Goal: Information Seeking & Learning: Find specific fact

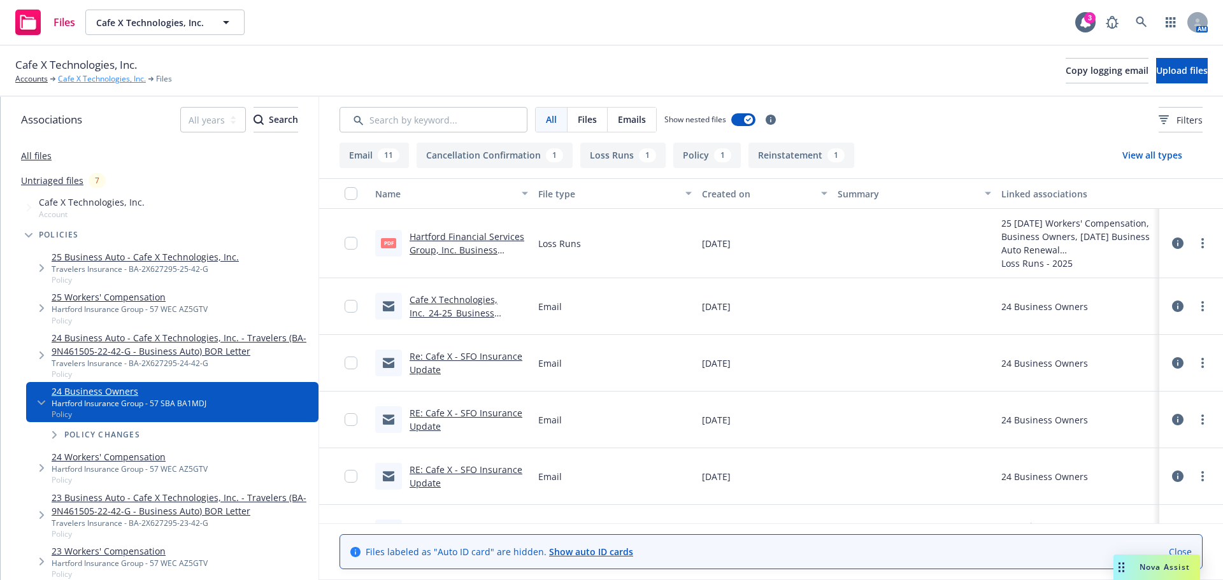
click at [75, 80] on link "Cafe X Technologies, Inc." at bounding box center [102, 78] width 88 height 11
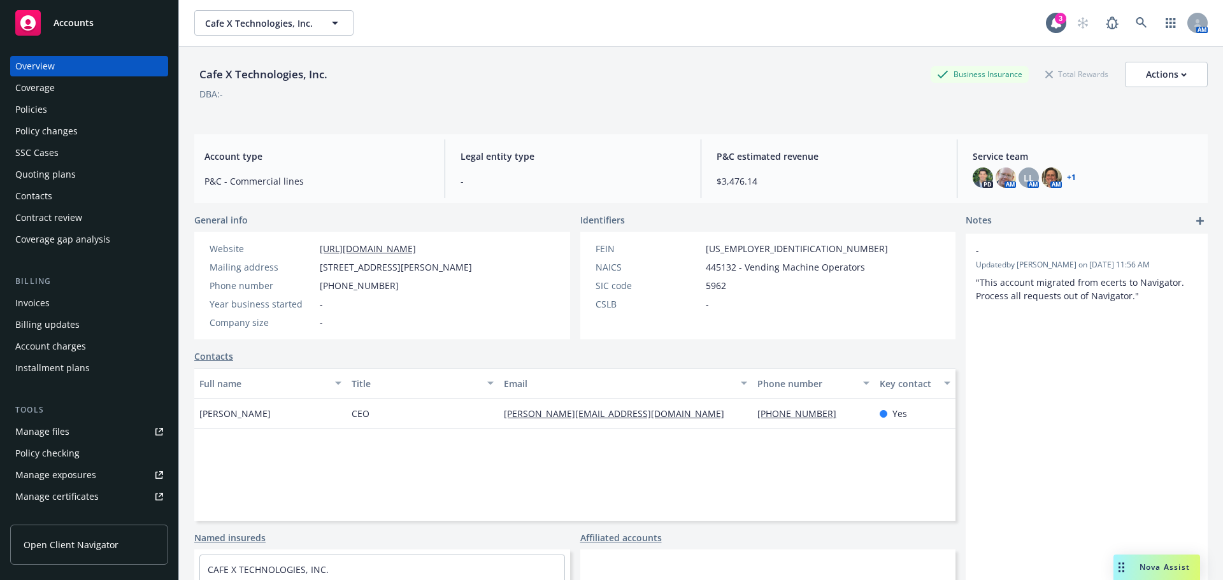
click at [48, 84] on div "Coverage" at bounding box center [35, 88] width 40 height 20
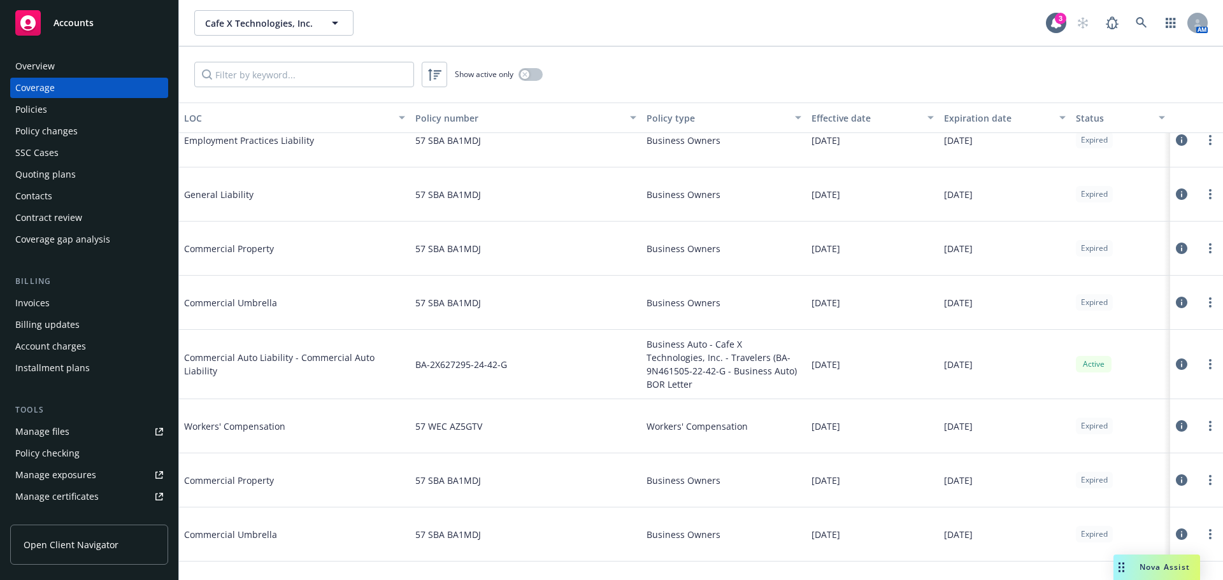
scroll to position [215, 0]
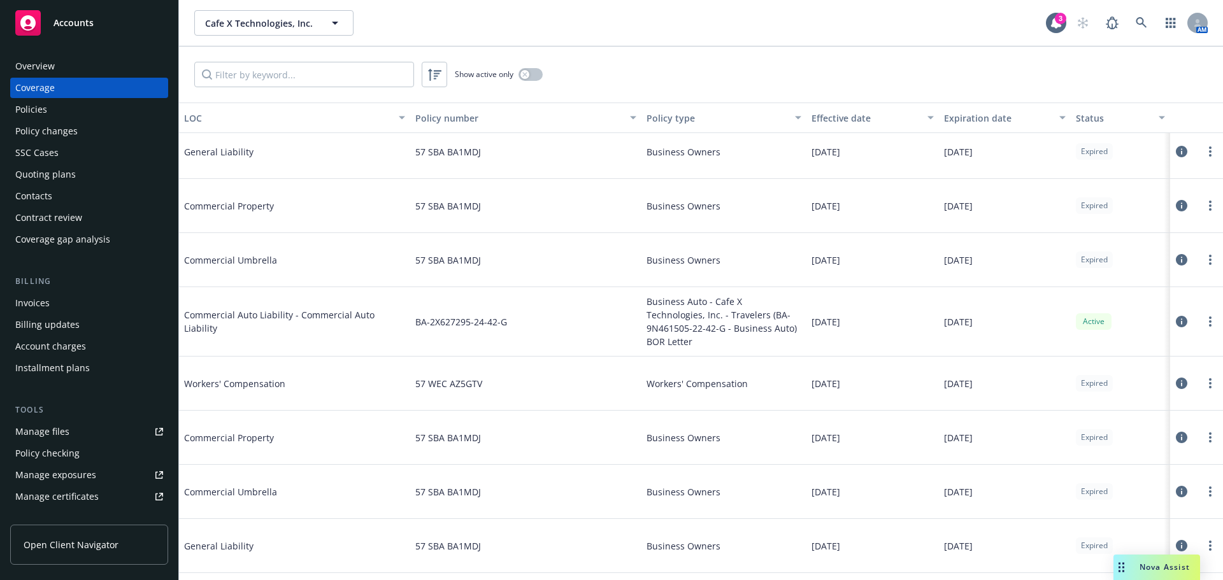
click at [45, 108] on div "Policies" at bounding box center [31, 109] width 32 height 20
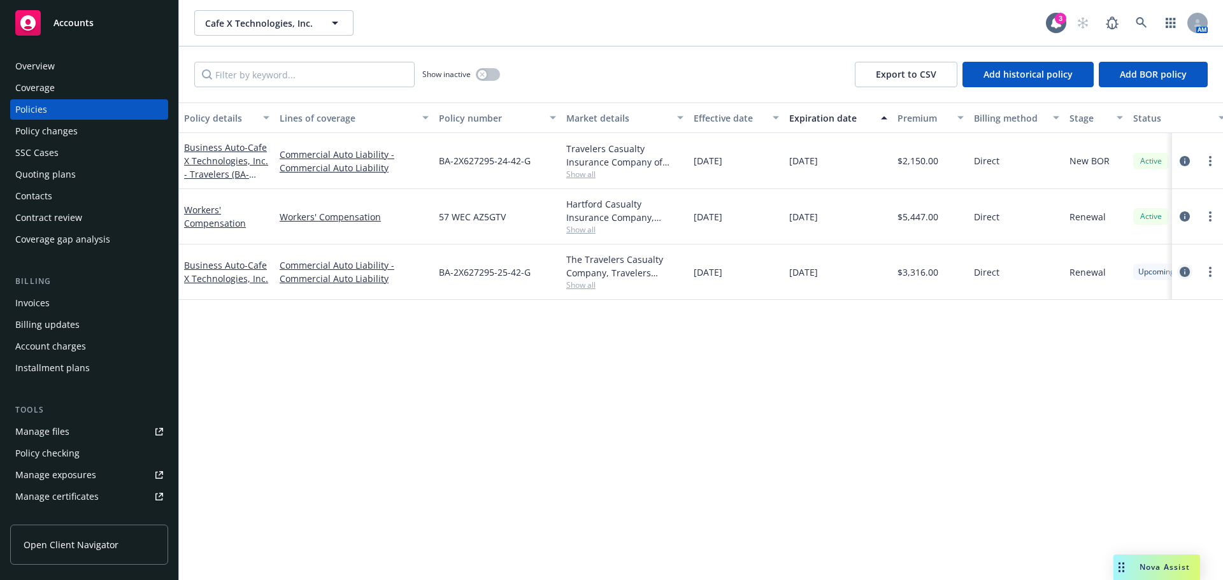
click at [1188, 270] on icon "circleInformation" at bounding box center [1185, 272] width 10 height 10
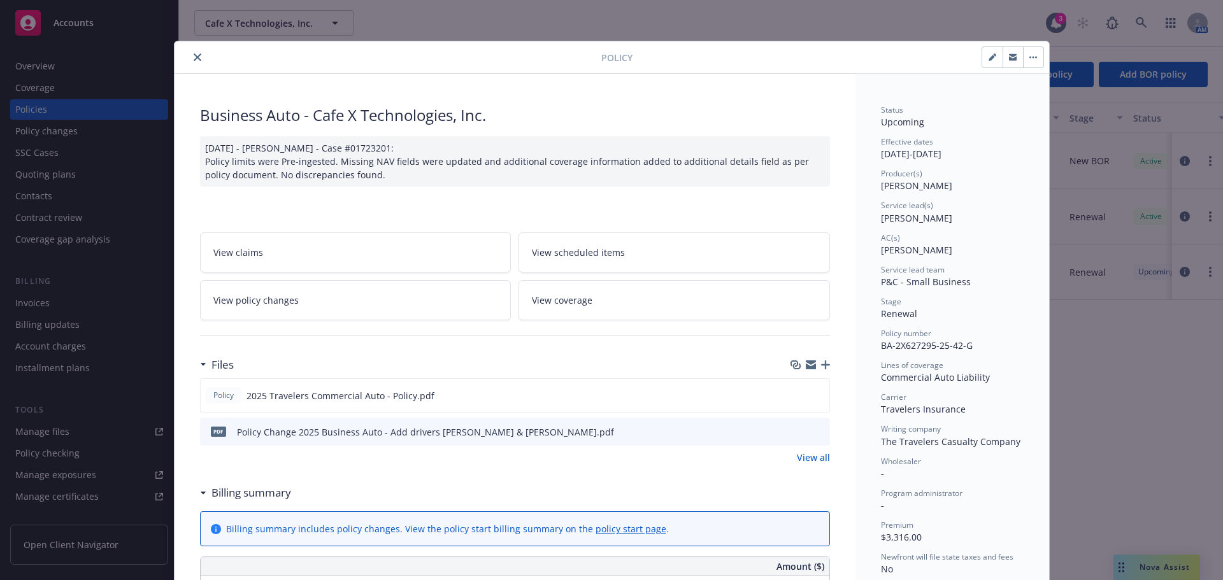
click at [983, 59] on button "button" at bounding box center [993, 57] width 20 height 20
select select "RENEWAL"
select select "12"
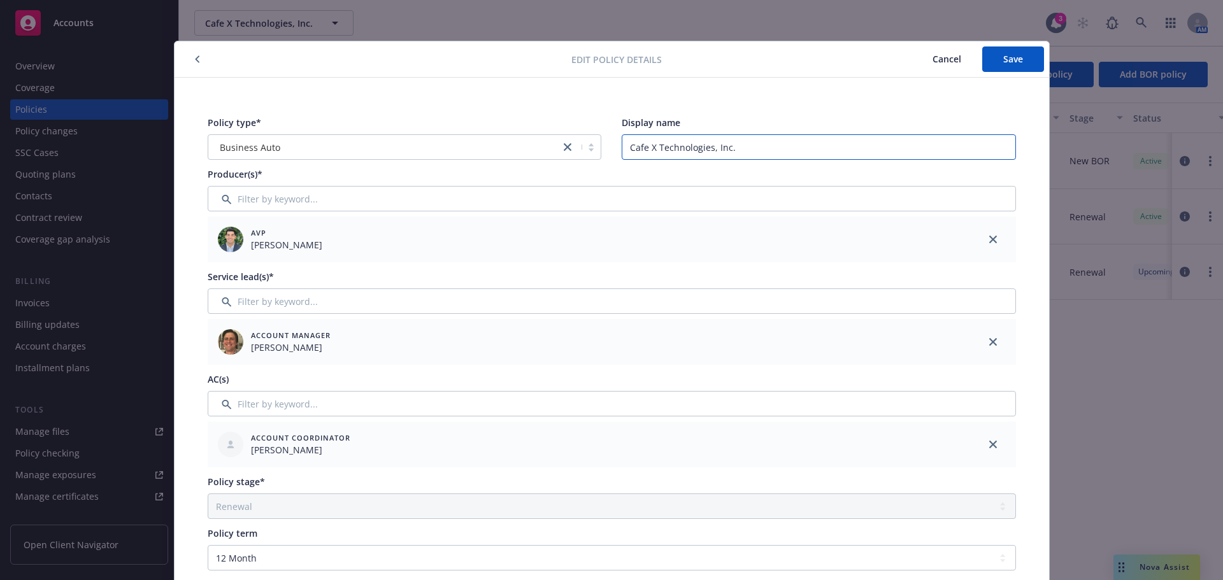
drag, startPoint x: 795, startPoint y: 148, endPoint x: 601, endPoint y: 131, distance: 194.5
click at [607, 133] on div "Policy type* Business Auto Display name Cafe X Technologies, Inc." at bounding box center [612, 138] width 809 height 44
click at [1011, 56] on span "Save" at bounding box center [1014, 59] width 20 height 12
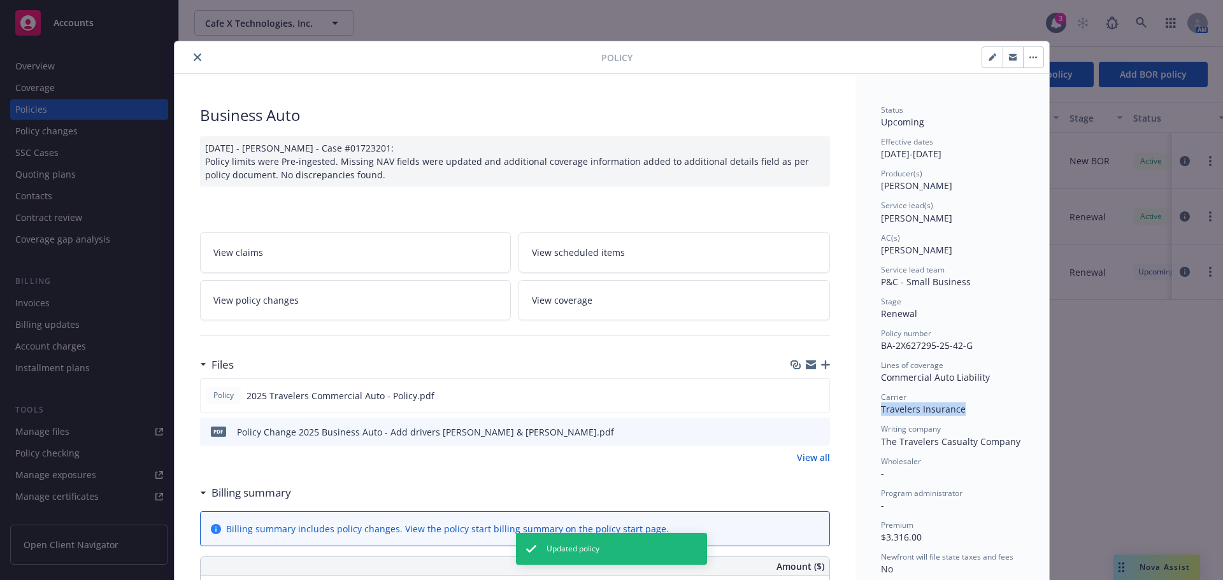
drag, startPoint x: 876, startPoint y: 407, endPoint x: 960, endPoint y: 407, distance: 84.8
copy span "Travelers Insurance"
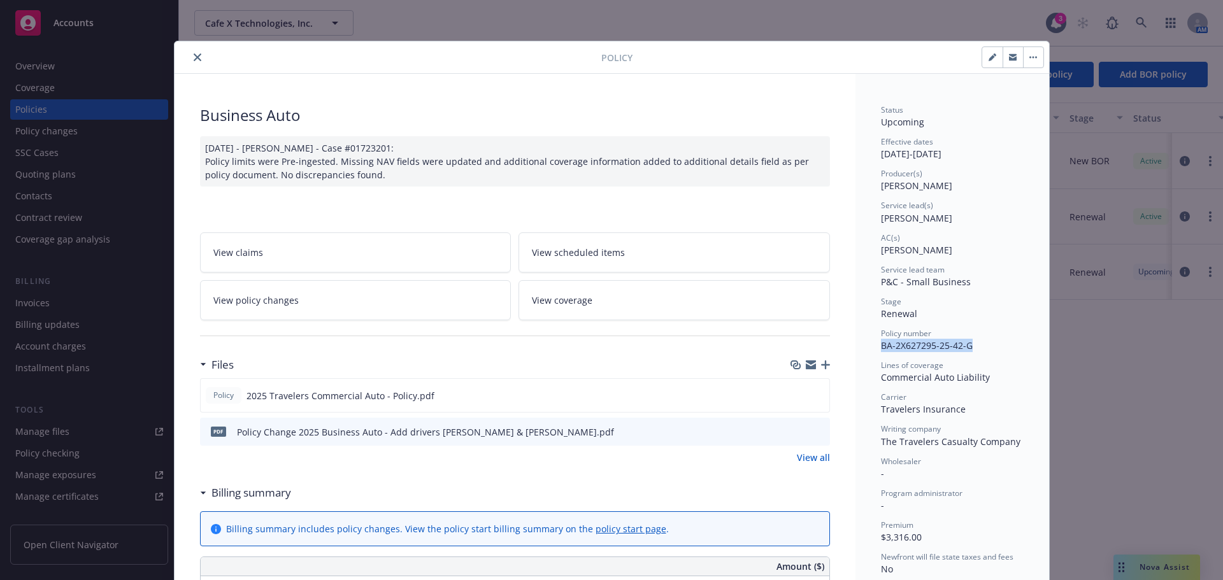
drag, startPoint x: 872, startPoint y: 349, endPoint x: 980, endPoint y: 349, distance: 107.7
copy span "BA-2X627295-25-42-G"
click at [194, 55] on icon "close" at bounding box center [198, 58] width 8 height 8
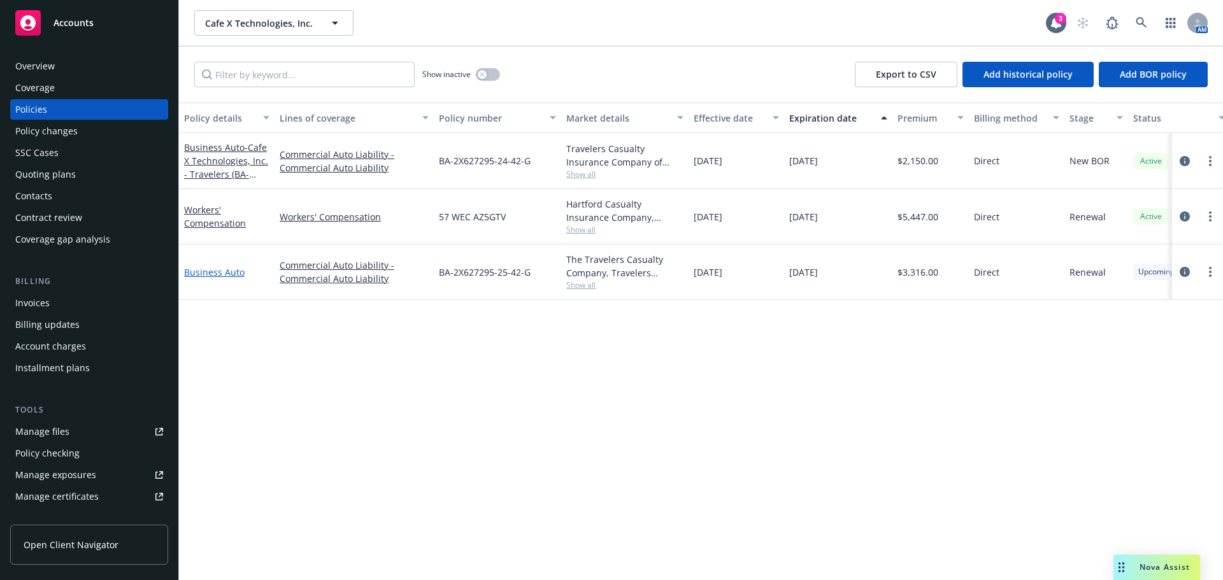
click at [215, 275] on link "Business Auto" at bounding box center [214, 272] width 61 height 12
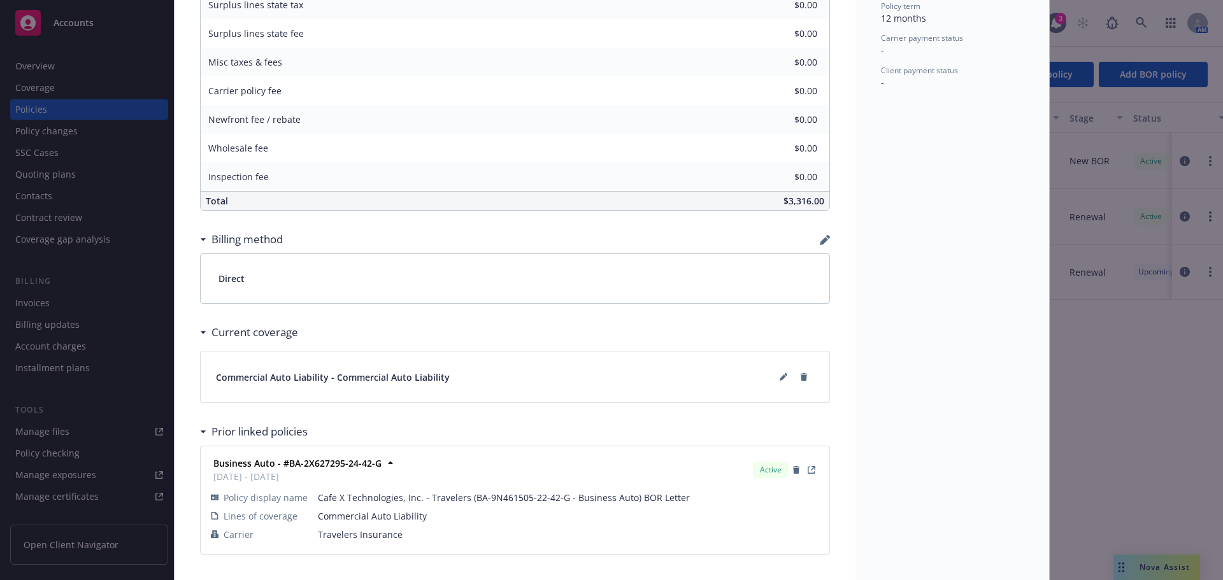
scroll to position [661, 0]
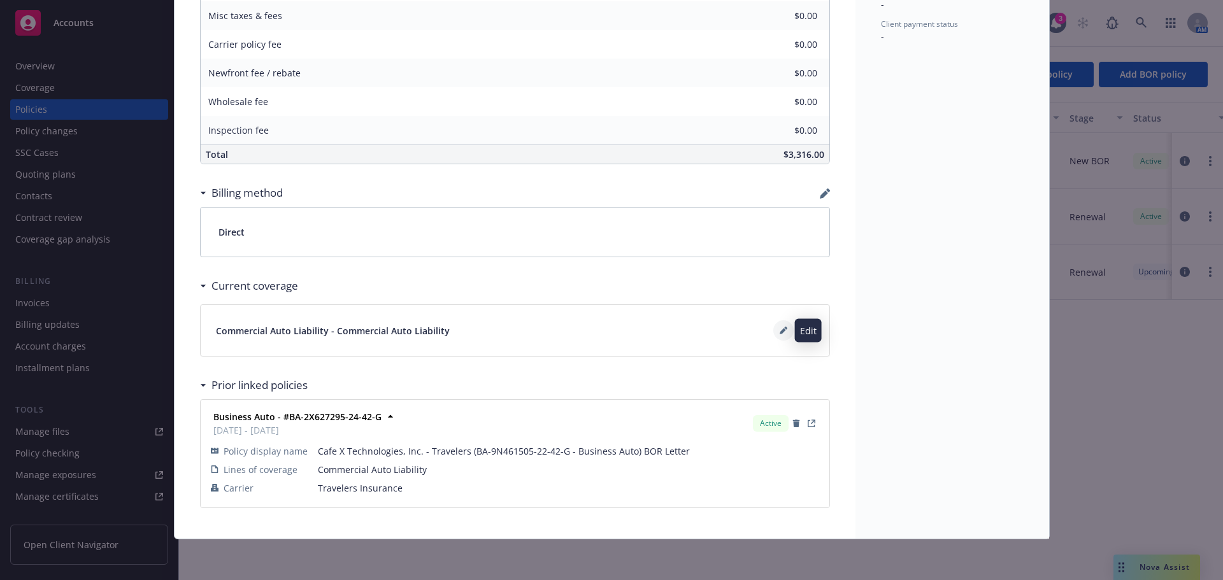
click at [774, 331] on button at bounding box center [784, 331] width 20 height 20
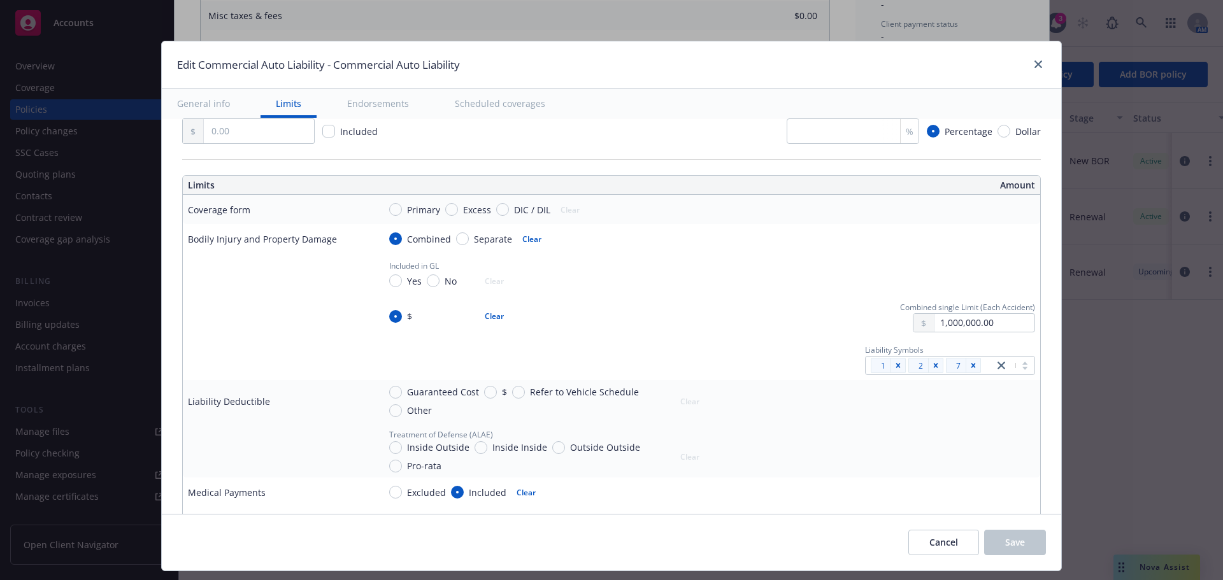
scroll to position [319, 0]
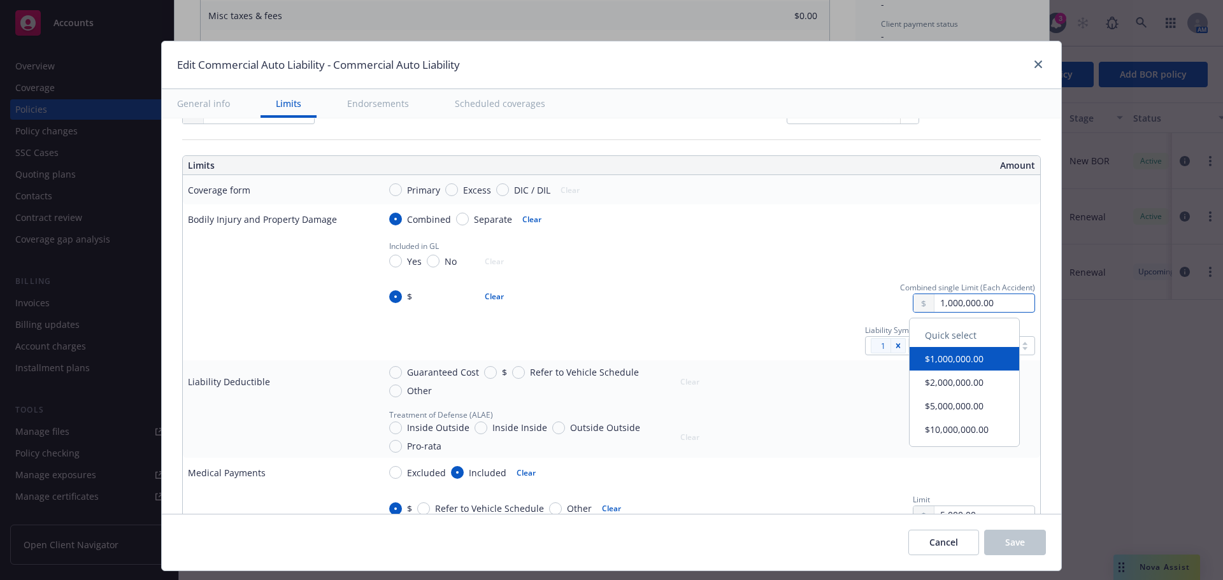
drag, startPoint x: 925, startPoint y: 306, endPoint x: 994, endPoint y: 306, distance: 68.8
click at [994, 306] on input "1,000,000.00" at bounding box center [985, 303] width 100 height 18
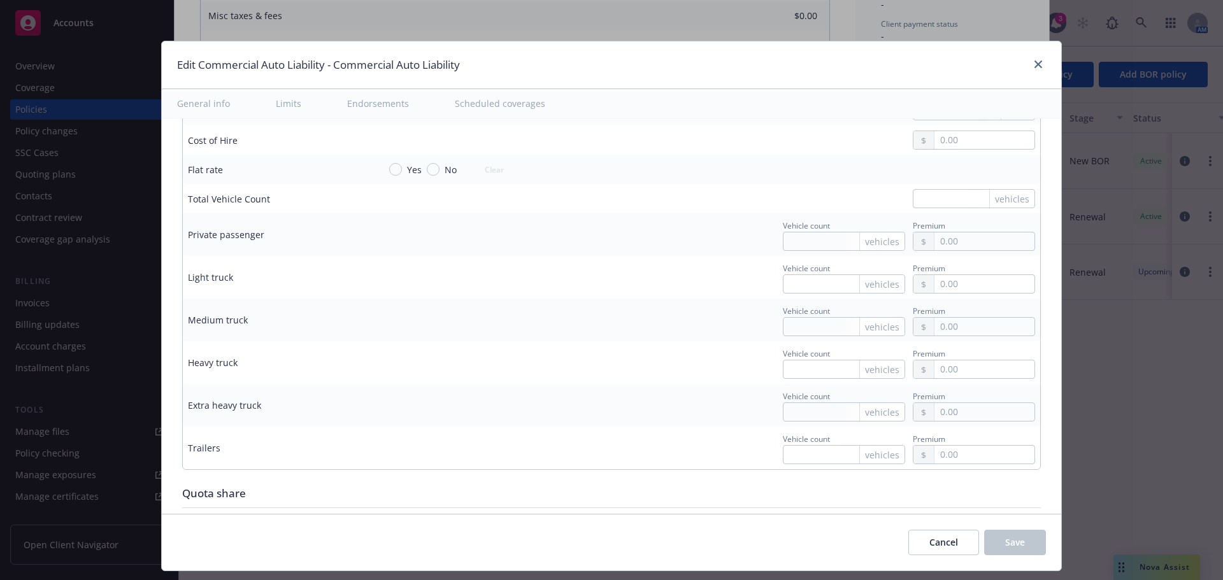
scroll to position [1848, 0]
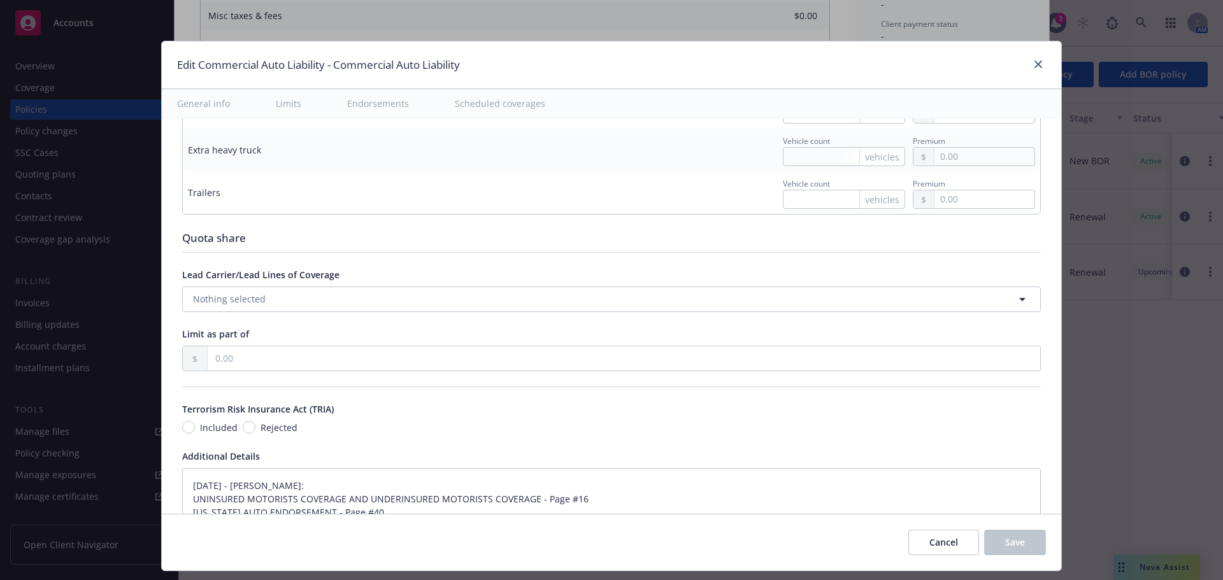
type textarea "x"
click at [1035, 66] on icon "close" at bounding box center [1039, 65] width 8 height 8
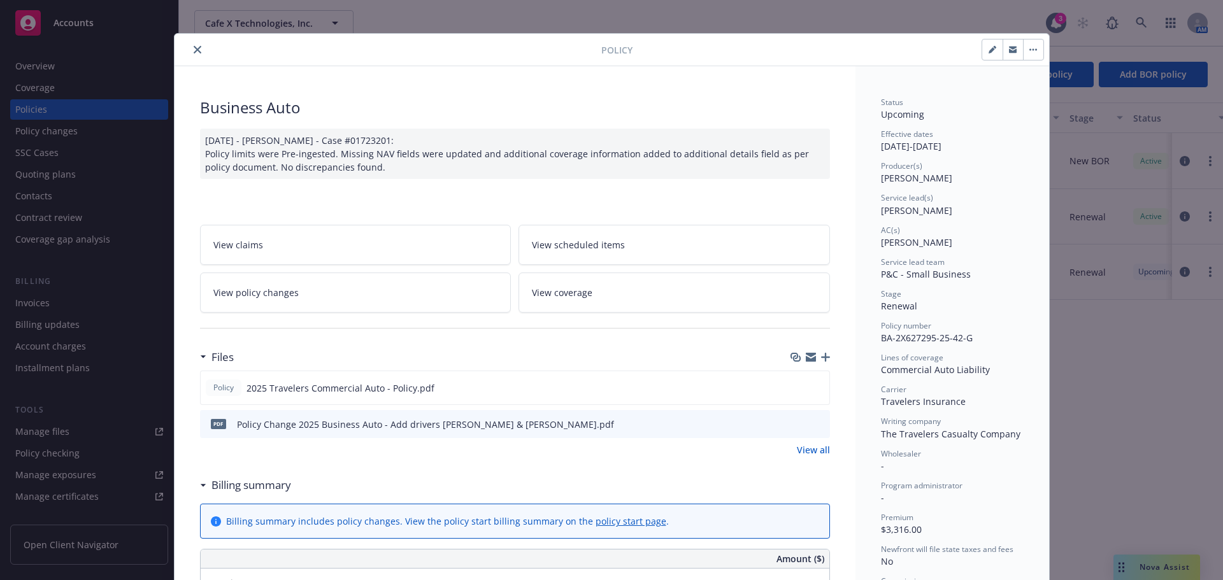
scroll to position [0, 0]
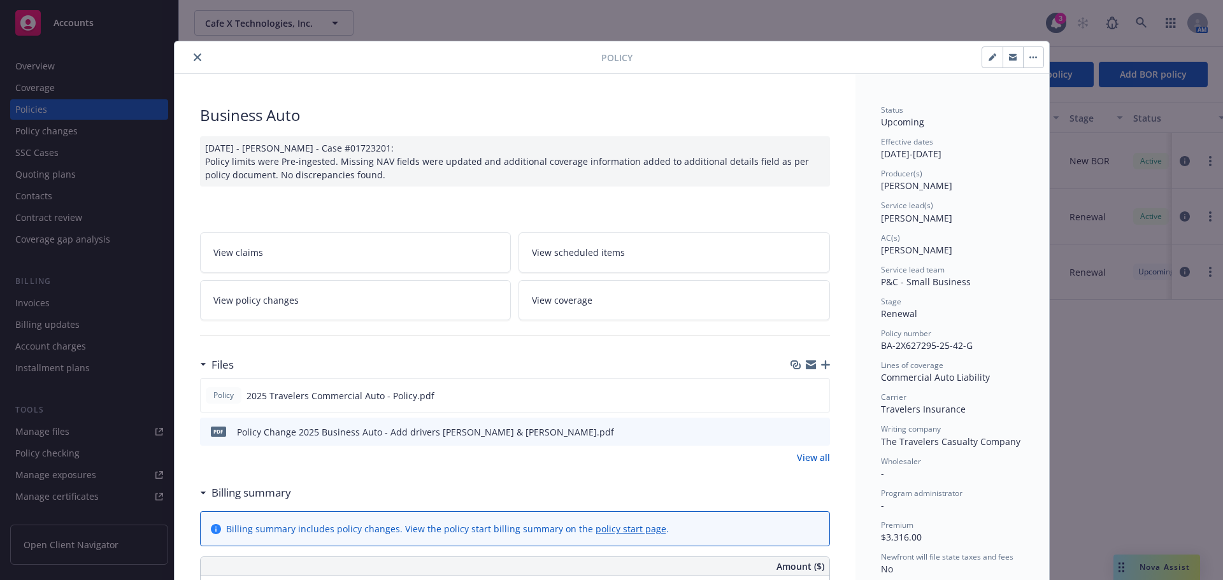
click at [194, 60] on icon "close" at bounding box center [198, 58] width 8 height 8
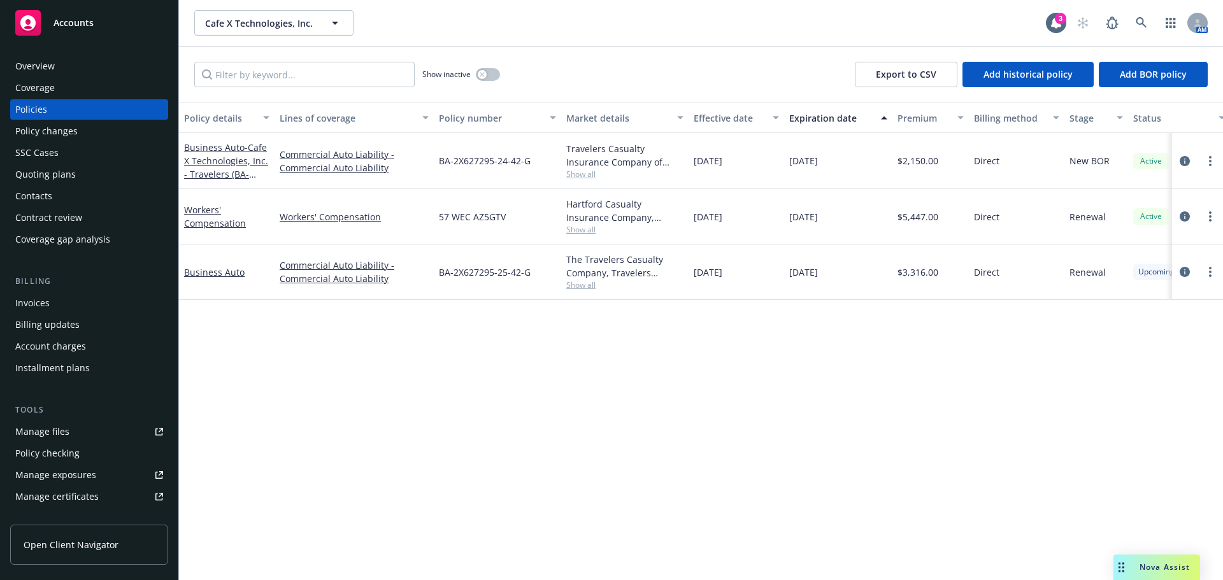
click at [69, 310] on div "Invoices" at bounding box center [89, 303] width 148 height 20
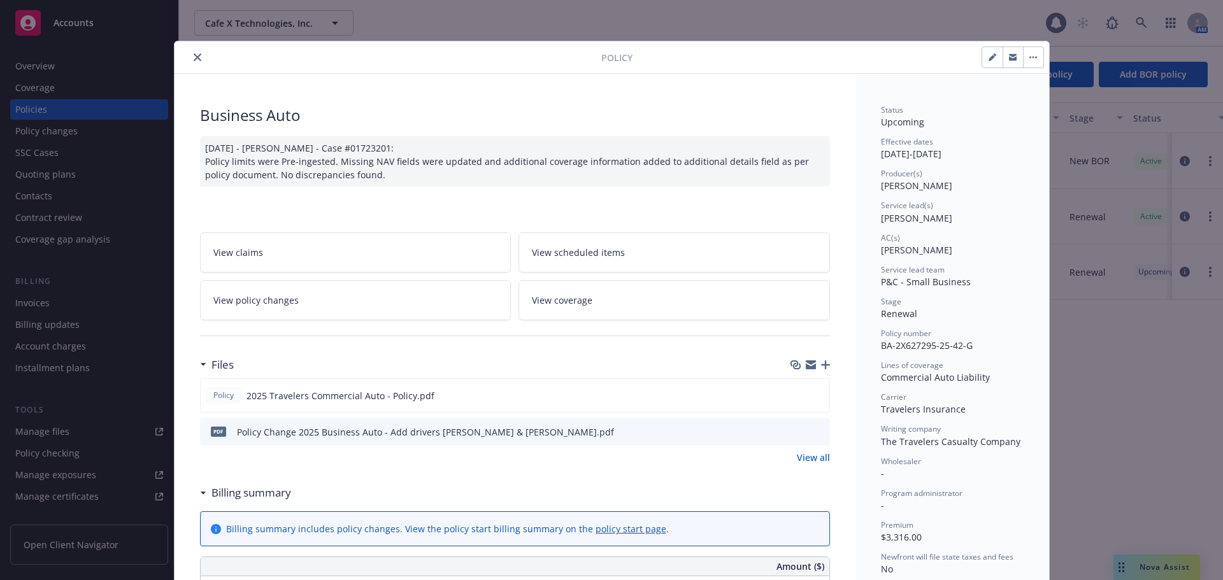
scroll to position [38, 0]
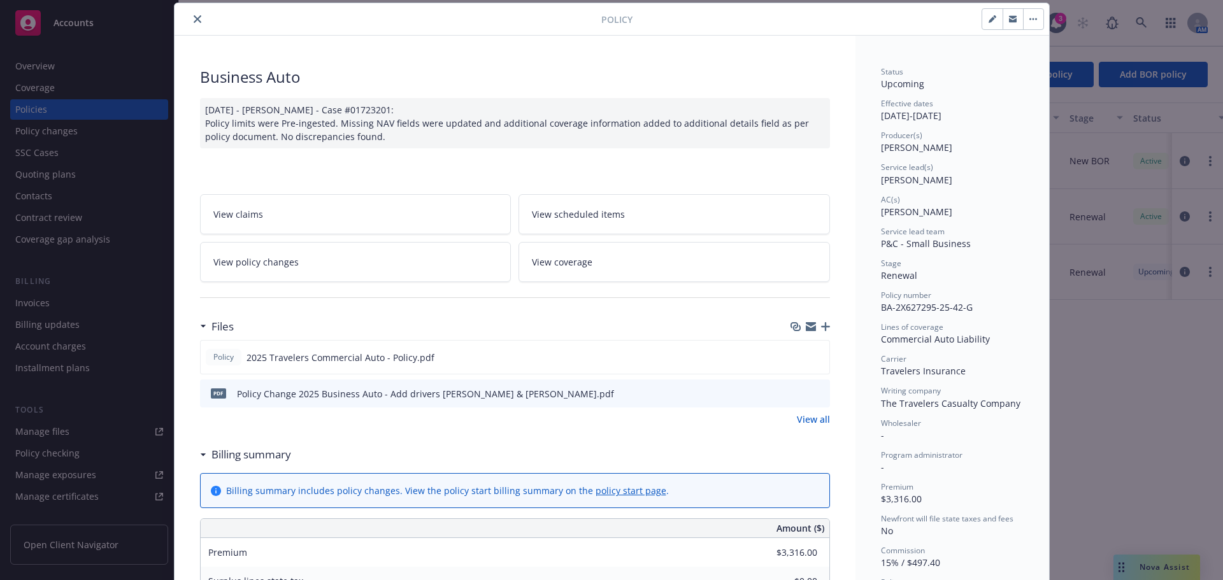
click at [198, 18] on button "close" at bounding box center [197, 18] width 15 height 15
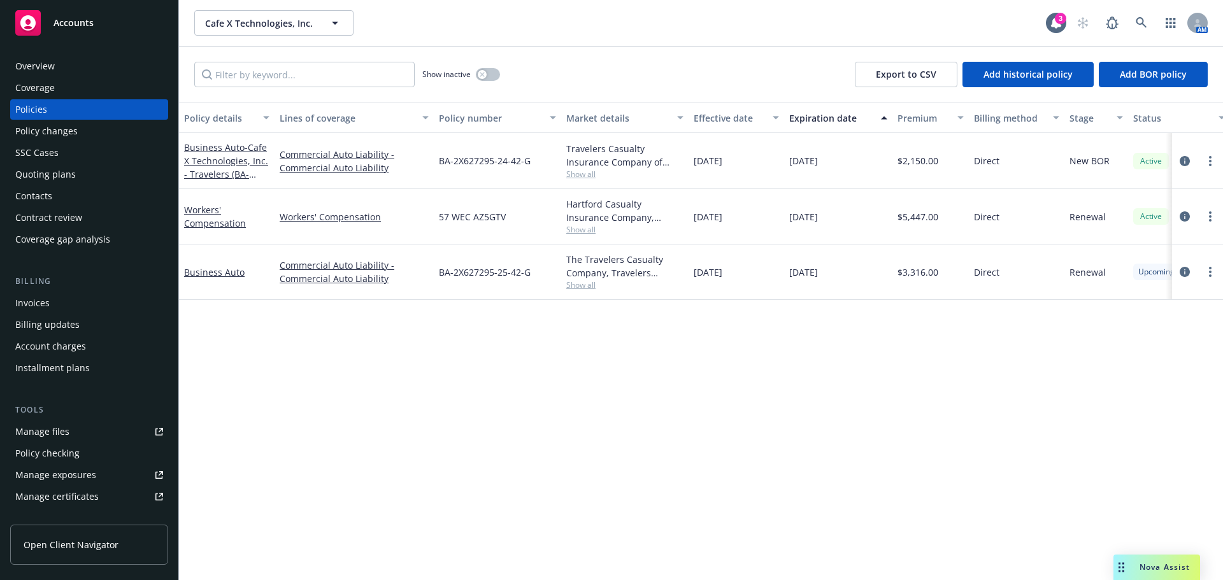
click at [59, 68] on div "Overview" at bounding box center [89, 66] width 148 height 20
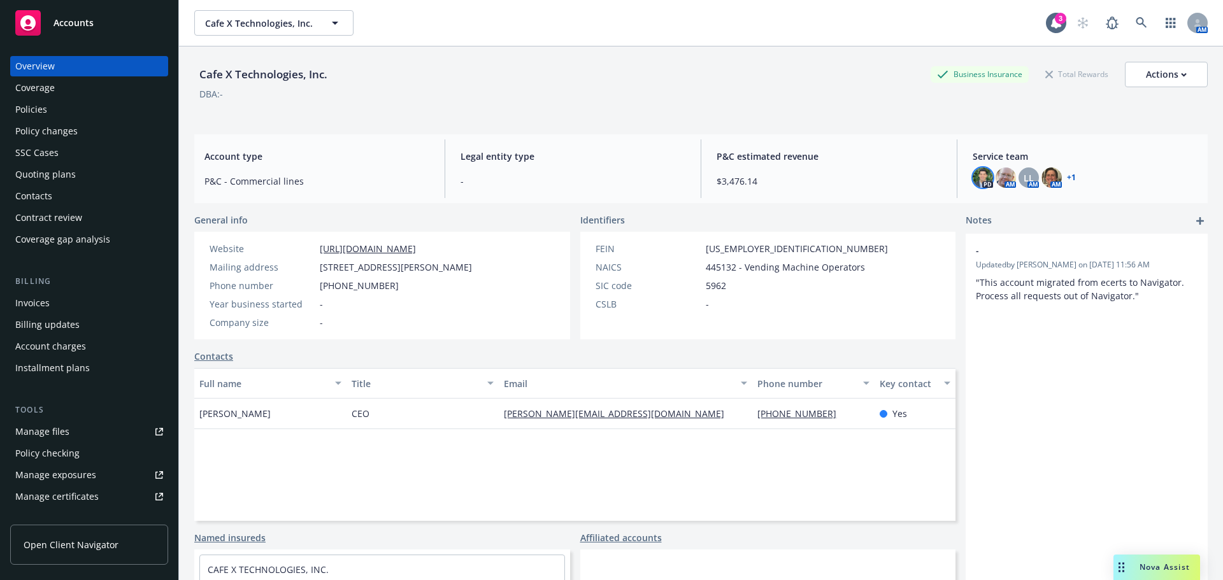
click at [974, 176] on img at bounding box center [983, 178] width 20 height 20
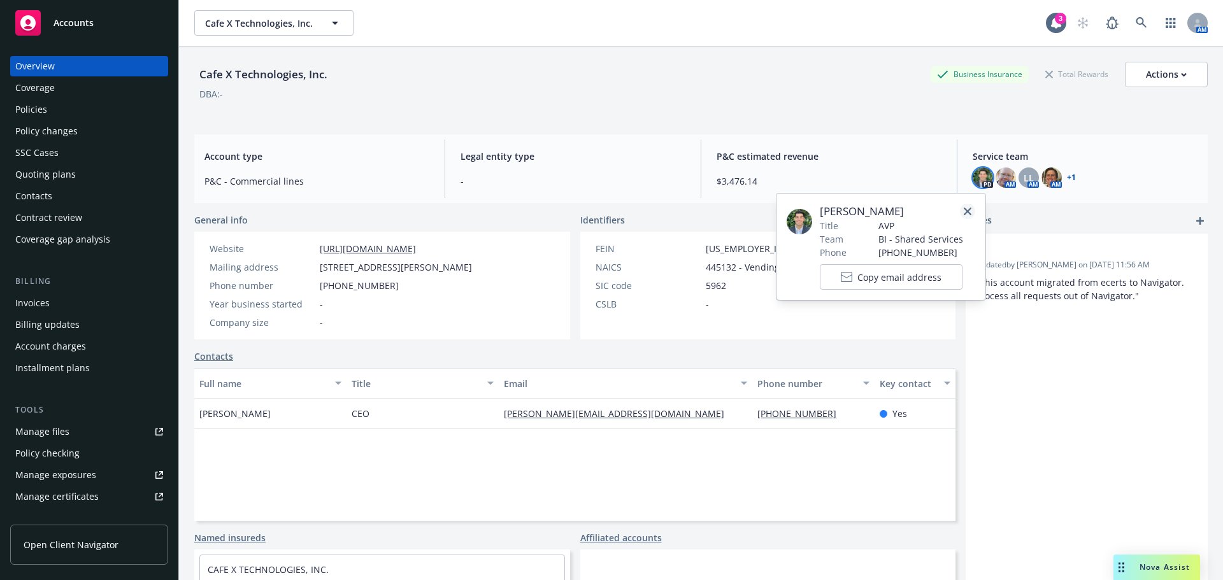
click at [972, 210] on link "close" at bounding box center [967, 211] width 15 height 15
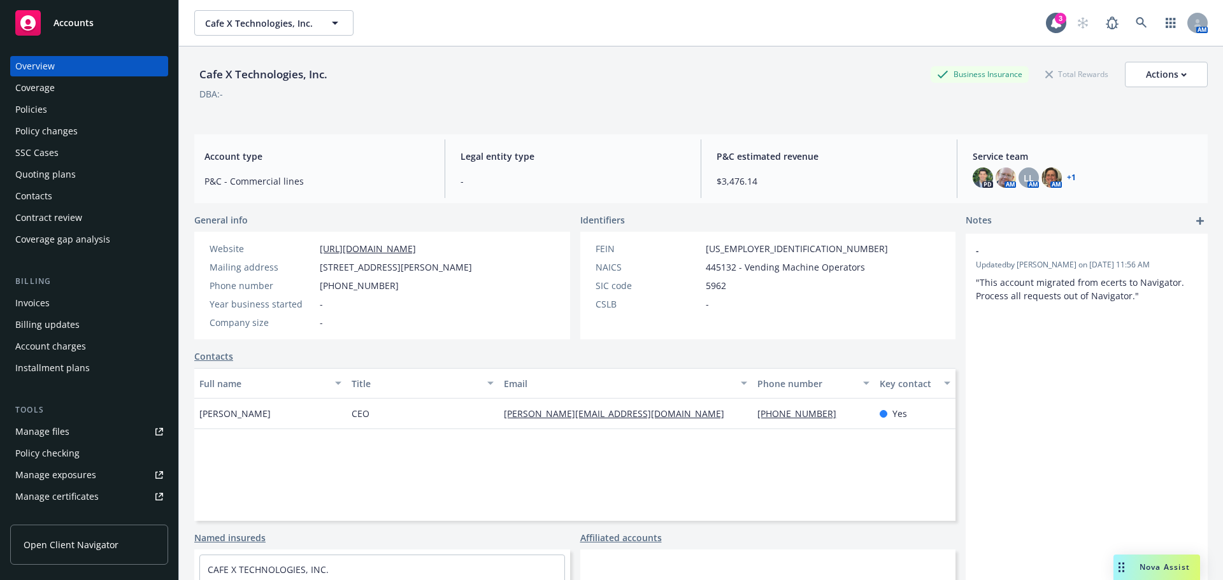
click at [36, 118] on div "Policies" at bounding box center [31, 109] width 32 height 20
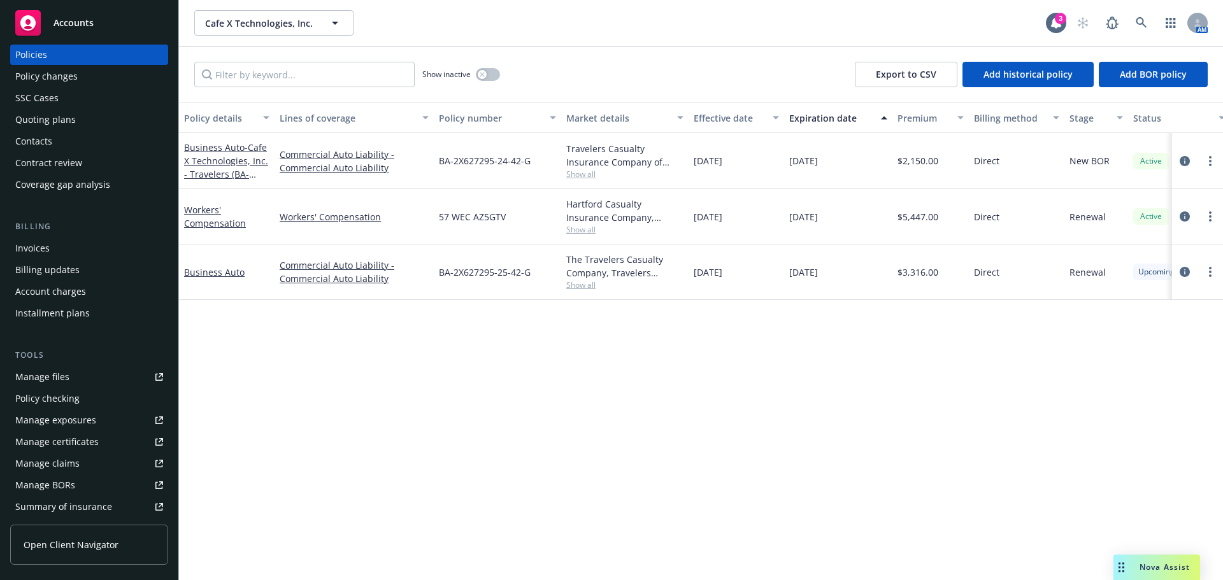
scroll to position [255, 0]
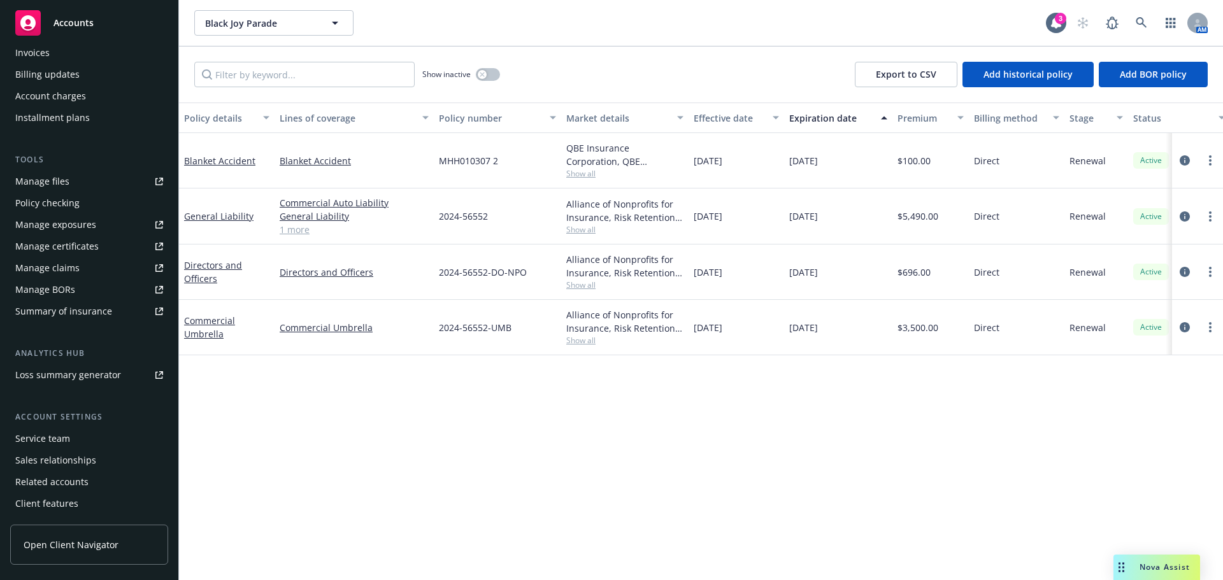
scroll to position [271, 0]
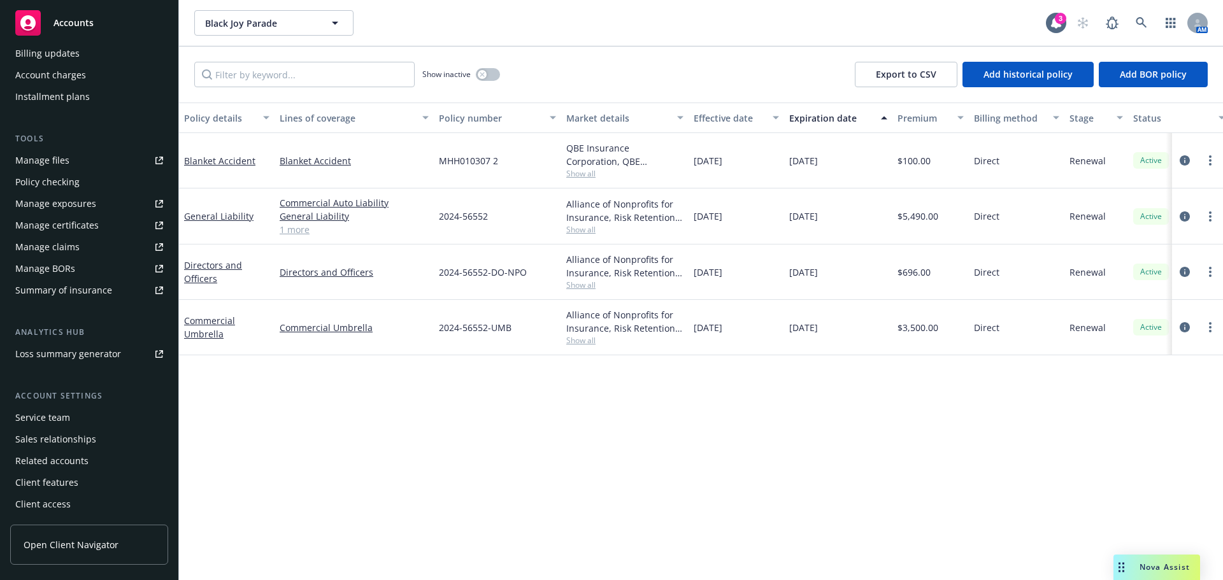
click at [62, 411] on div "Service team" at bounding box center [42, 418] width 55 height 20
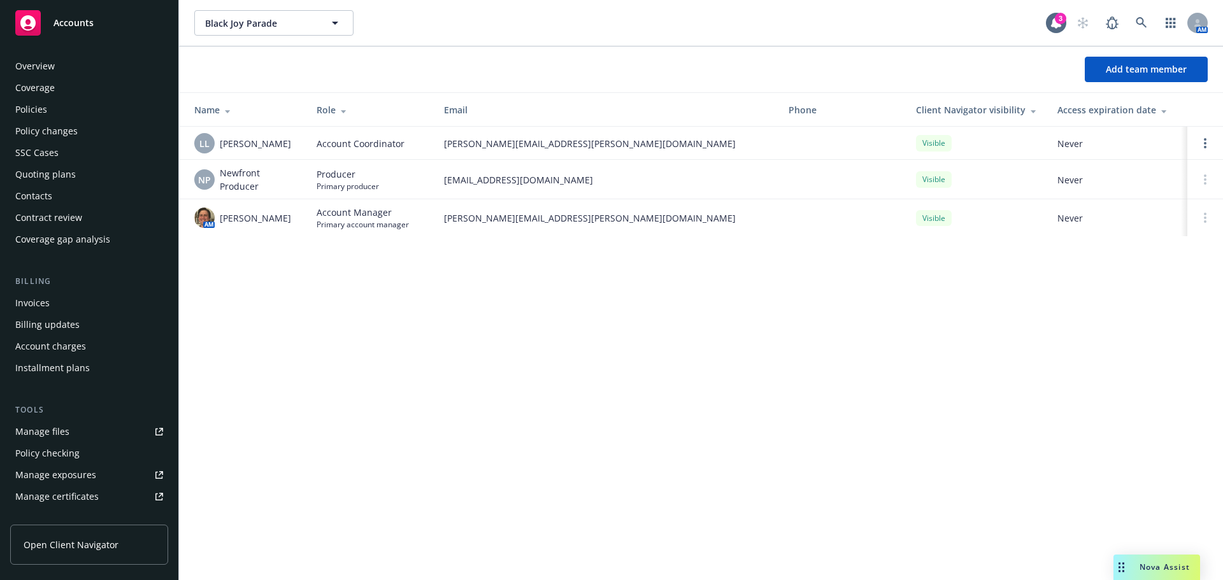
click at [42, 108] on div "Policies" at bounding box center [31, 109] width 32 height 20
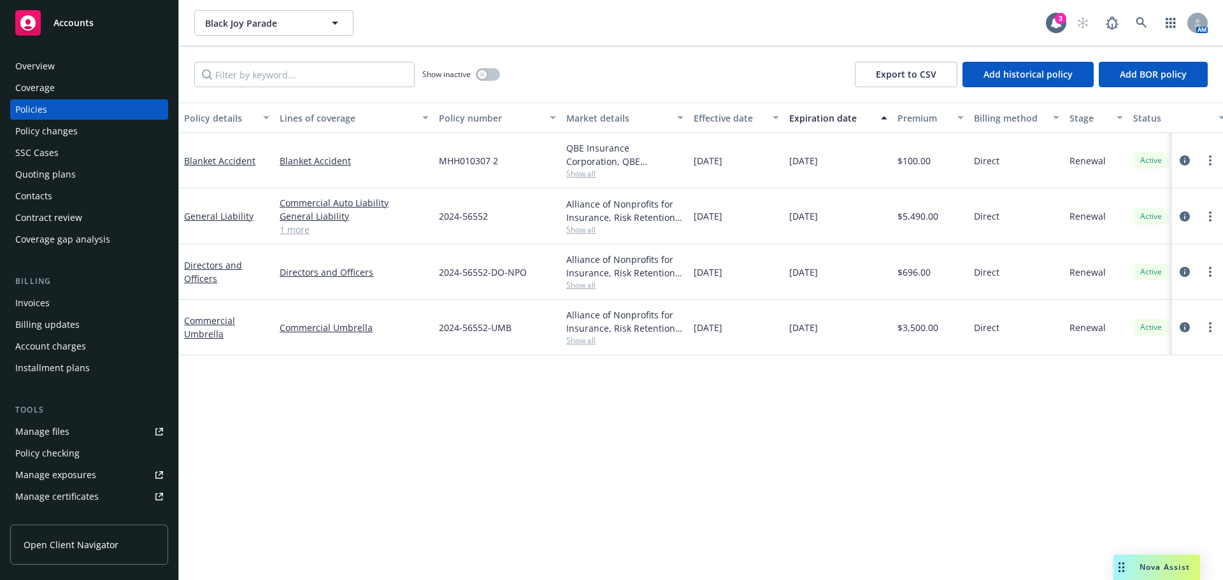
click at [308, 233] on link "1 more" at bounding box center [354, 229] width 149 height 13
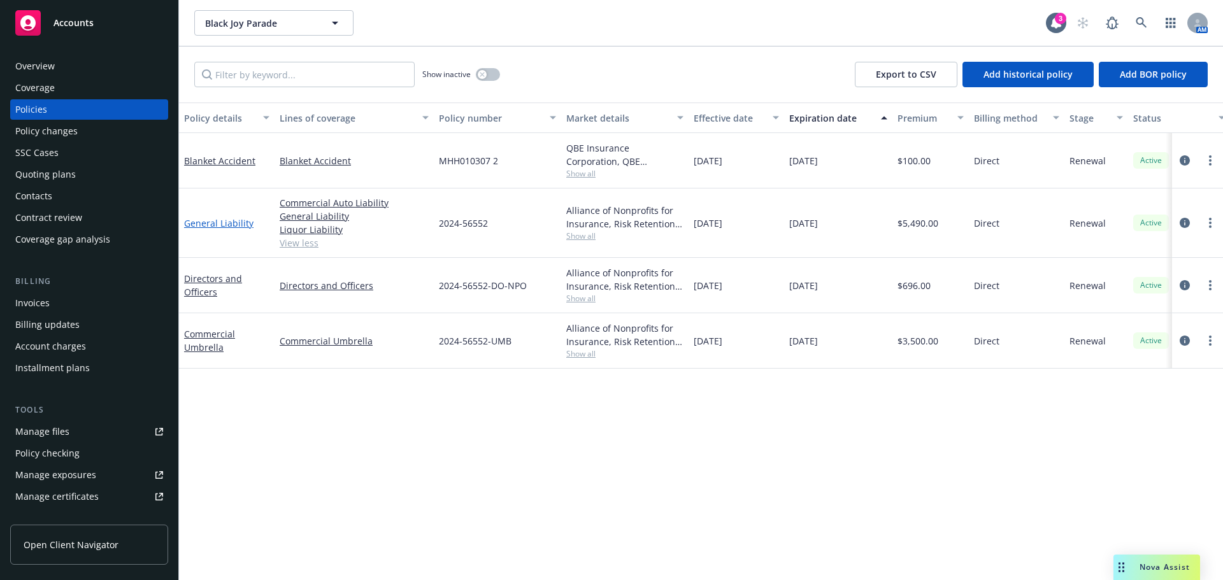
click at [226, 227] on link "General Liability" at bounding box center [218, 223] width 69 height 12
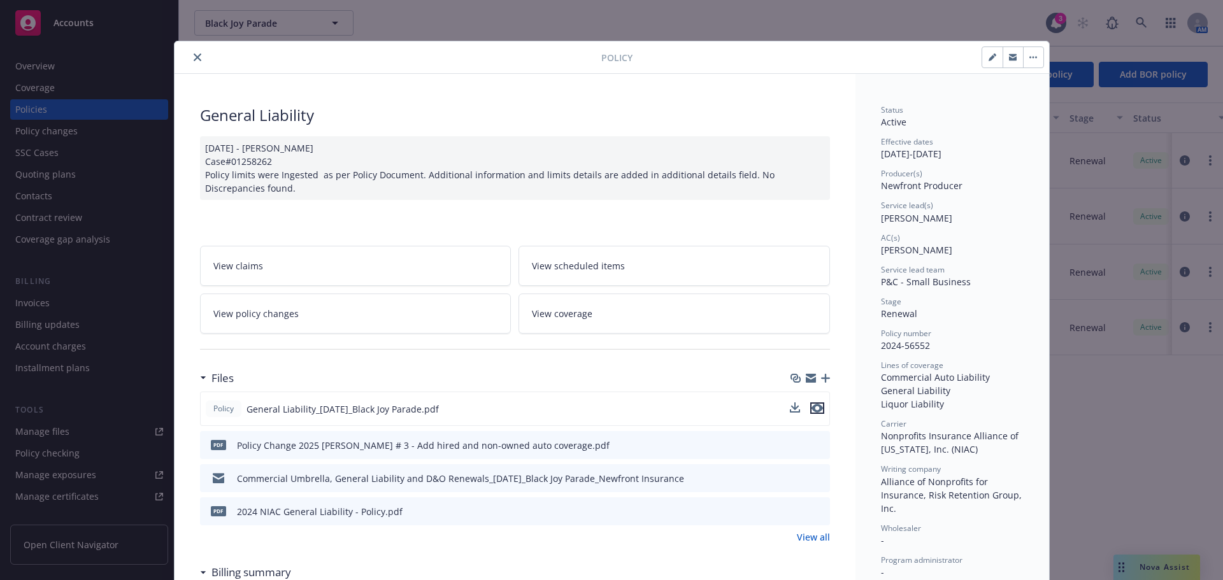
click at [812, 408] on icon "preview file" at bounding box center [817, 408] width 11 height 9
click at [194, 61] on button "close" at bounding box center [197, 57] width 15 height 15
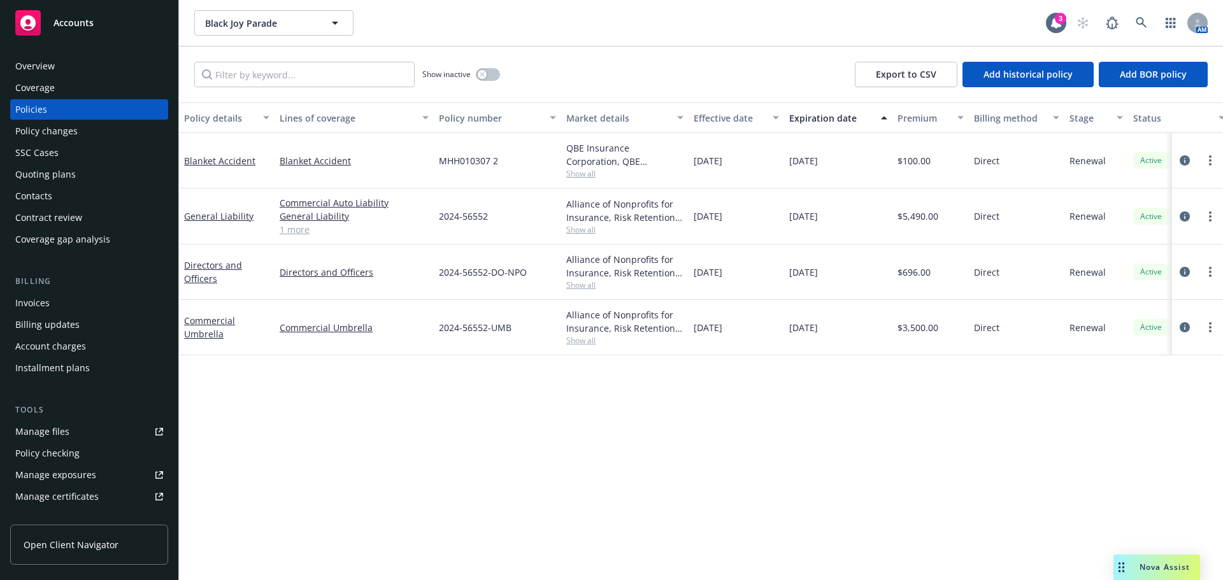
click at [287, 229] on link "1 more" at bounding box center [354, 229] width 149 height 13
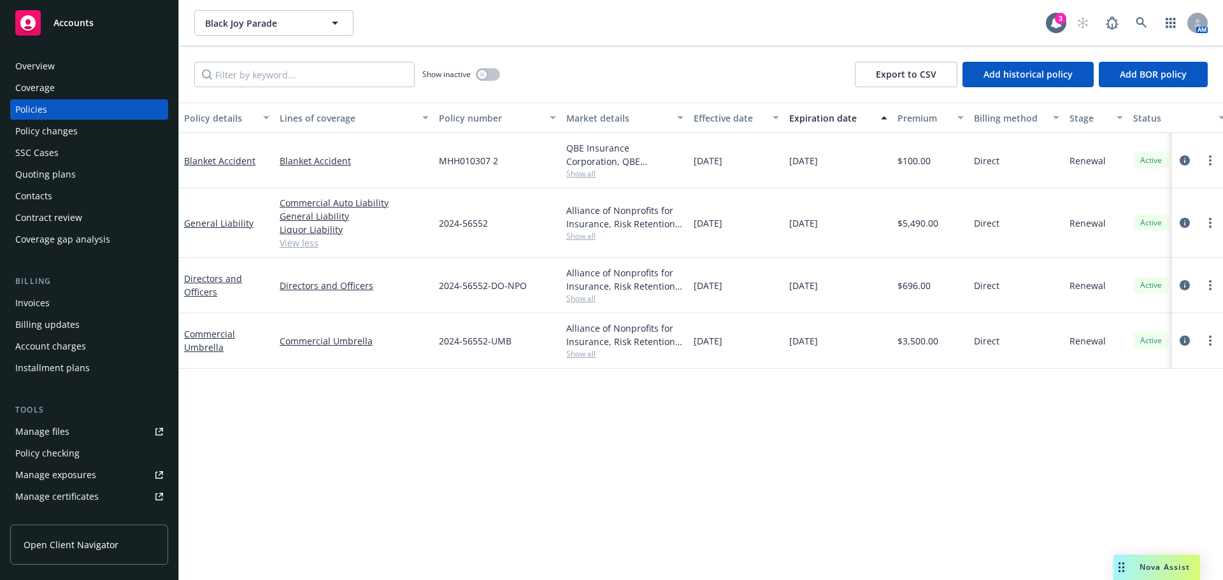
click at [296, 245] on link "View less" at bounding box center [354, 242] width 149 height 13
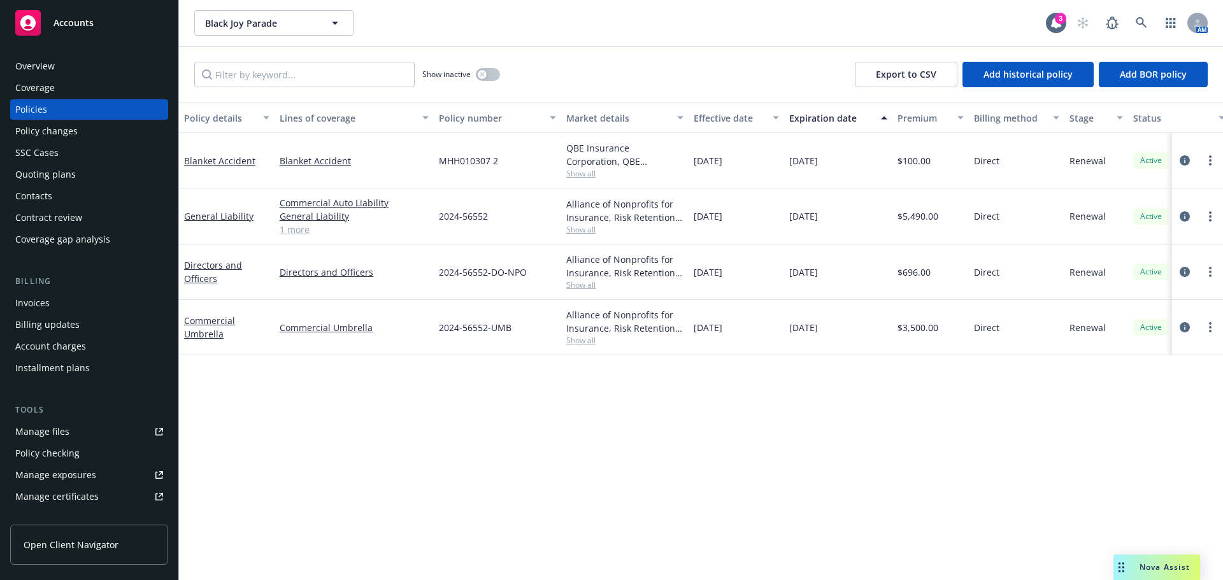
click at [586, 345] on span "Show all" at bounding box center [624, 340] width 117 height 11
click at [337, 458] on div "Policy details Lines of coverage Policy number Market details Effective date Ex…" at bounding box center [701, 342] width 1044 height 478
click at [1141, 21] on icon at bounding box center [1141, 22] width 11 height 11
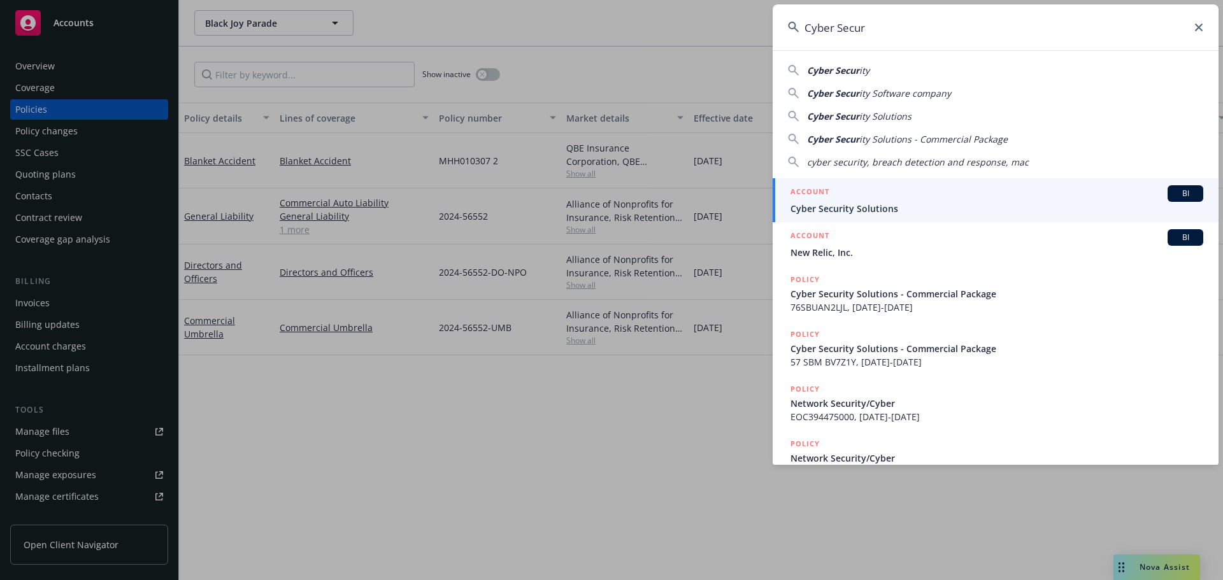
type input "Cyber Secur"
click at [874, 213] on span "Cyber Security Solutions" at bounding box center [997, 208] width 413 height 13
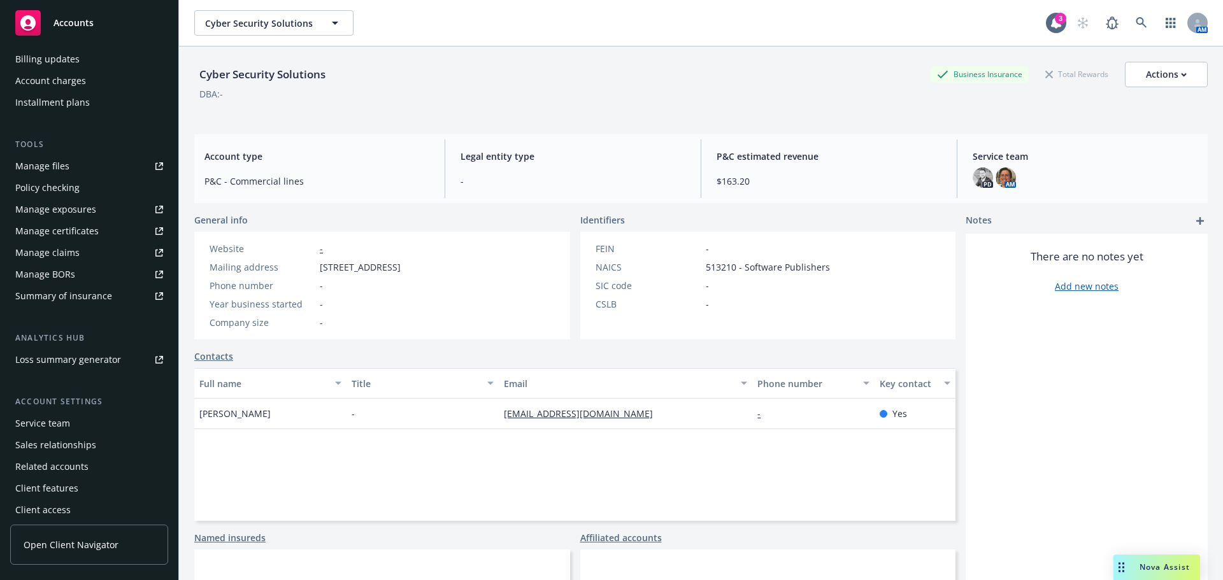
scroll to position [271, 0]
click at [54, 417] on div "Service team" at bounding box center [42, 418] width 55 height 20
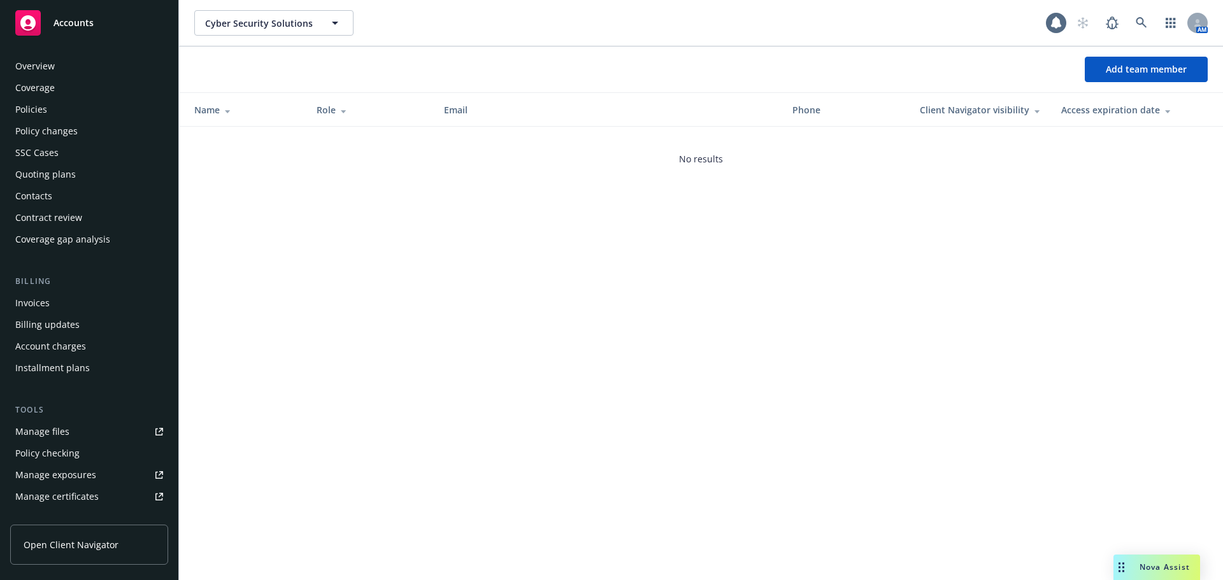
scroll to position [271, 0]
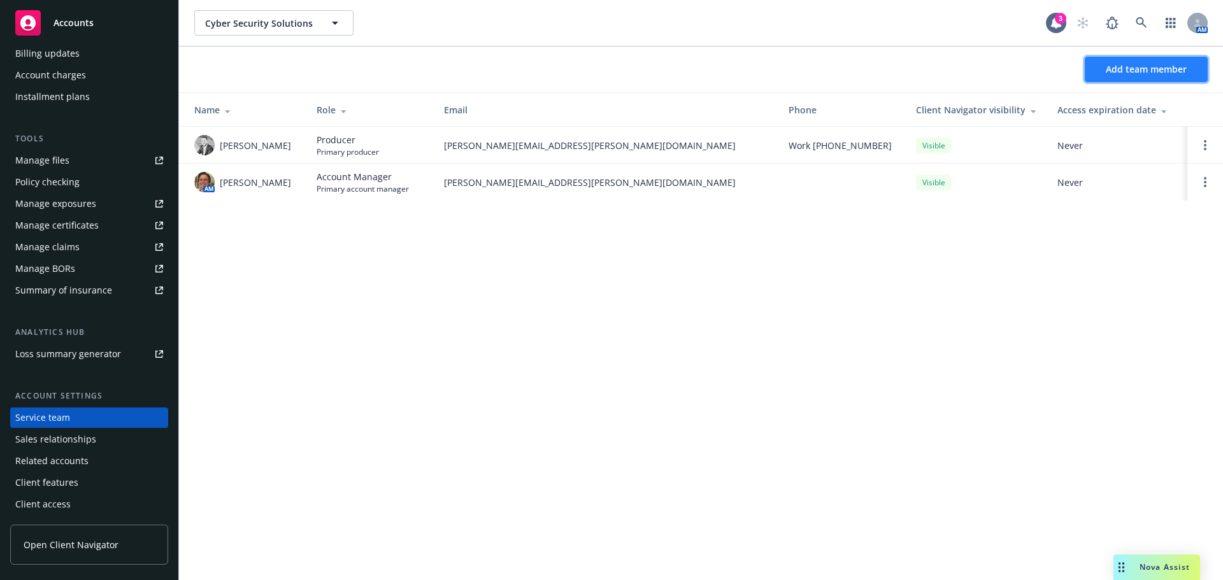
click at [1103, 71] on button "Add team member" at bounding box center [1146, 69] width 123 height 25
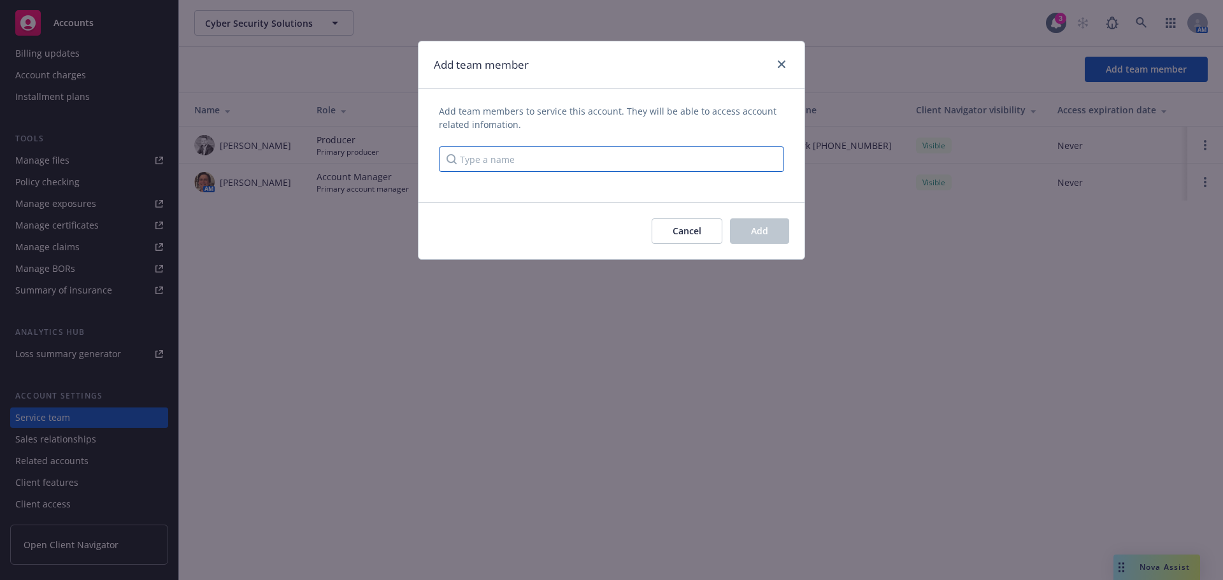
click at [561, 156] on input "Type a name" at bounding box center [611, 159] width 345 height 25
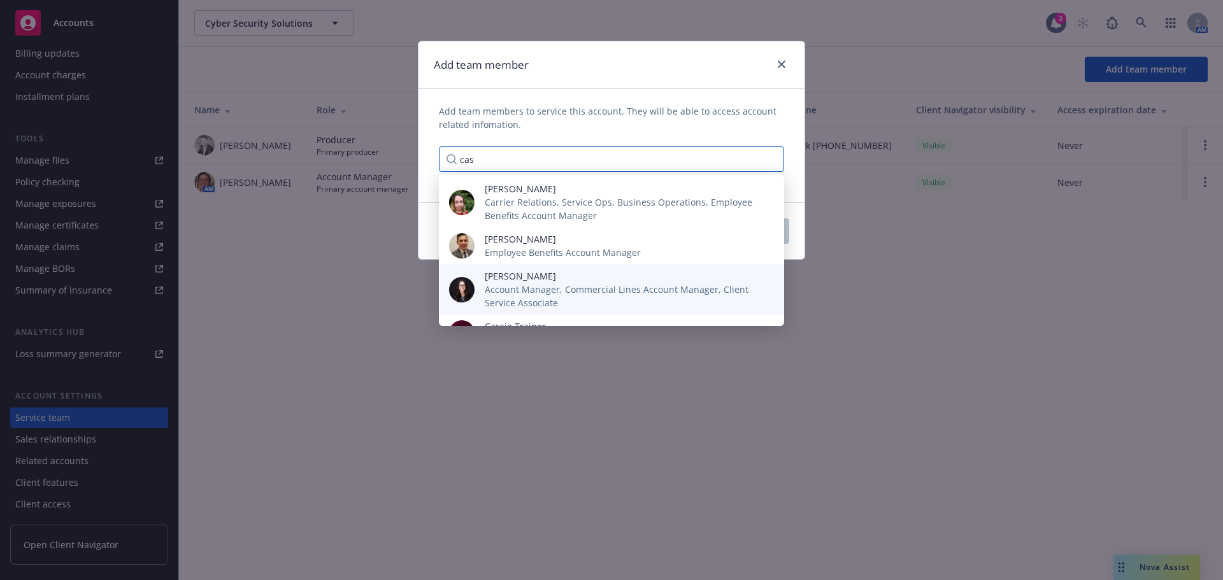
type input "cas"
click at [529, 294] on span "Account Manager, Commercial Lines Account Manager, Client Service Associate" at bounding box center [624, 296] width 279 height 27
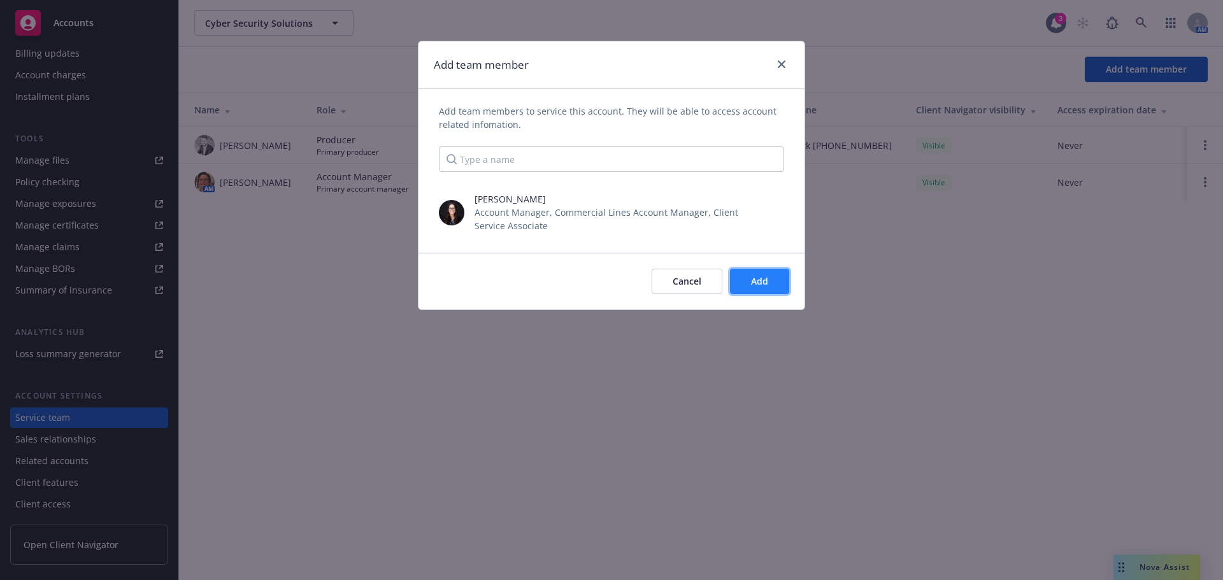
click at [753, 284] on span "Add" at bounding box center [759, 281] width 17 height 12
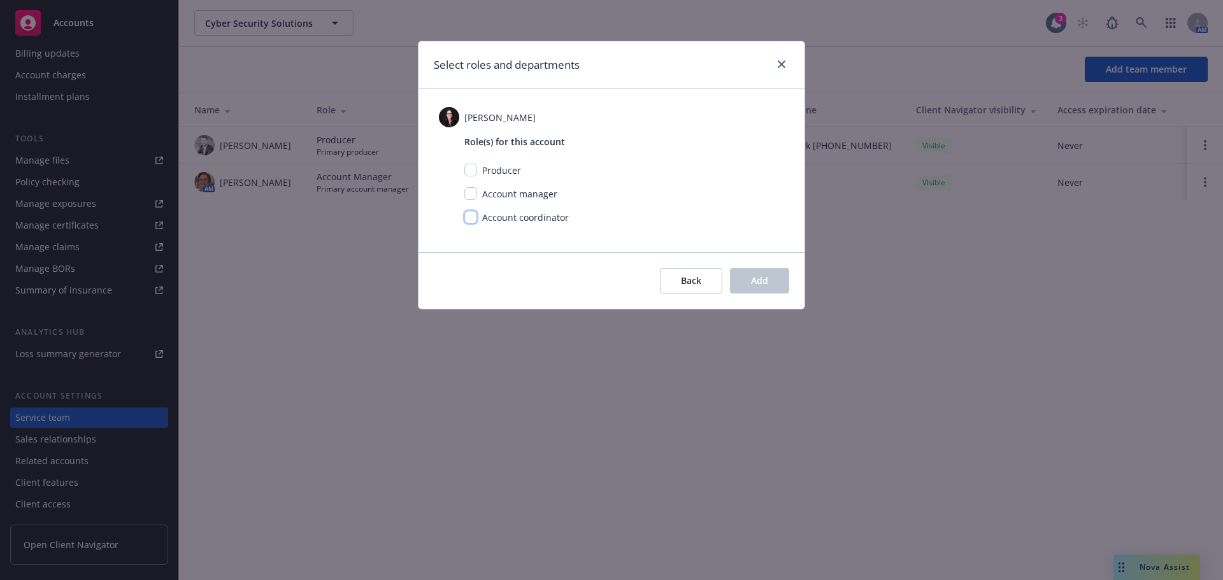
click at [474, 214] on input "checkbox" at bounding box center [471, 217] width 13 height 13
checkbox input "true"
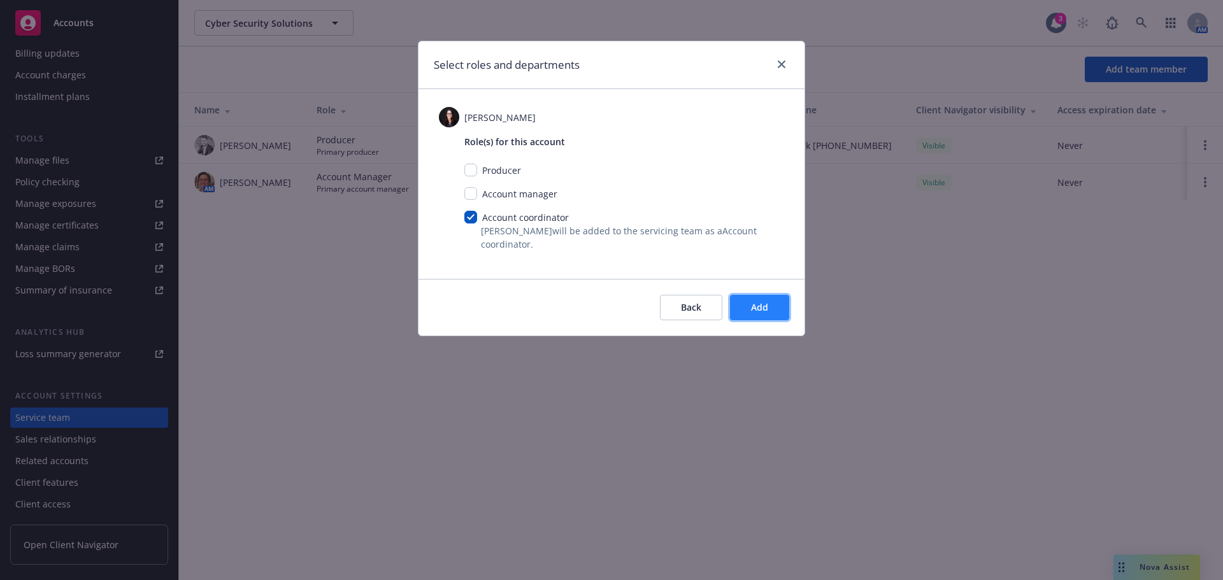
click at [751, 317] on button "Add" at bounding box center [759, 307] width 59 height 25
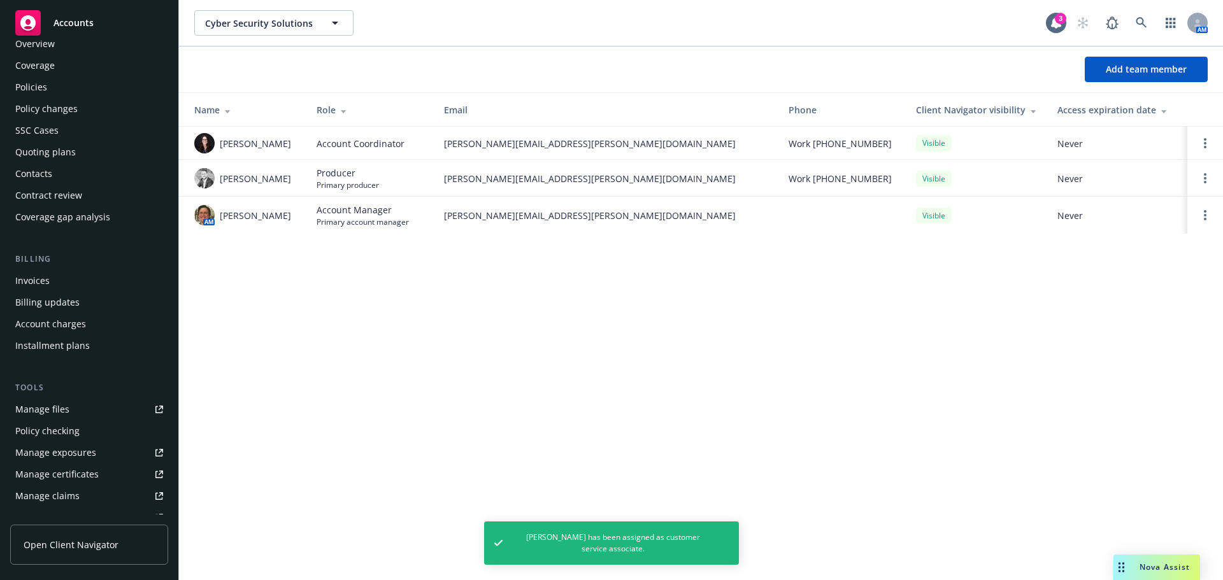
scroll to position [17, 0]
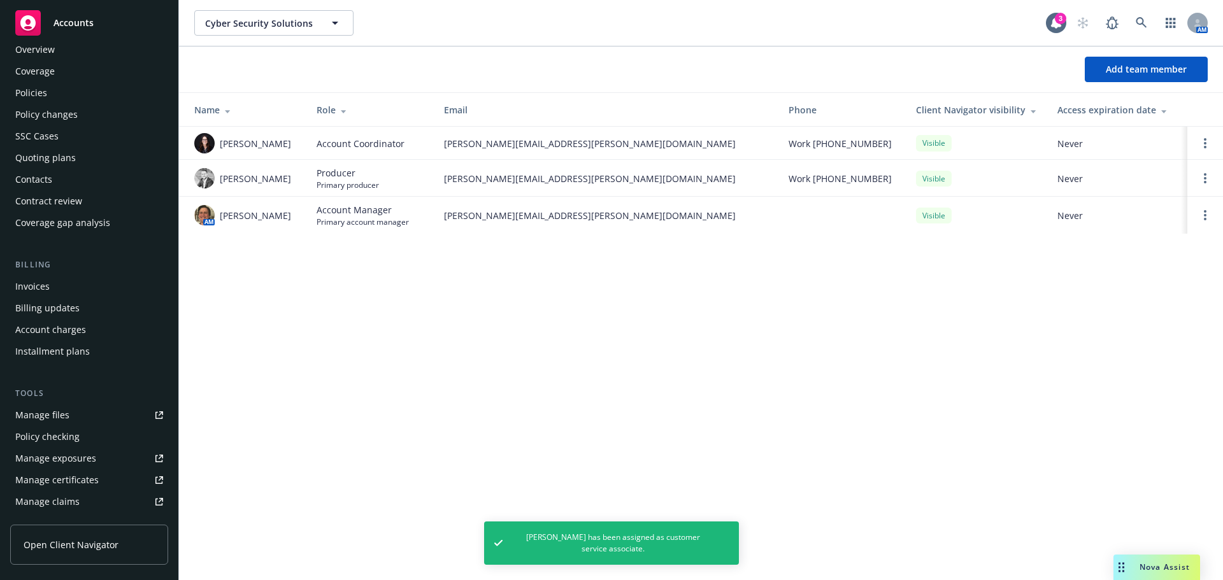
click at [34, 157] on div "Quoting plans" at bounding box center [45, 158] width 61 height 20
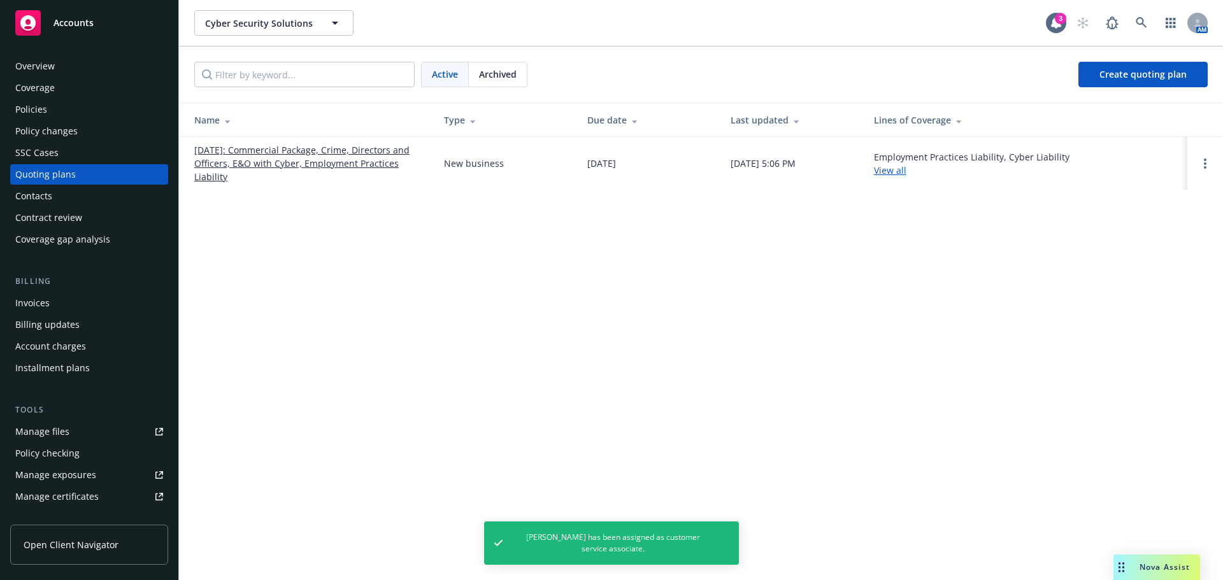
click at [311, 152] on link "10/10/2025: Commercial Package, Crime, Directors and Officers, E&O with Cyber, …" at bounding box center [308, 163] width 229 height 40
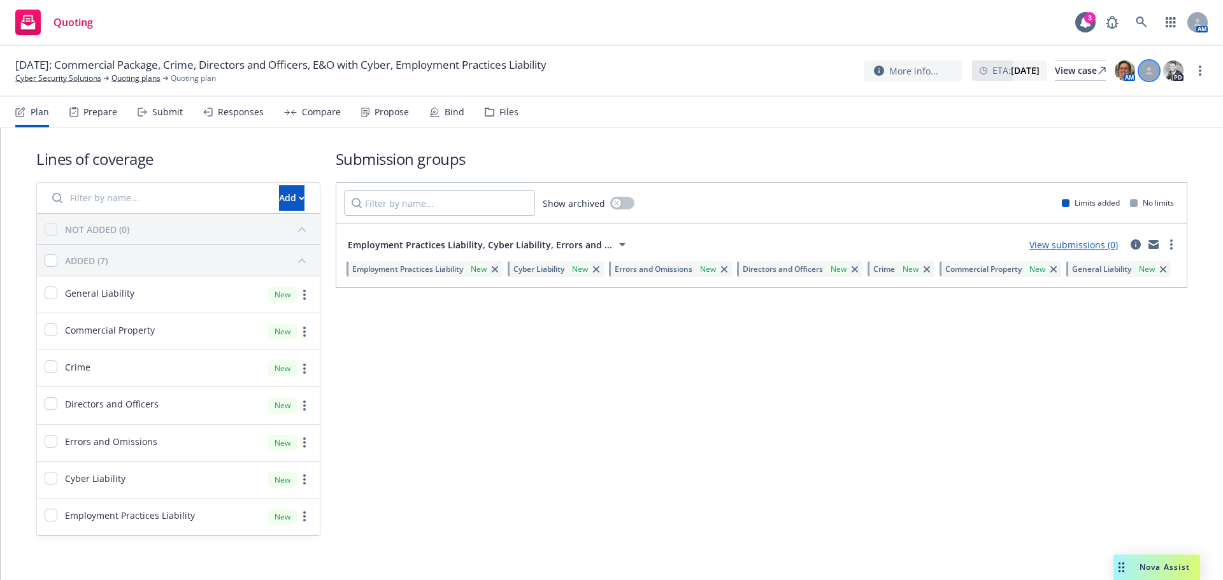
click at [1154, 69] on div at bounding box center [1149, 71] width 20 height 20
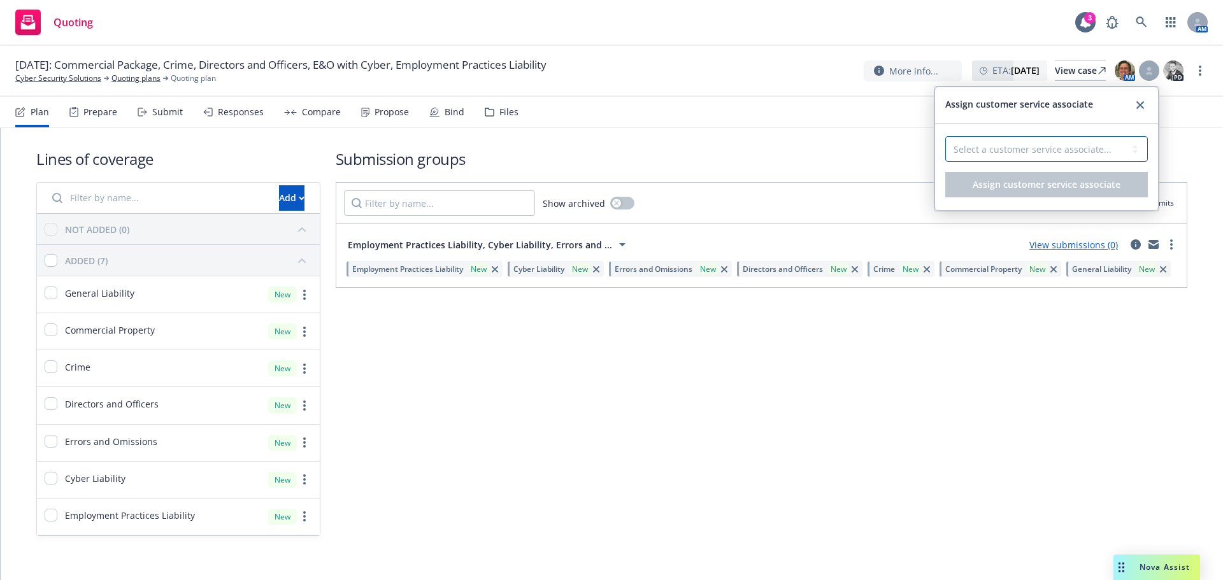
click at [999, 151] on select "Select a customer service associate... Cassidy Maxwell" at bounding box center [1047, 148] width 203 height 25
select select "4b1e75e5-47c1-4a13-9c04-5e76a23244f6"
click at [946, 136] on select "Select a customer service associate... Cassidy Maxwell" at bounding box center [1047, 148] width 203 height 25
click at [1004, 188] on span "Assign customer service associate" at bounding box center [1047, 184] width 148 height 12
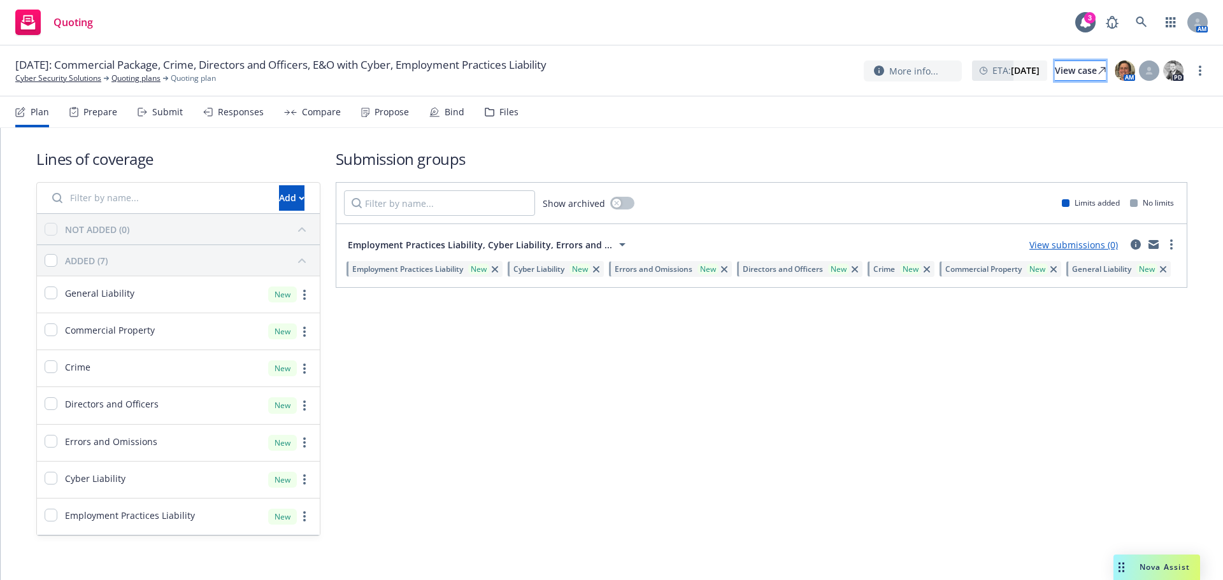
click at [1055, 75] on div "View case" at bounding box center [1080, 70] width 51 height 19
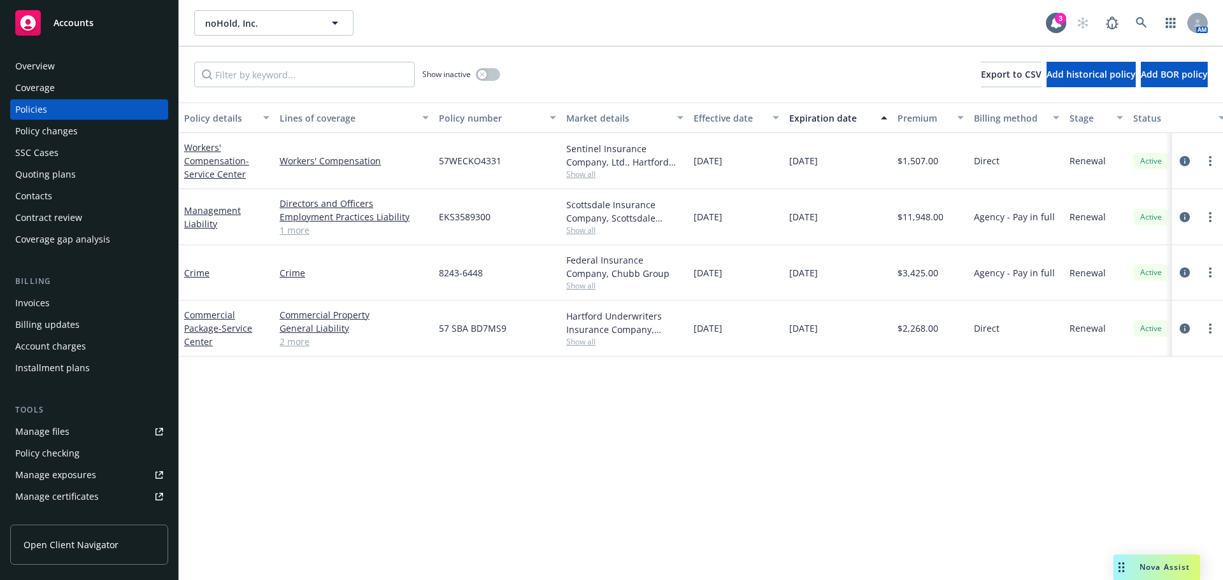
click at [39, 295] on div "Invoices" at bounding box center [32, 303] width 34 height 20
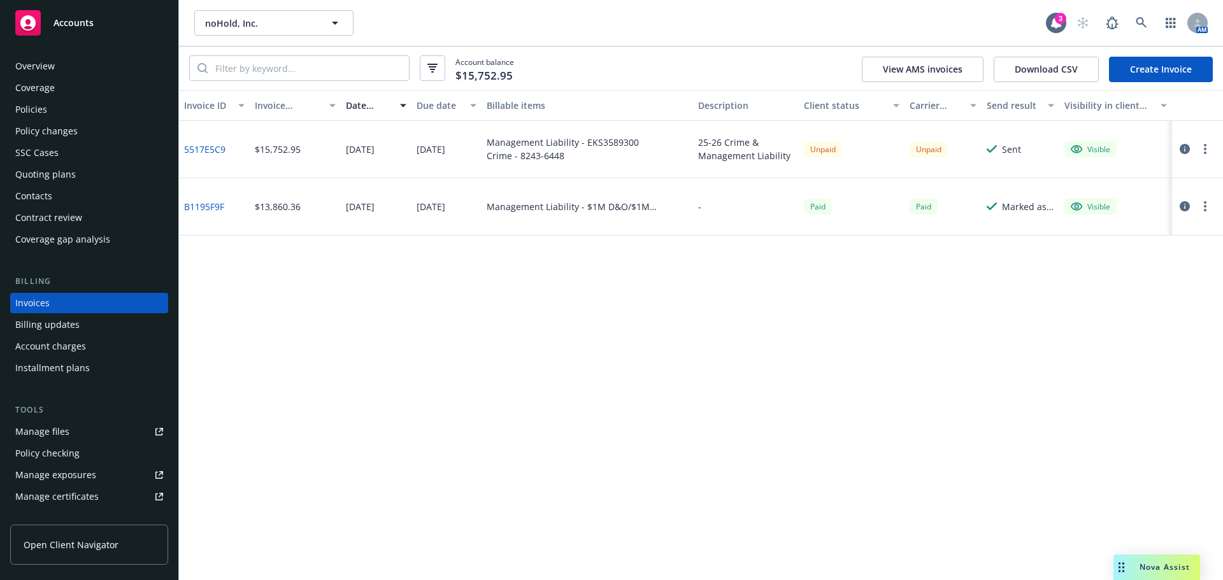
click at [206, 147] on link "5517E5C9" at bounding box center [204, 149] width 41 height 13
click at [203, 211] on link "B1195F9F" at bounding box center [204, 206] width 40 height 13
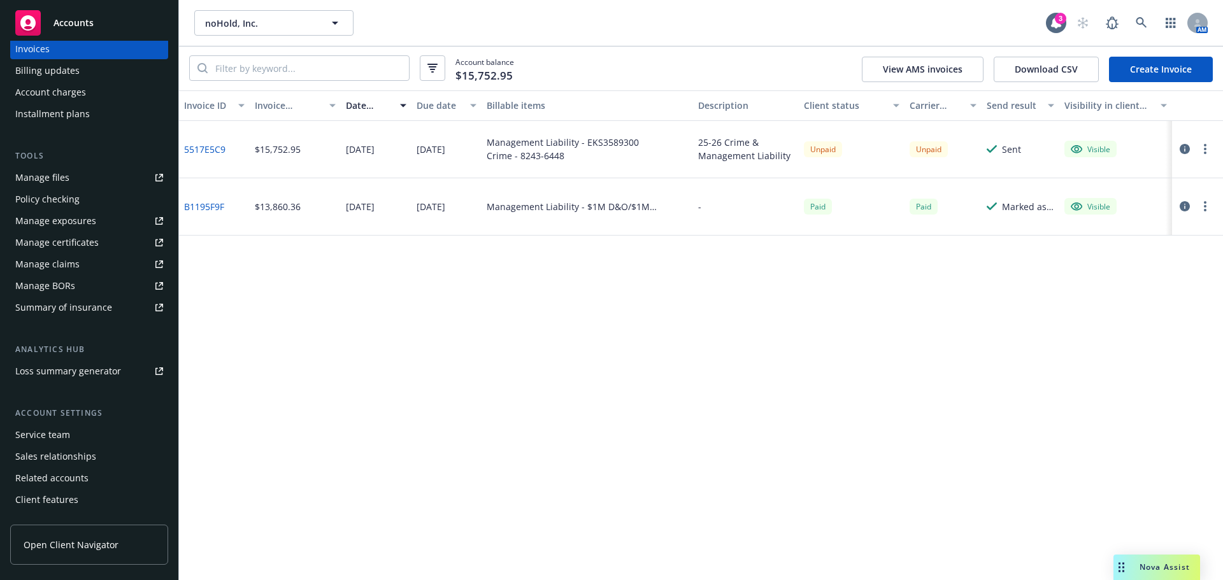
scroll to position [255, 0]
click at [64, 441] on div "Service team" at bounding box center [42, 434] width 55 height 20
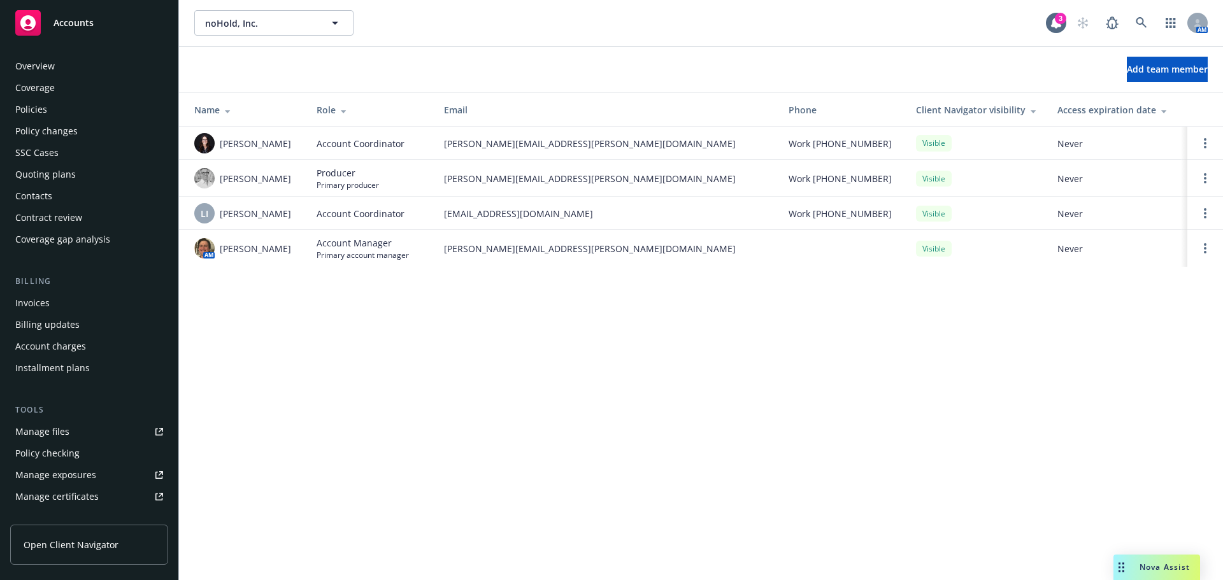
click at [60, 299] on div "Invoices" at bounding box center [89, 303] width 148 height 20
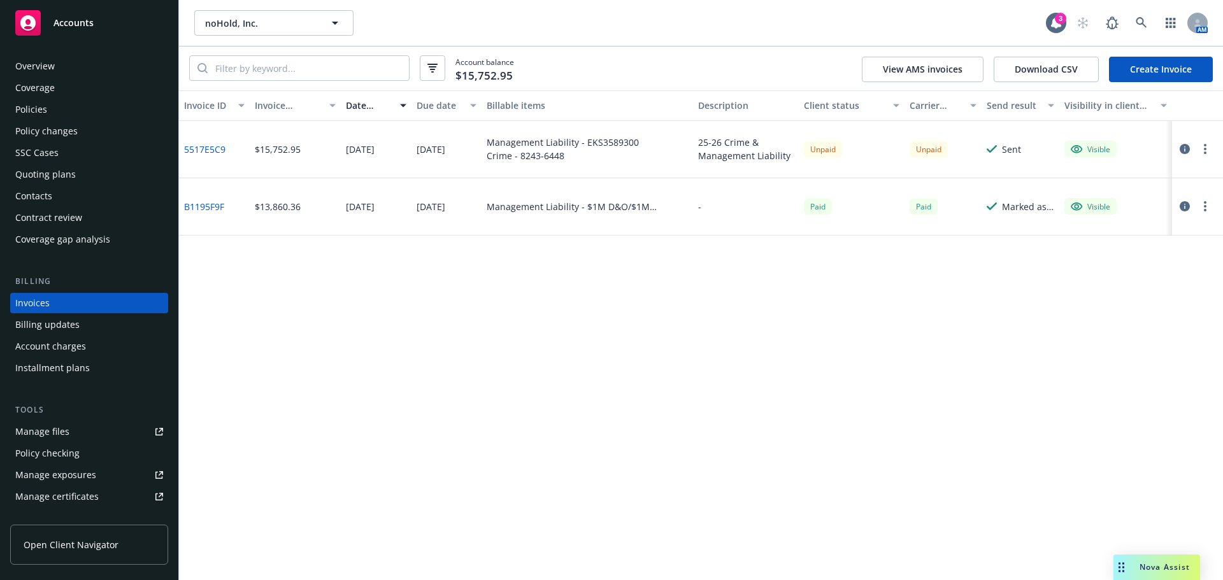
click at [208, 203] on link "B1195F9F" at bounding box center [204, 206] width 40 height 13
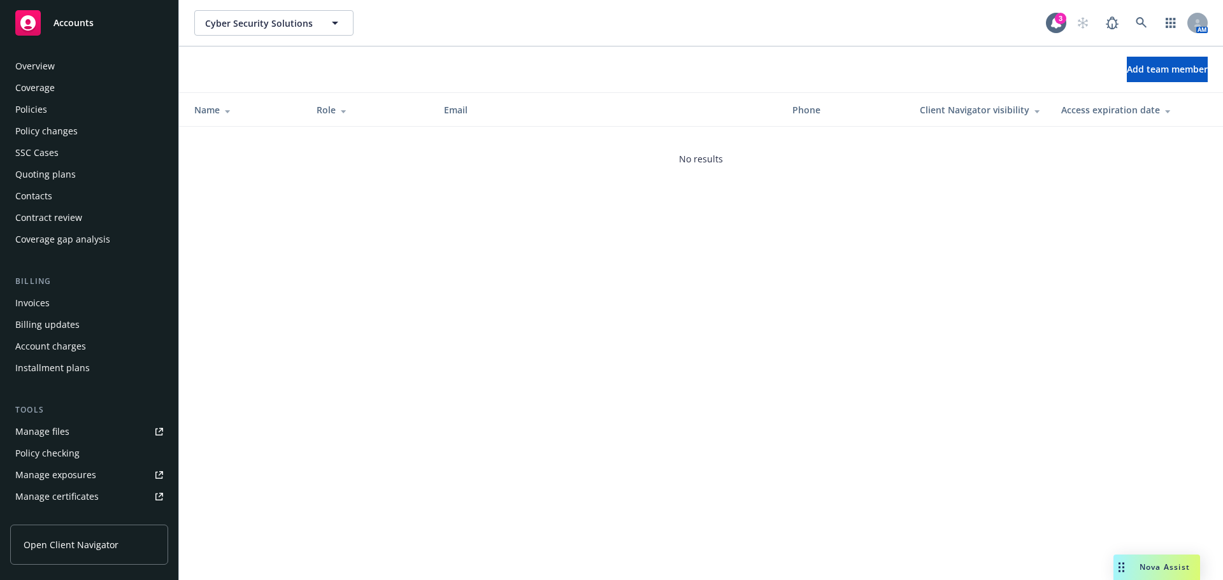
scroll to position [271, 0]
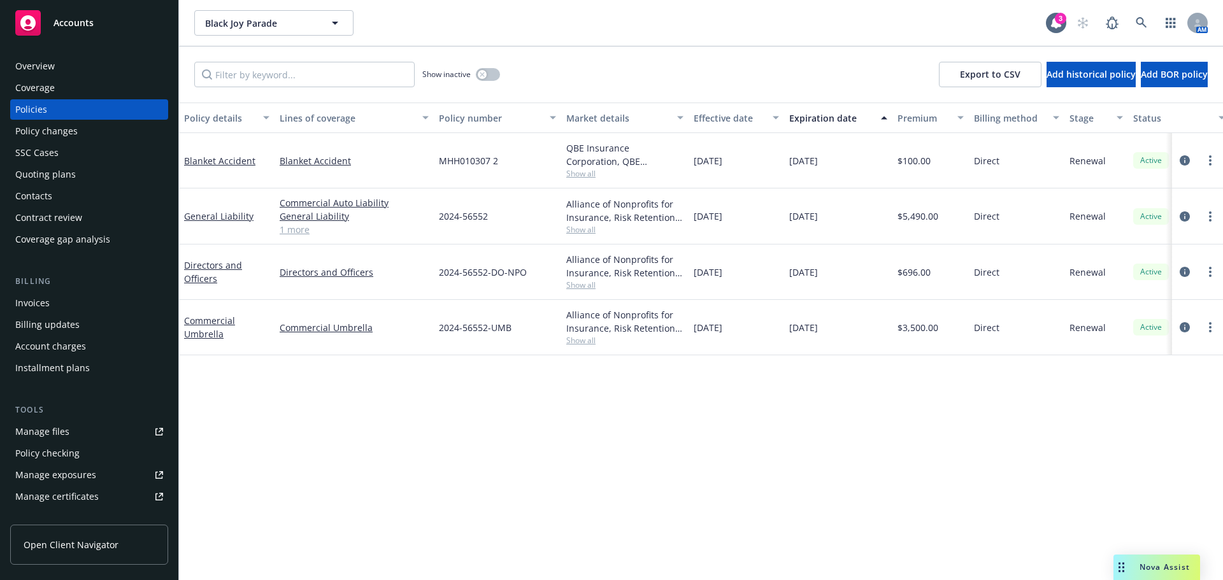
click at [298, 232] on link "1 more" at bounding box center [354, 229] width 149 height 13
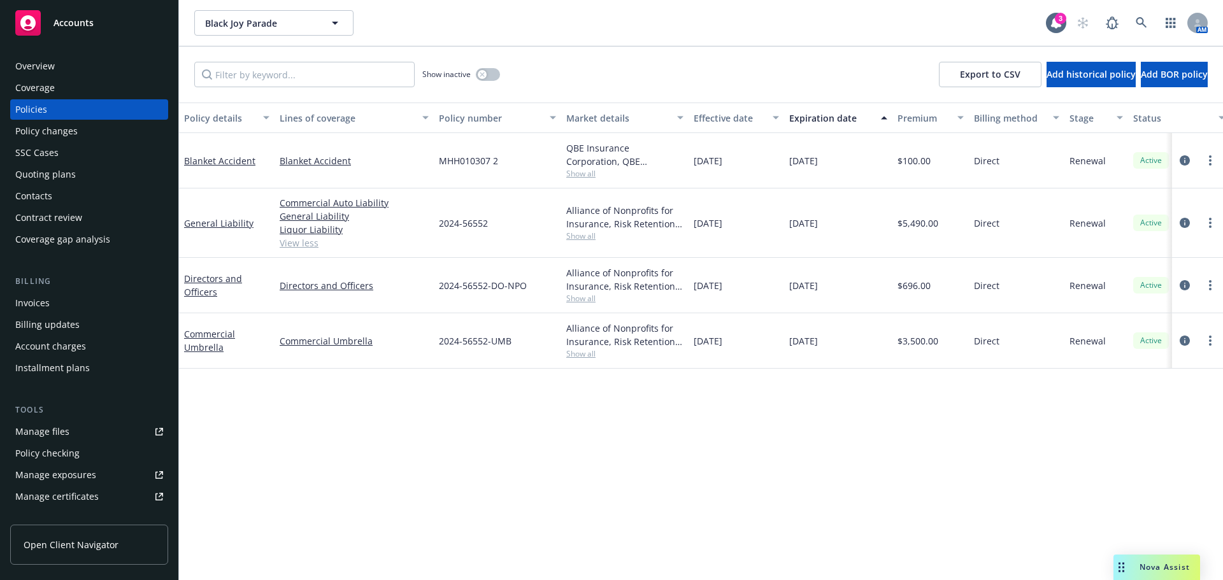
click at [301, 247] on link "View less" at bounding box center [354, 242] width 149 height 13
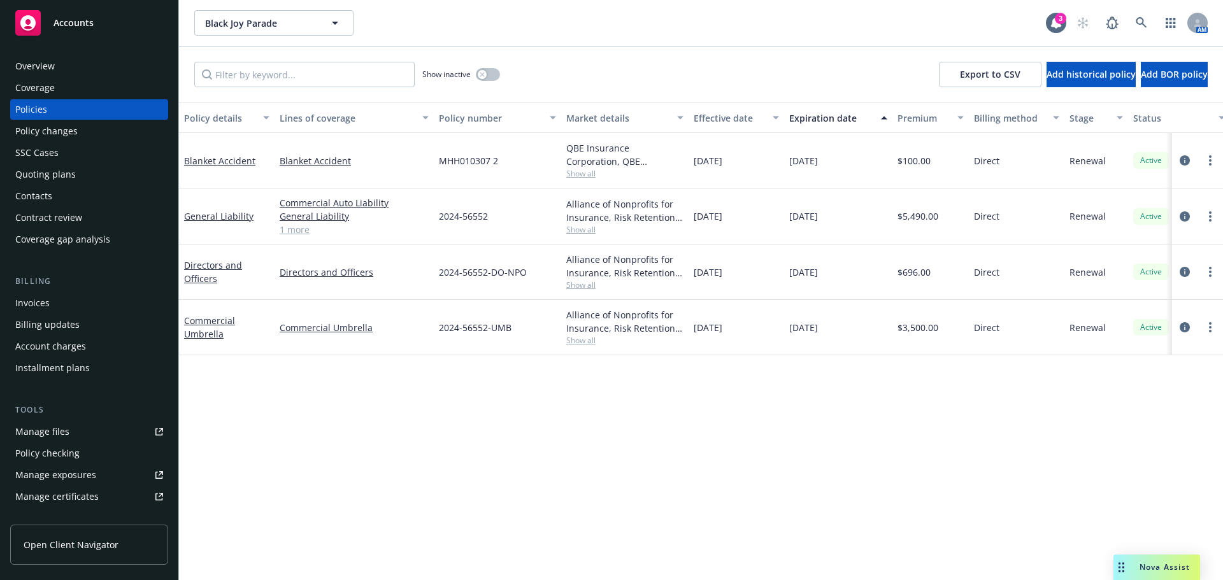
click at [296, 233] on link "1 more" at bounding box center [354, 229] width 149 height 13
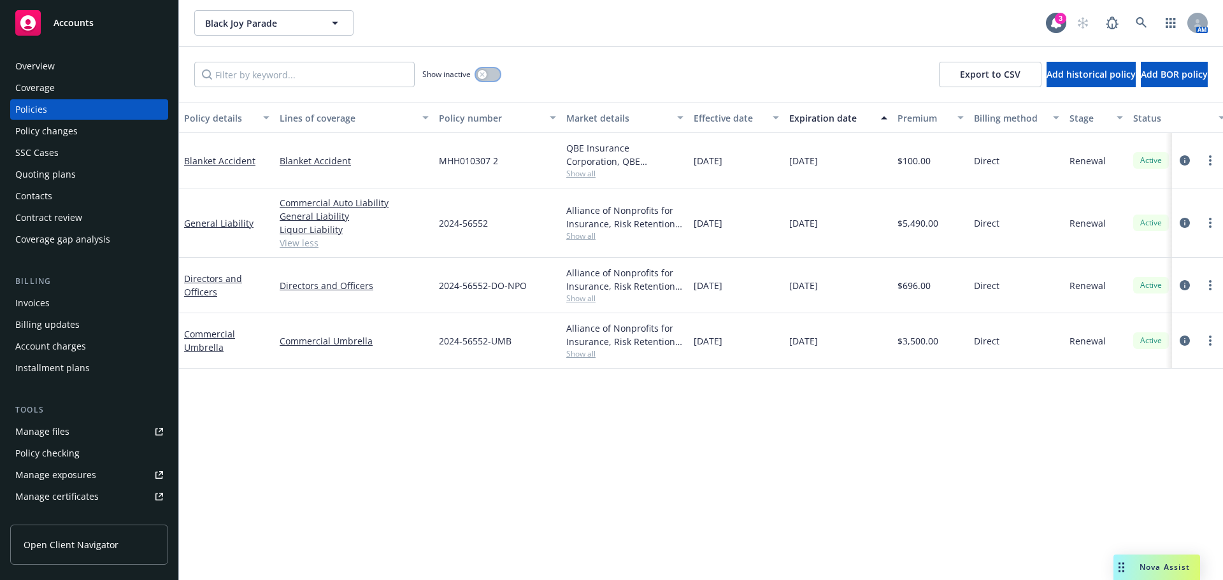
click at [494, 79] on button "button" at bounding box center [488, 74] width 24 height 13
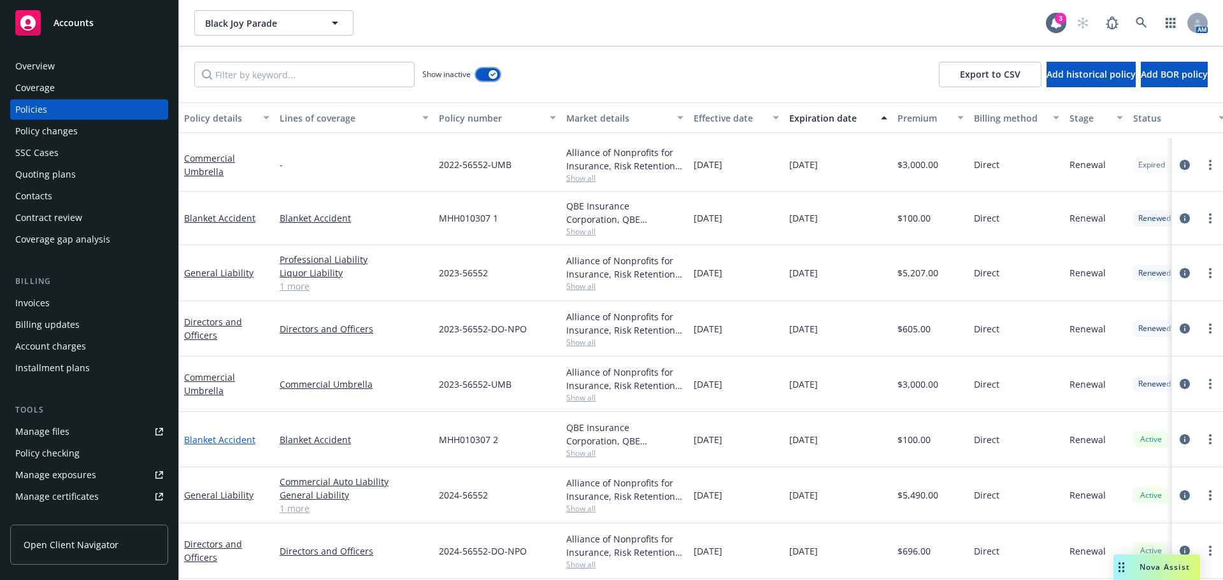
scroll to position [1027, 0]
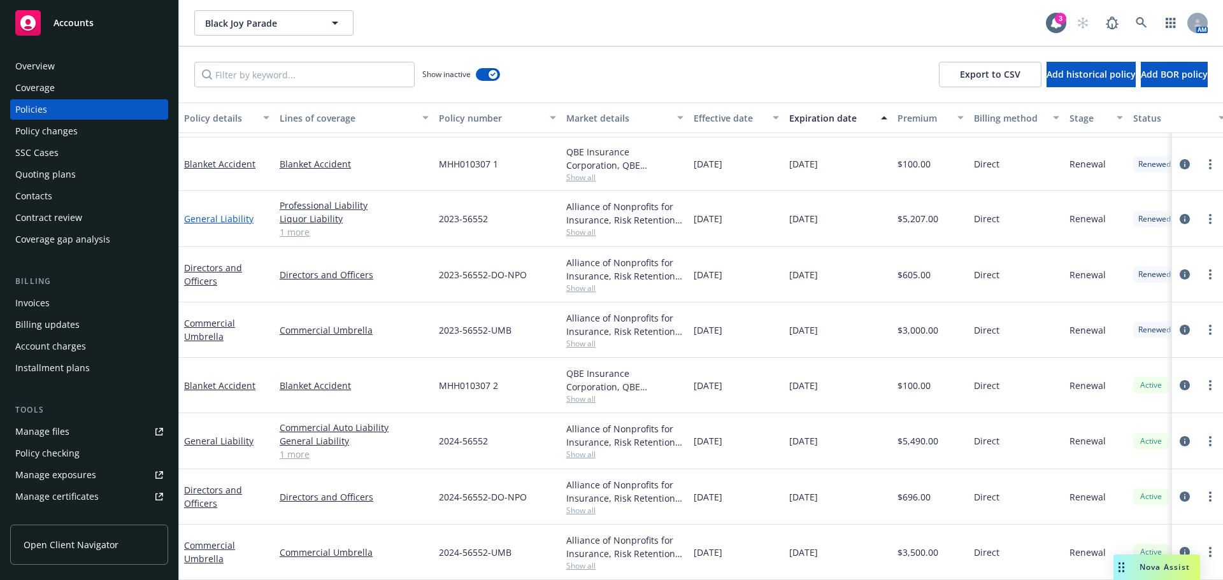
click at [237, 213] on link "General Liability" at bounding box center [218, 219] width 69 height 12
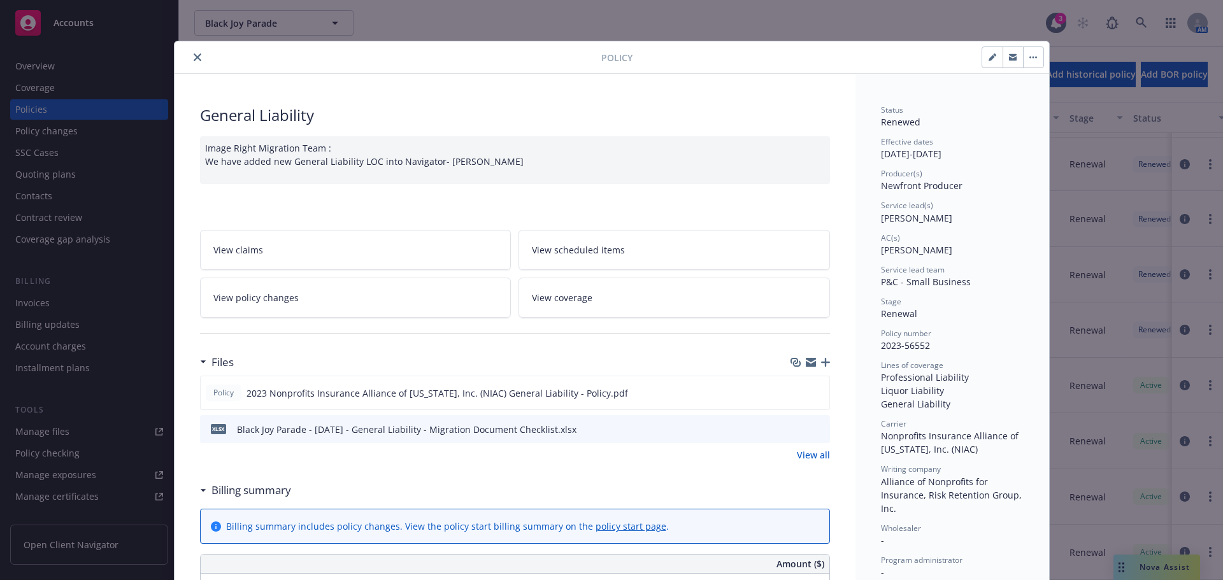
click at [194, 59] on icon "close" at bounding box center [198, 58] width 8 height 8
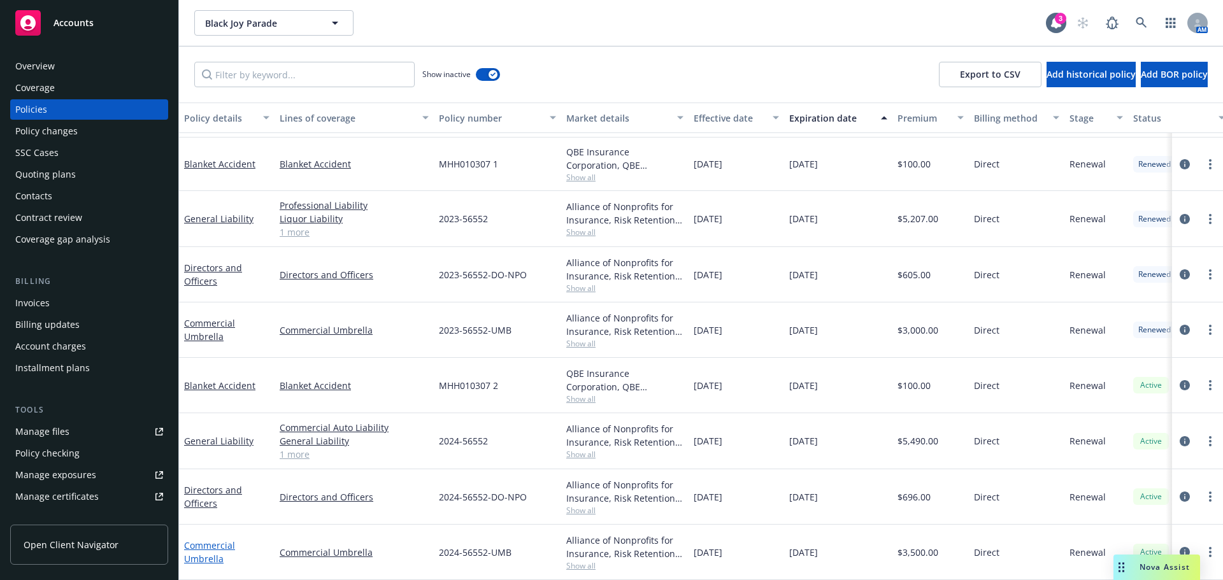
click at [205, 551] on link "Commercial Umbrella" at bounding box center [209, 552] width 51 height 25
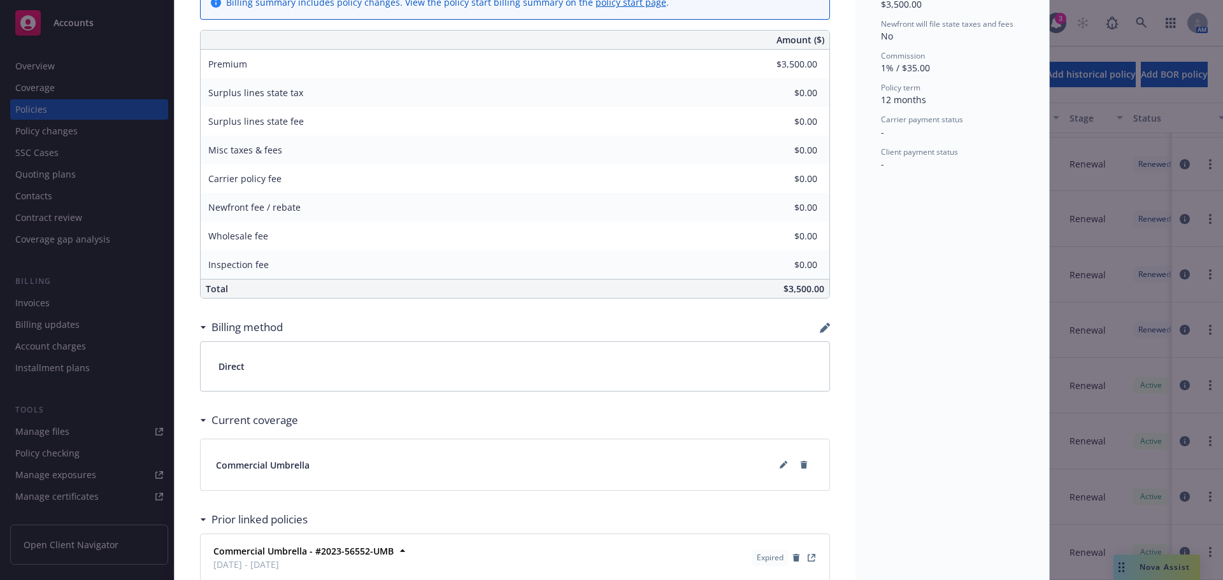
scroll to position [708, 0]
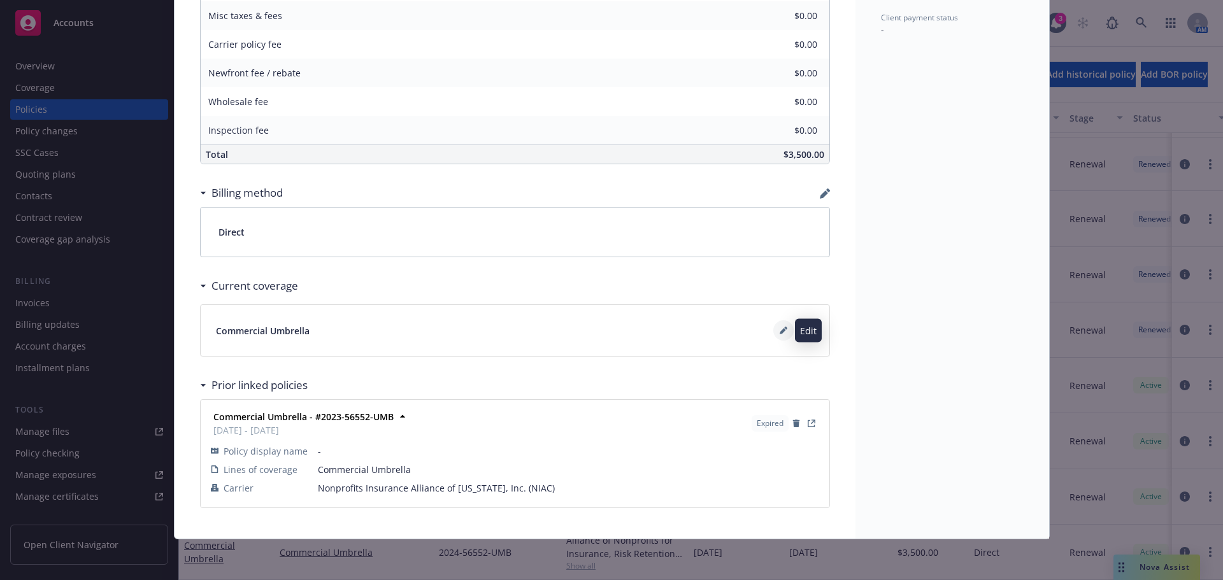
click at [781, 329] on icon at bounding box center [784, 331] width 8 height 8
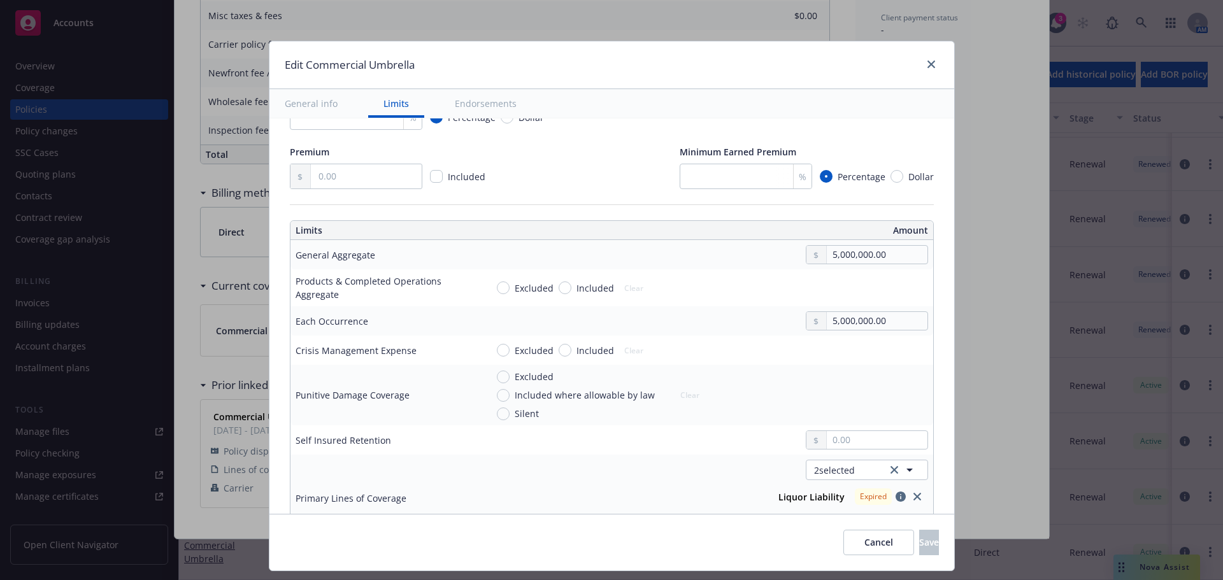
scroll to position [255, 0]
click at [928, 69] on link "close" at bounding box center [931, 64] width 15 height 15
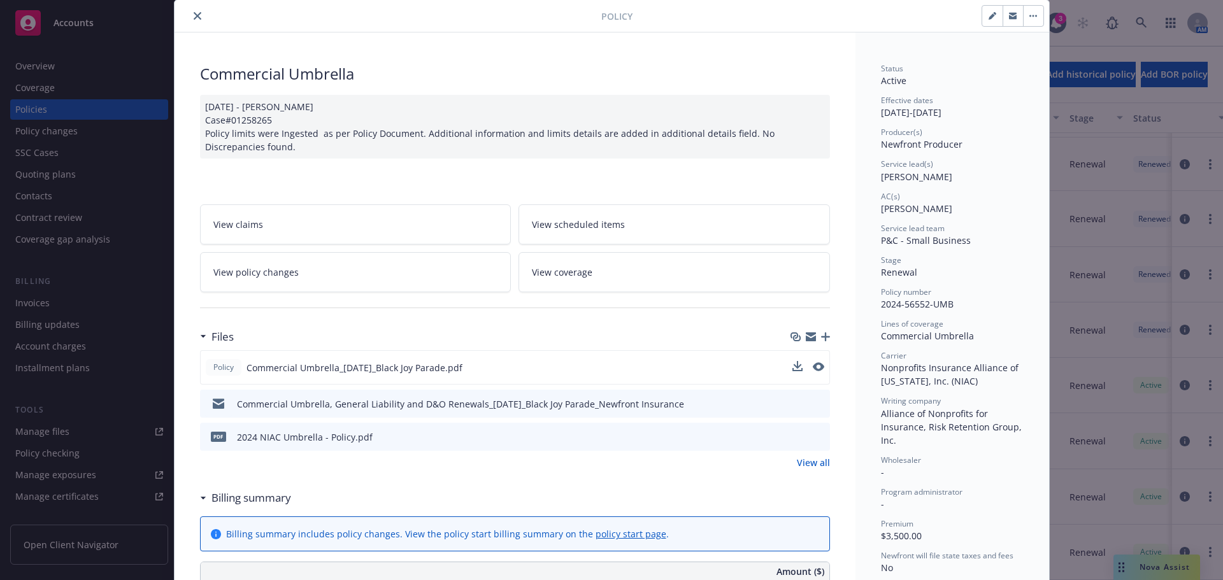
scroll to position [0, 0]
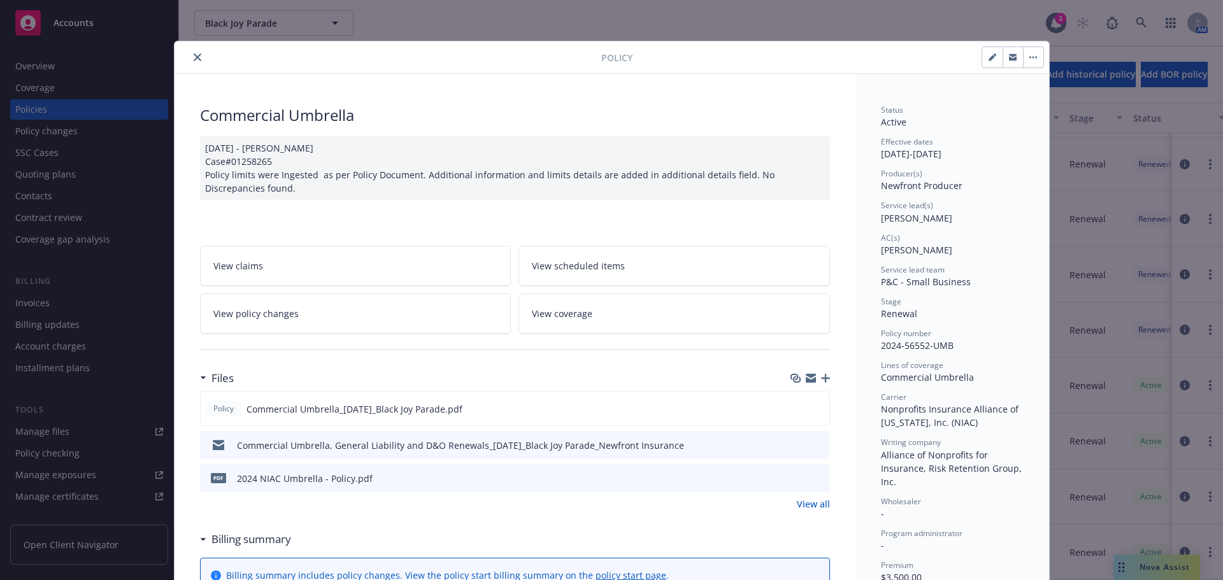
click at [195, 58] on icon "close" at bounding box center [198, 58] width 8 height 8
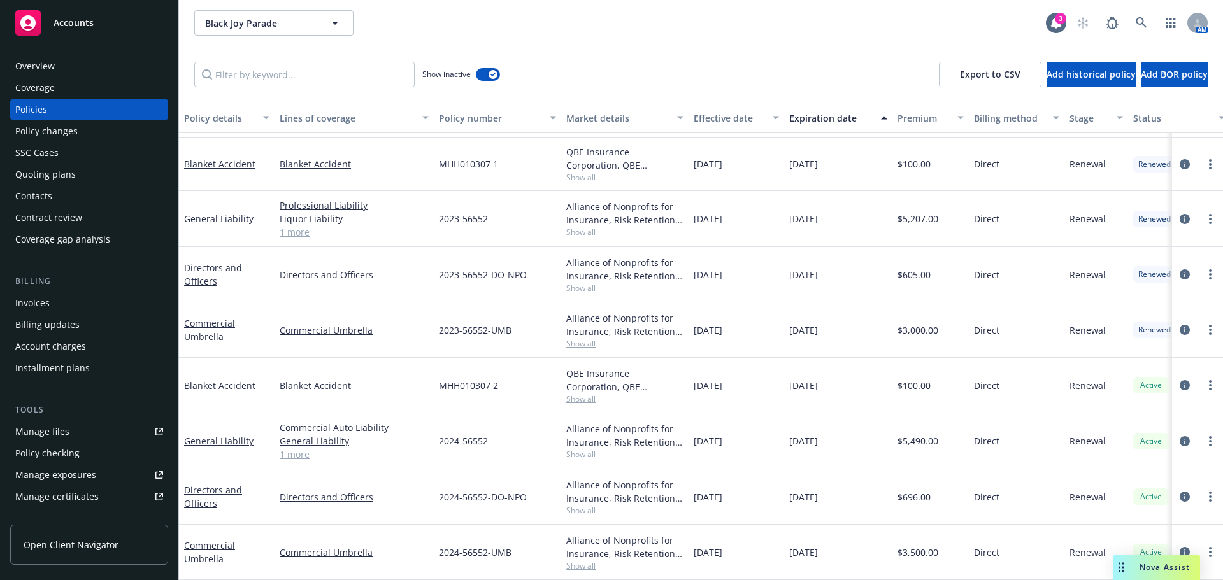
click at [291, 453] on div "Commercial Auto Liability General Liability Liquor Liability 1 more" at bounding box center [354, 442] width 159 height 56
click at [292, 448] on link "1 more" at bounding box center [354, 454] width 149 height 13
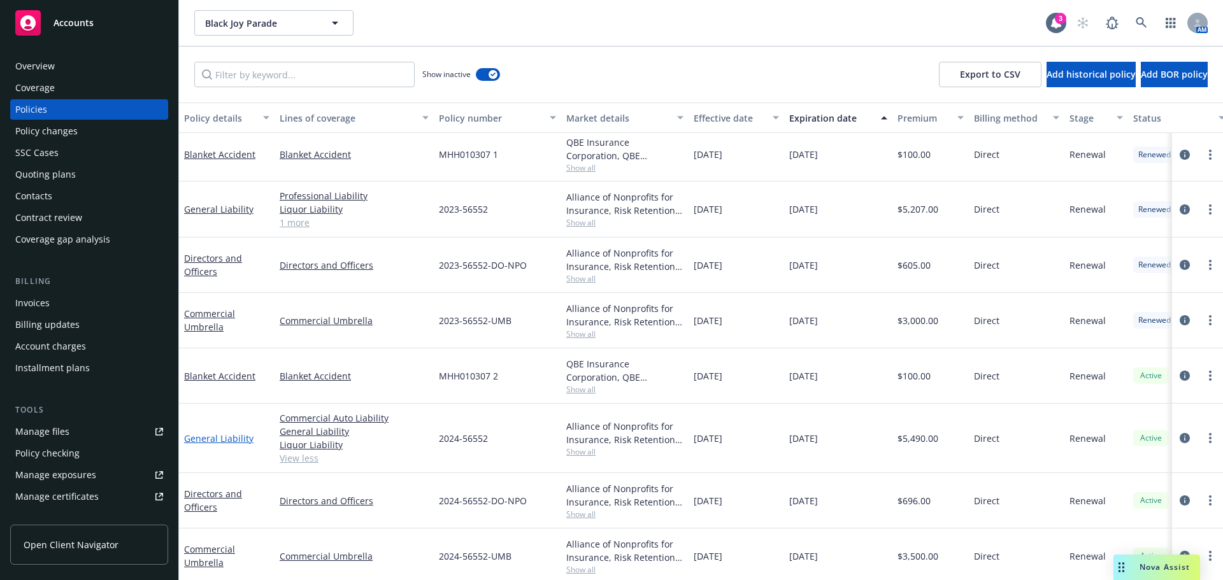
click at [224, 435] on link "General Liability" at bounding box center [218, 439] width 69 height 12
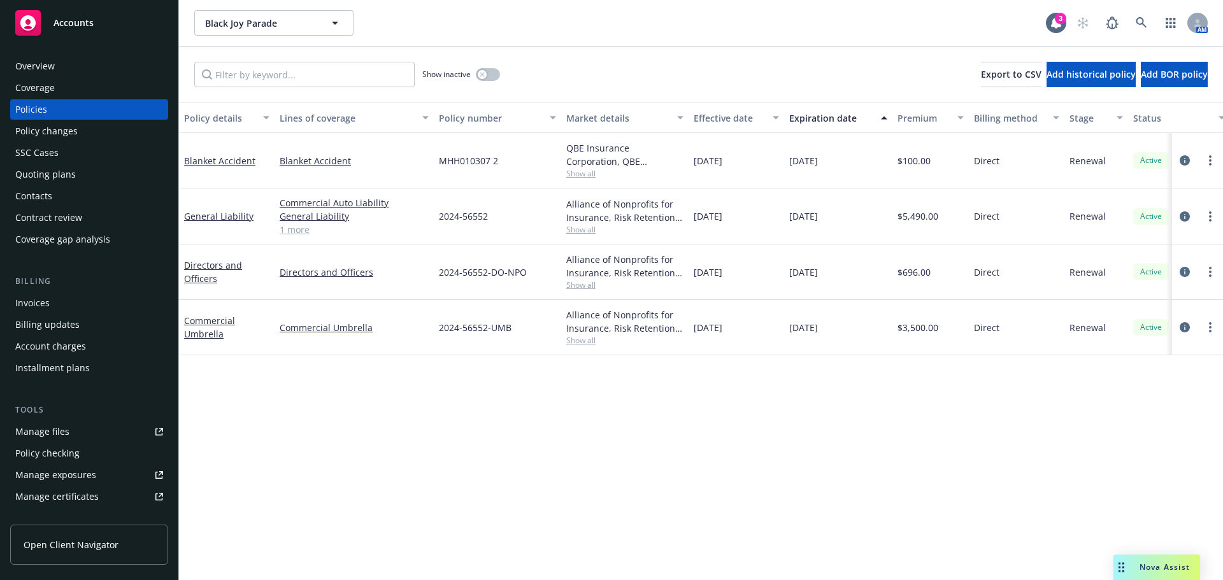
click at [33, 68] on div "Overview" at bounding box center [35, 66] width 40 height 20
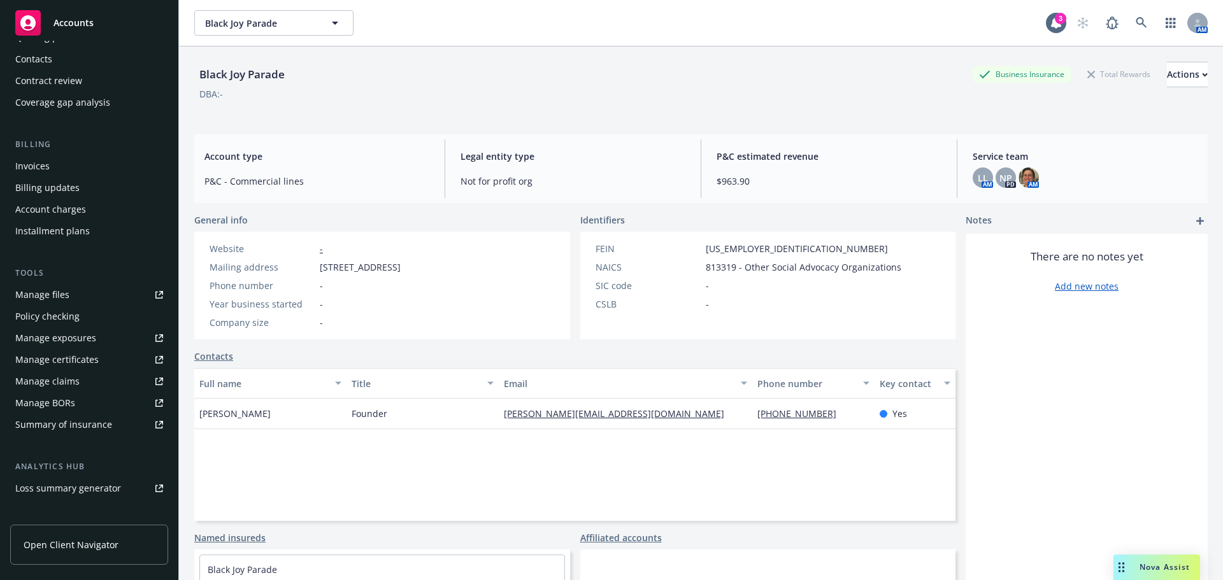
scroll to position [127, 0]
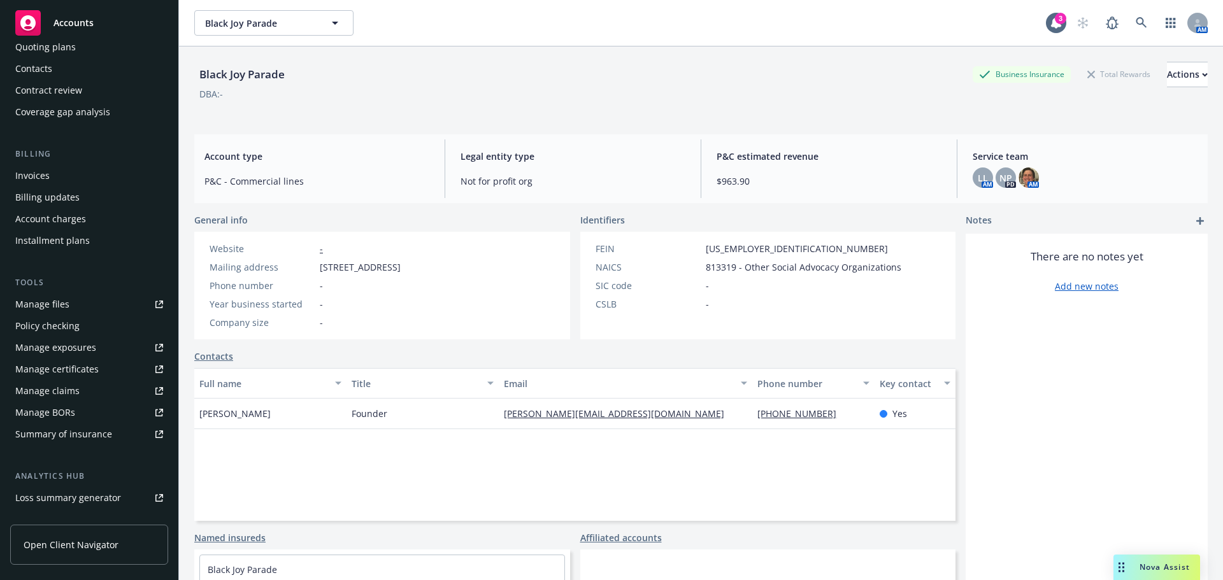
click at [56, 301] on div "Manage files" at bounding box center [42, 304] width 54 height 20
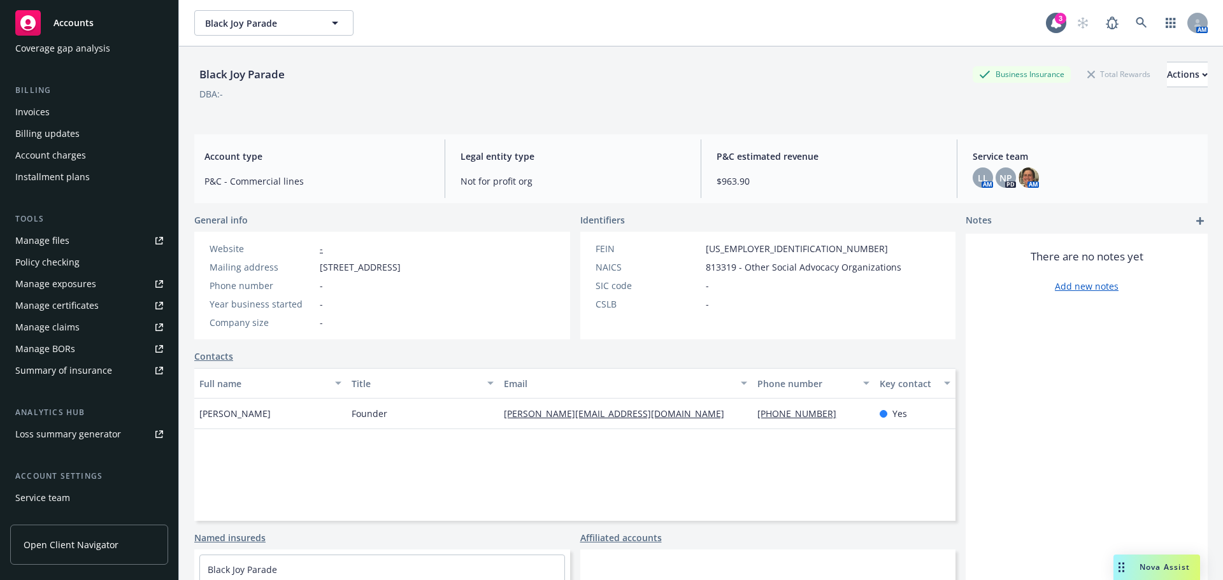
scroll to position [271, 0]
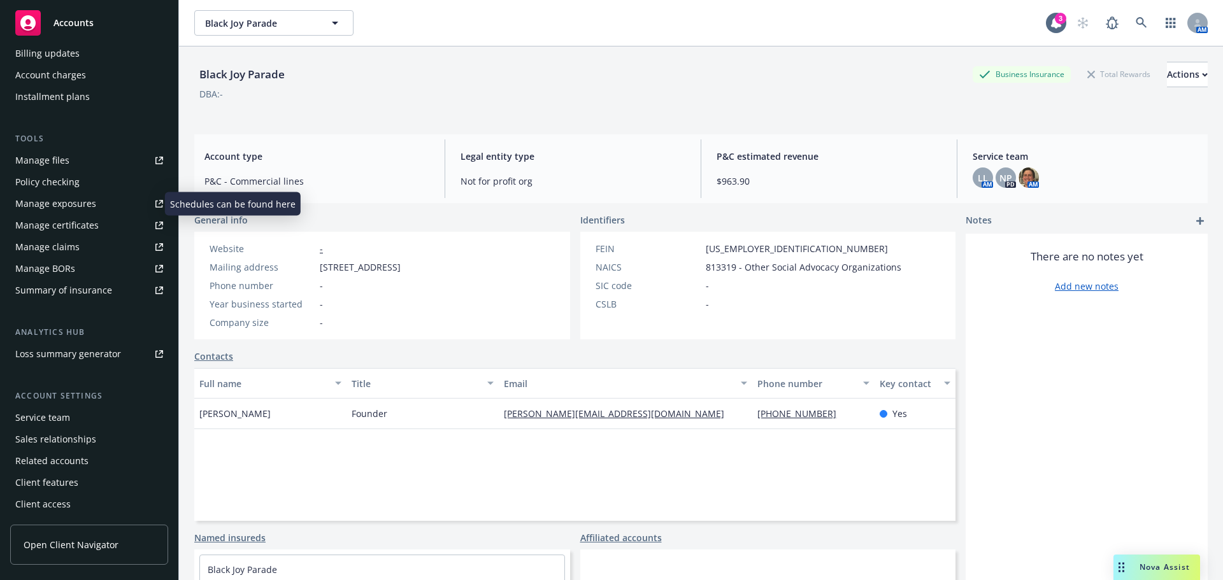
click at [55, 207] on div "Manage exposures" at bounding box center [55, 204] width 81 height 20
click at [55, 220] on div "Manage certificates" at bounding box center [56, 225] width 83 height 20
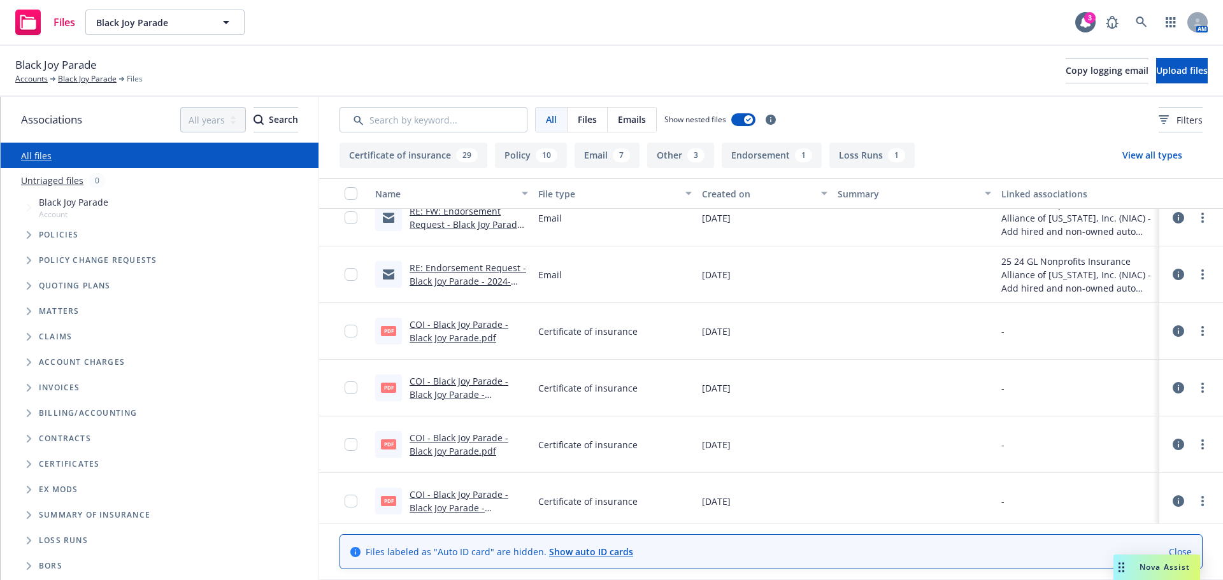
scroll to position [382, 0]
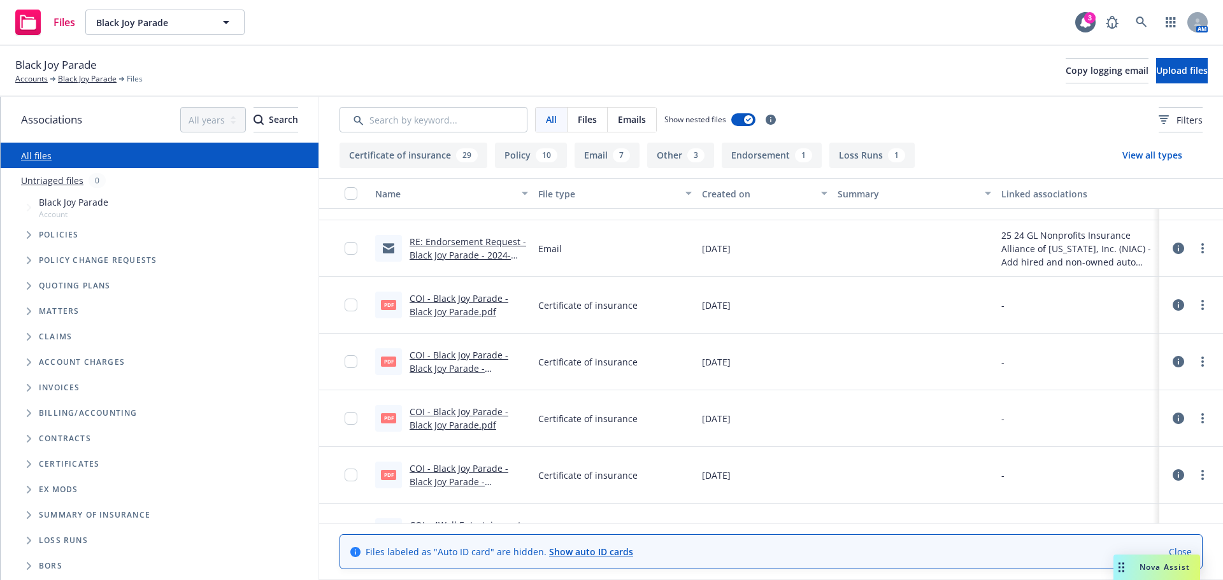
click at [454, 410] on link "COI - Black Joy Parade - Black Joy Parade.pdf" at bounding box center [459, 418] width 99 height 25
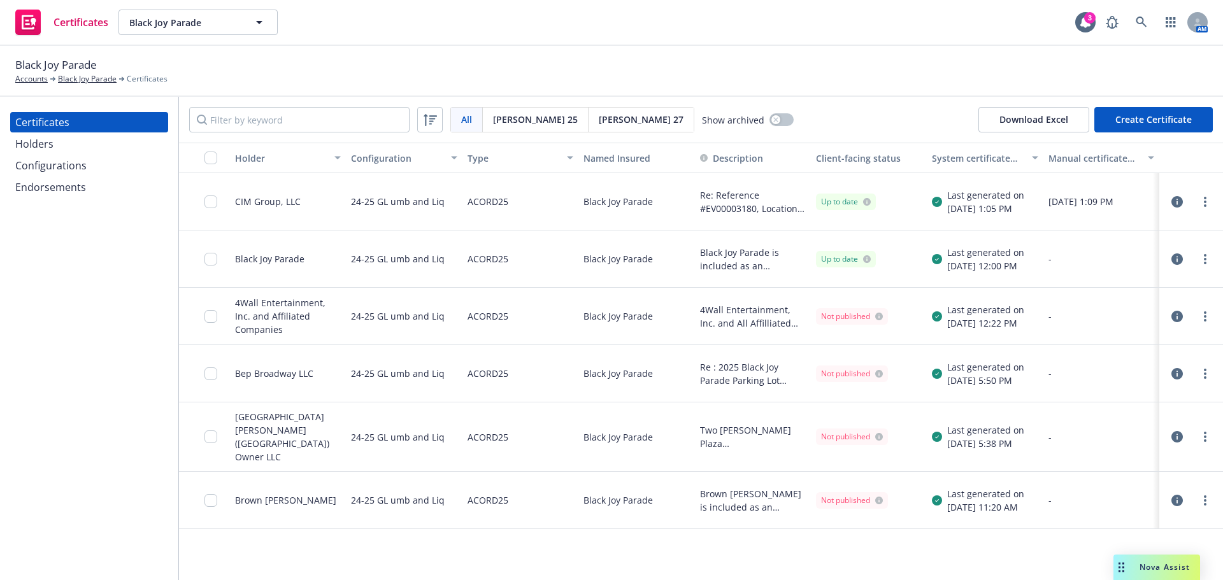
click at [97, 147] on div "Holders" at bounding box center [89, 144] width 148 height 20
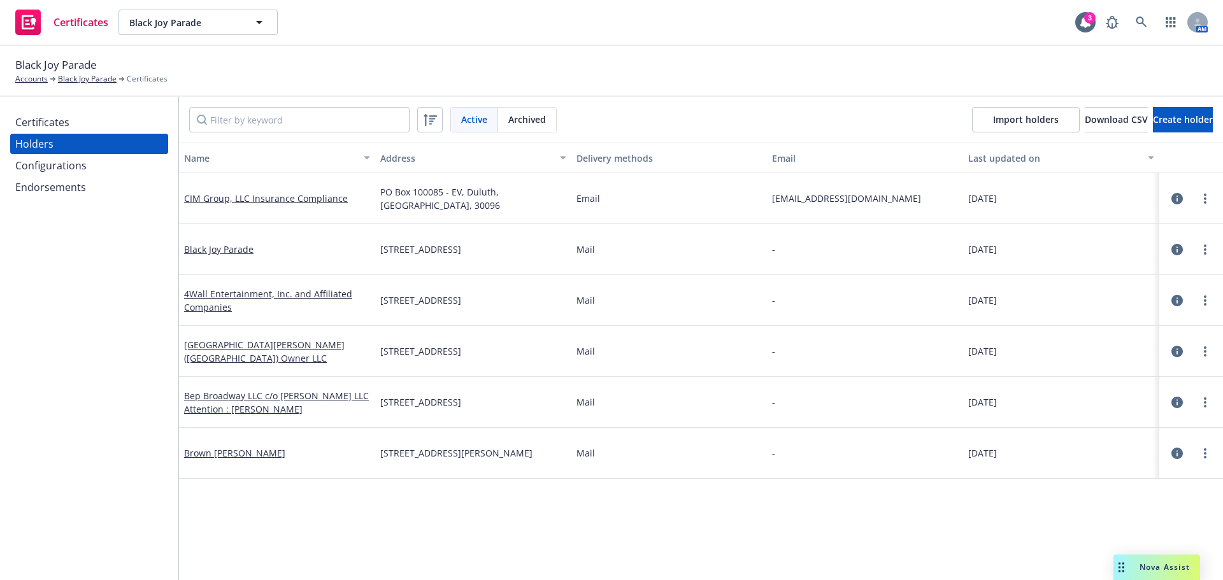
click at [88, 121] on div "Certificates" at bounding box center [89, 122] width 148 height 20
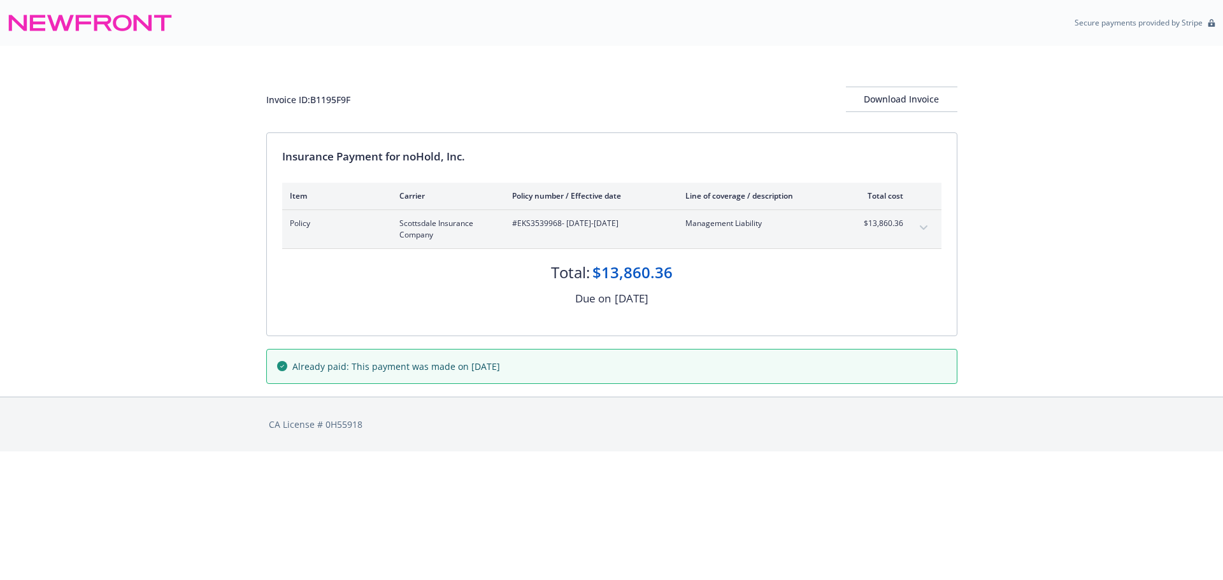
click at [926, 226] on button "expand content" at bounding box center [924, 228] width 20 height 20
click at [914, 228] on button "expand content" at bounding box center [924, 228] width 20 height 20
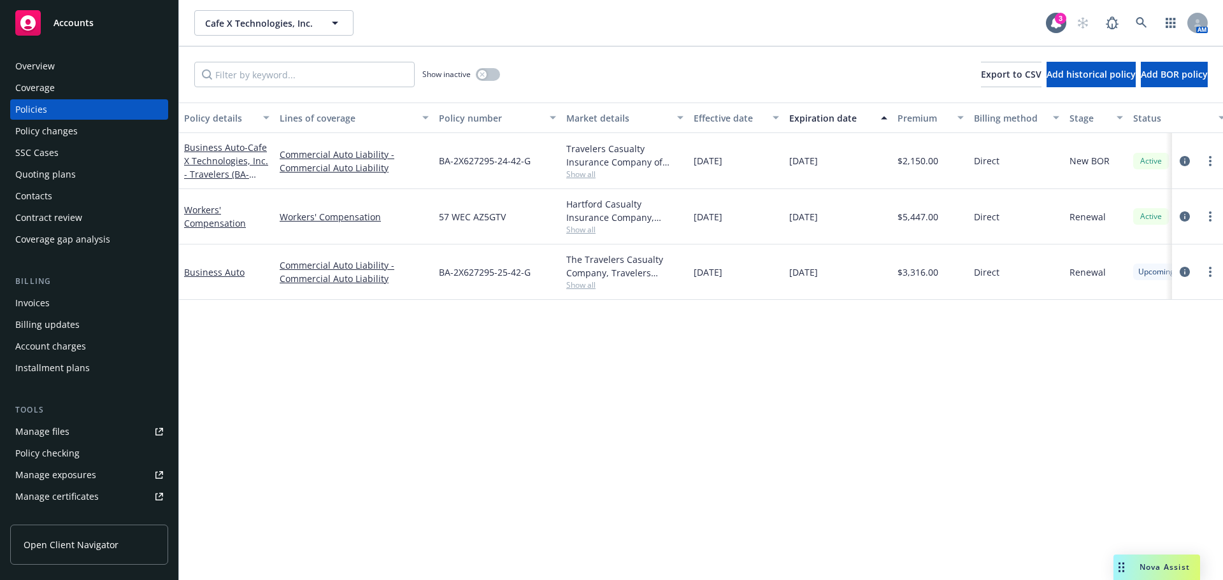
click at [60, 63] on div "Overview" at bounding box center [89, 66] width 148 height 20
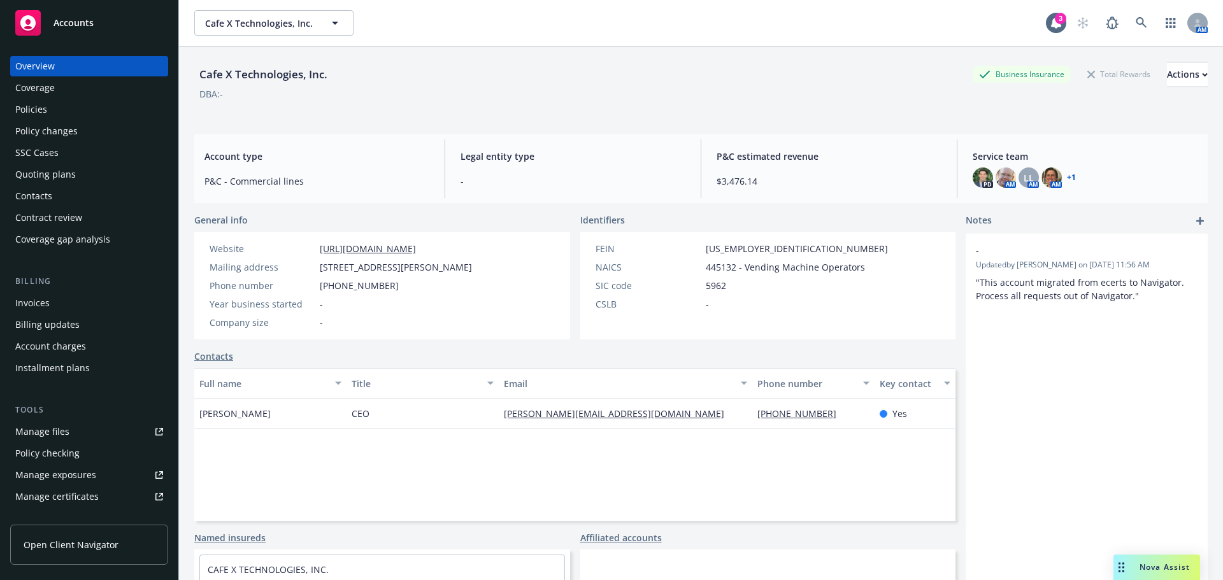
click at [34, 110] on div "Policies" at bounding box center [31, 109] width 32 height 20
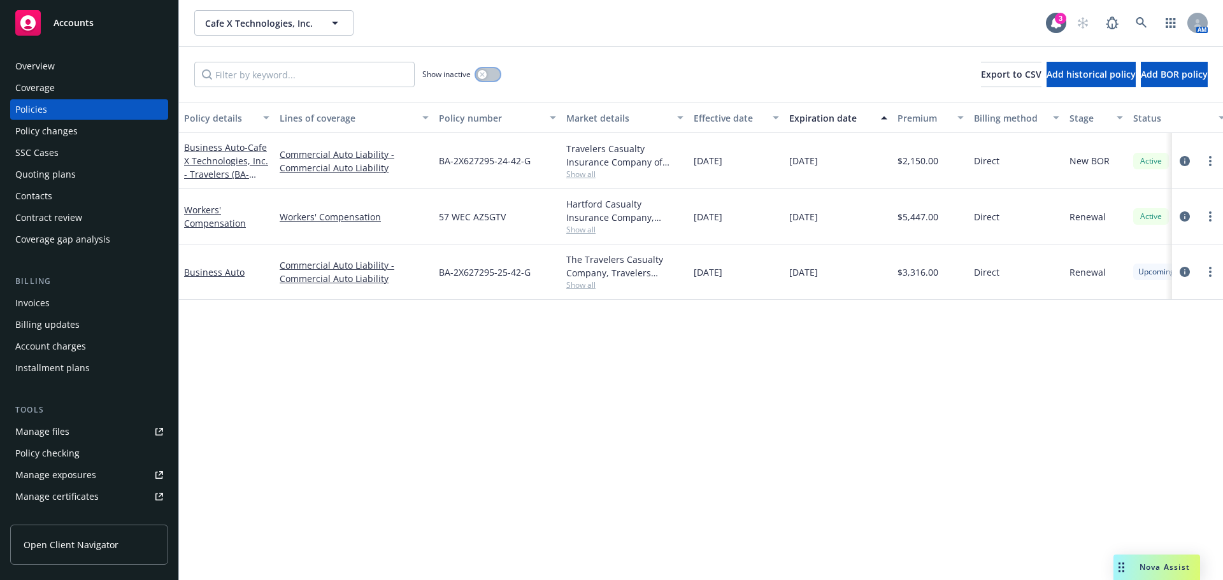
click at [500, 73] on button "button" at bounding box center [488, 74] width 24 height 13
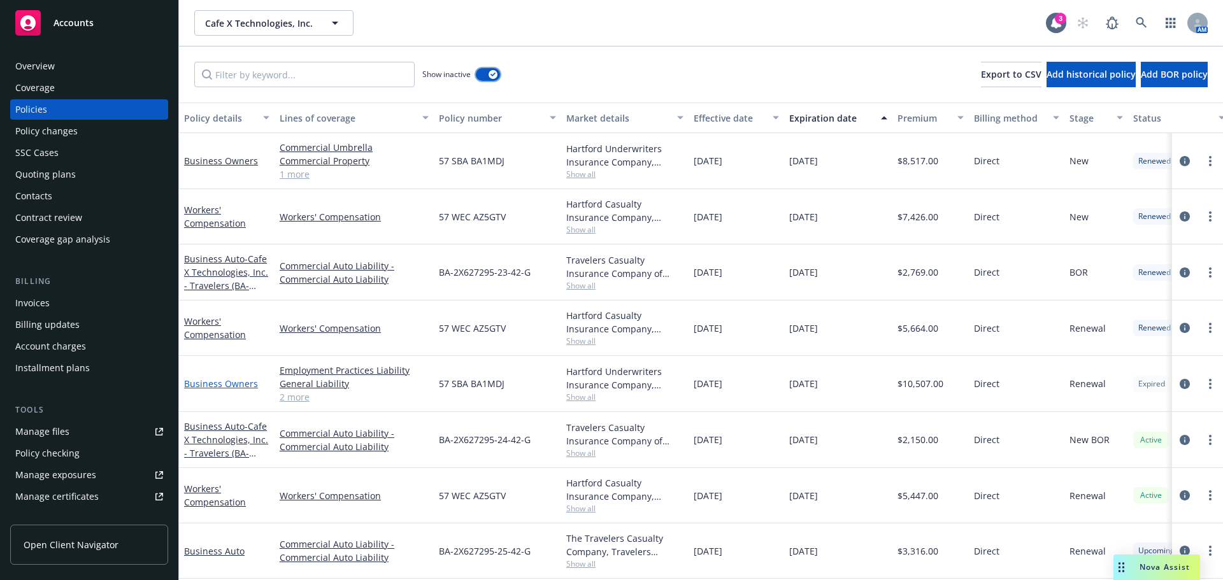
scroll to position [8, 0]
click at [210, 378] on link "Business Owners" at bounding box center [221, 384] width 74 height 12
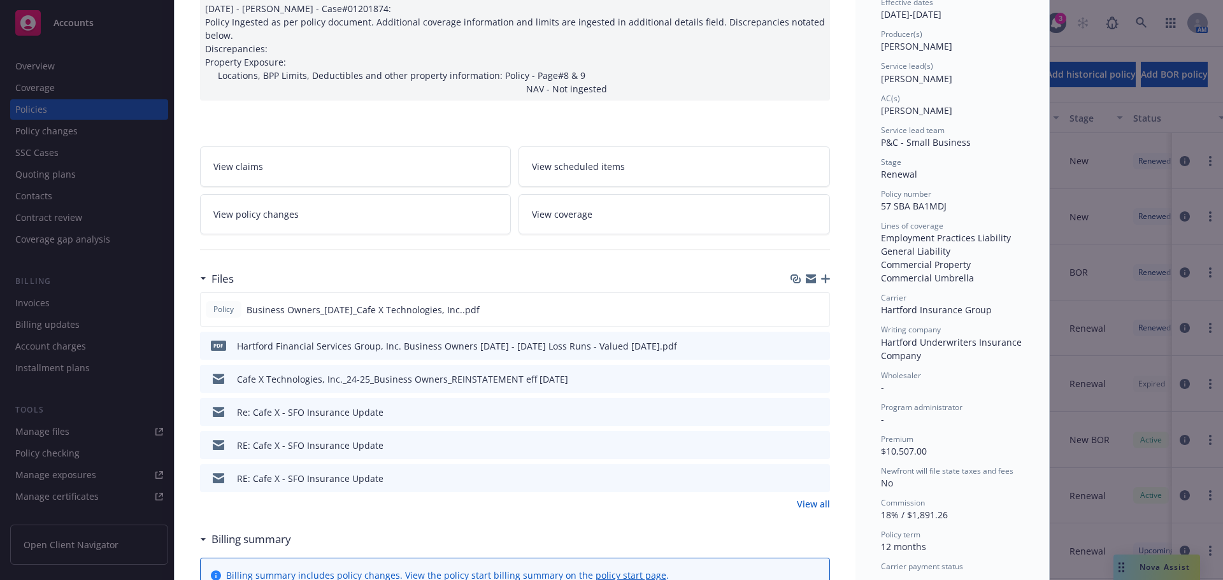
scroll to position [191, 0]
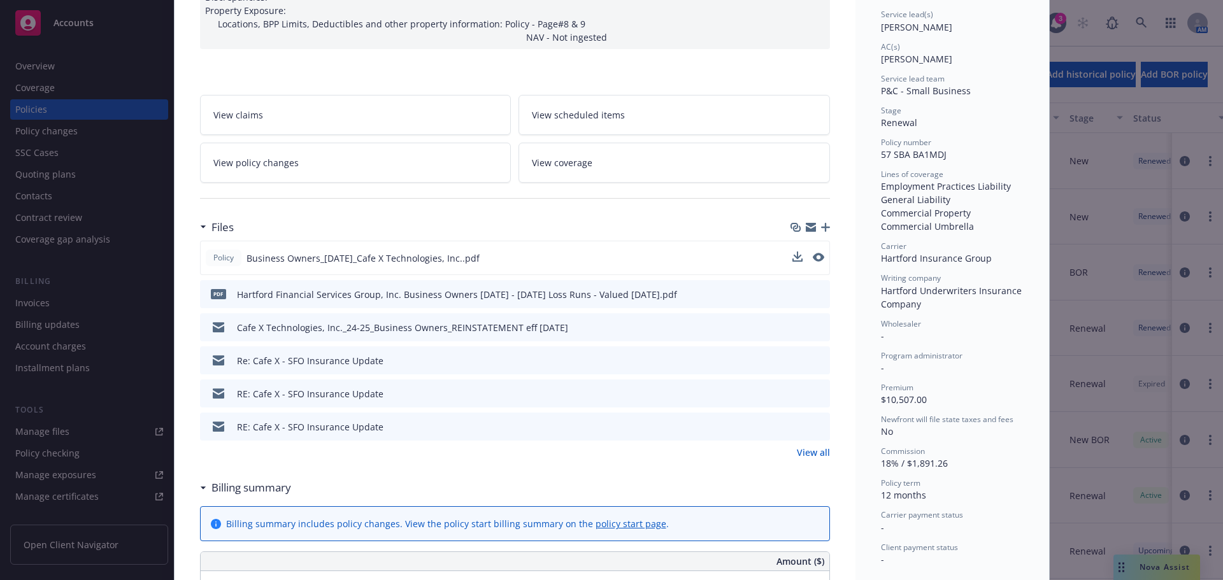
click at [360, 249] on div "Policy Business Owners_[DATE]_Cafe X Technologies, Inc..pdf" at bounding box center [515, 258] width 630 height 34
click at [812, 255] on icon "preview file" at bounding box center [817, 257] width 11 height 9
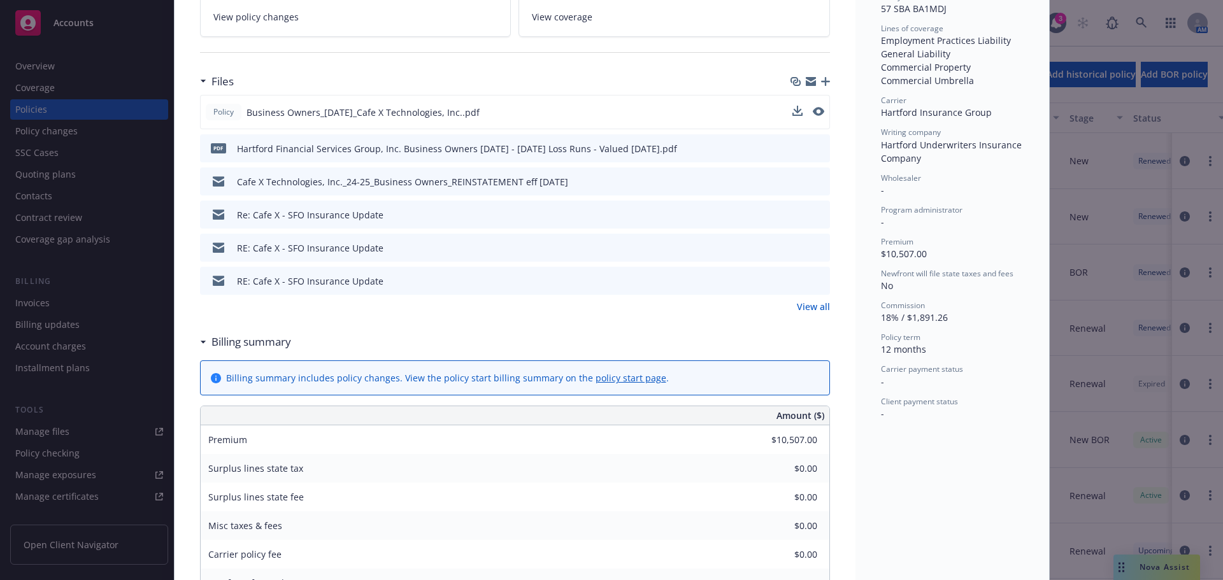
scroll to position [319, 0]
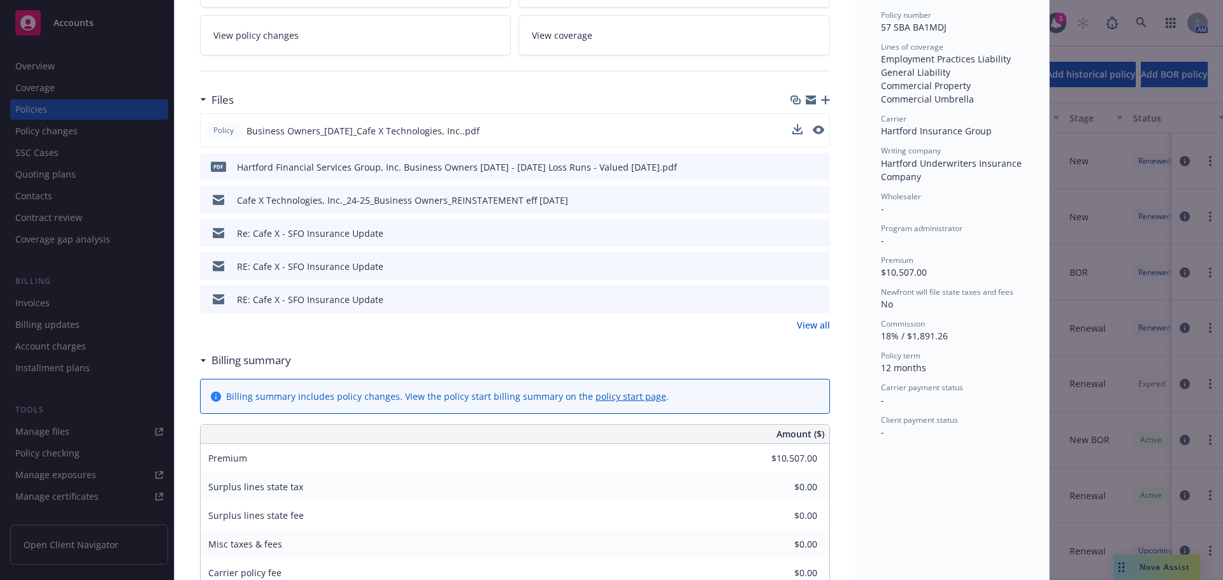
click at [809, 330] on link "View all" at bounding box center [813, 325] width 33 height 13
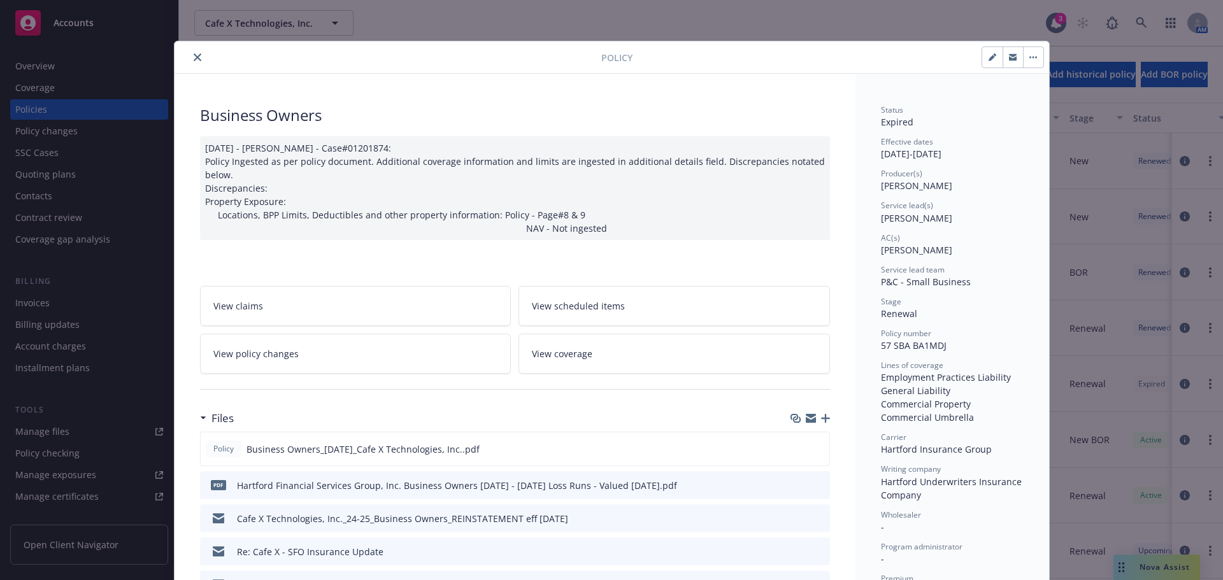
click at [182, 52] on div at bounding box center [391, 57] width 422 height 15
click at [194, 54] on icon "close" at bounding box center [198, 58] width 8 height 8
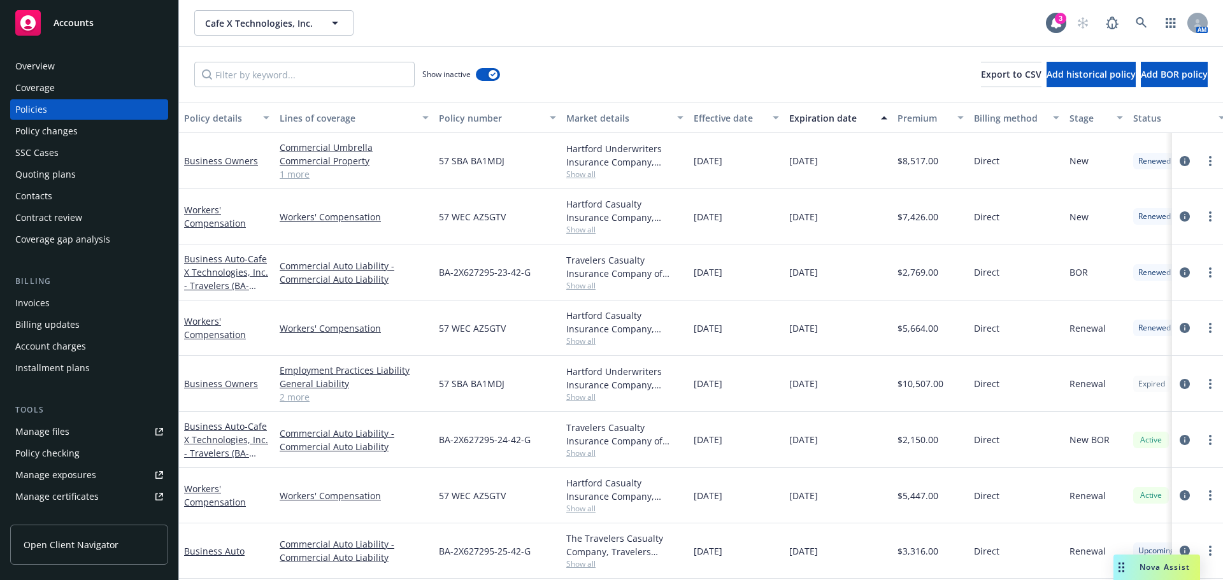
click at [71, 311] on div "Invoices" at bounding box center [89, 303] width 148 height 20
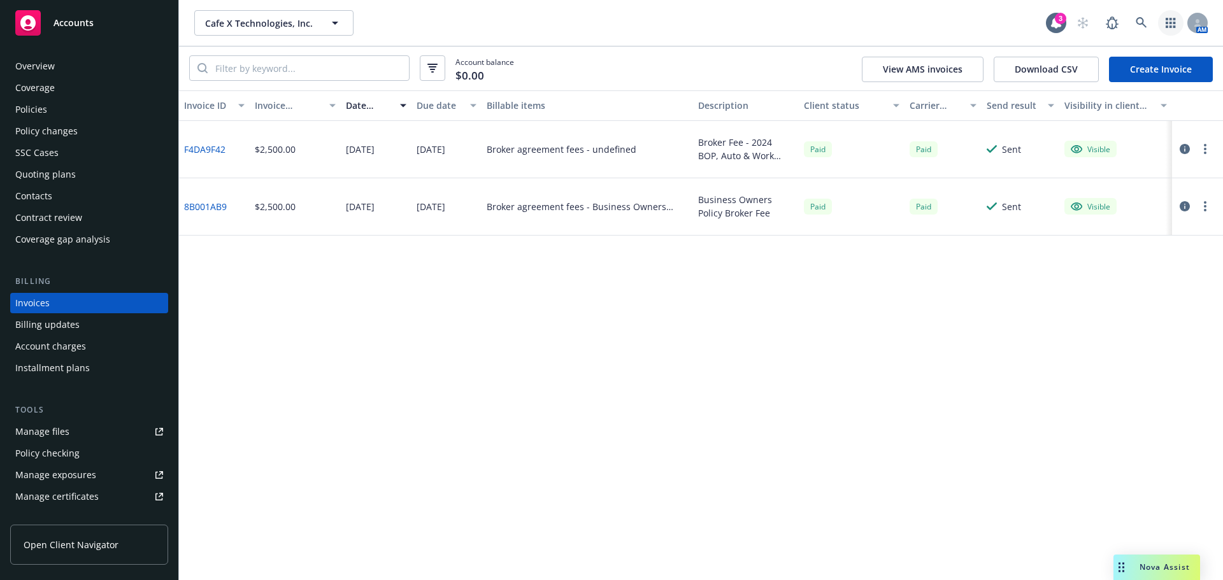
click at [1174, 25] on icon "button" at bounding box center [1171, 23] width 10 height 10
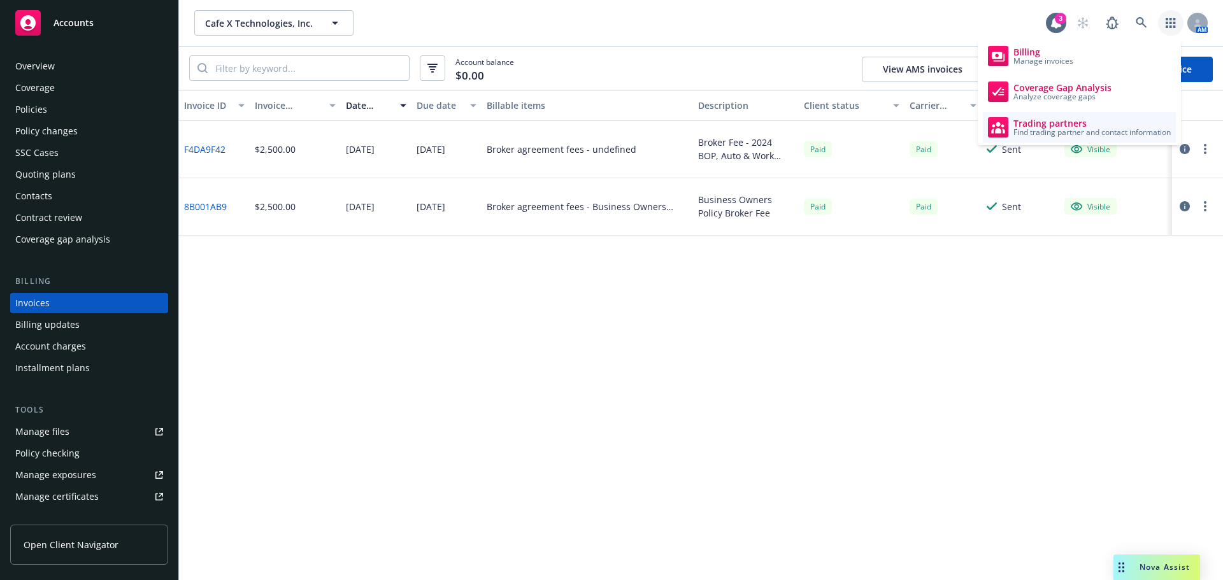
click at [1073, 119] on span "Trading partners" at bounding box center [1092, 124] width 157 height 10
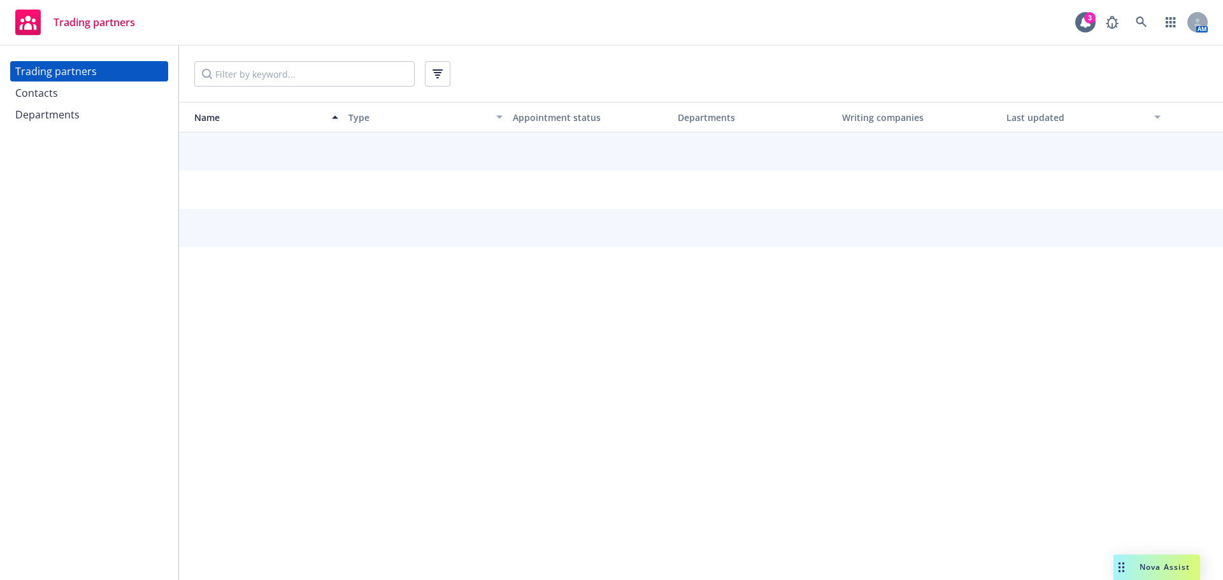
click at [61, 97] on div "Contacts" at bounding box center [89, 93] width 148 height 20
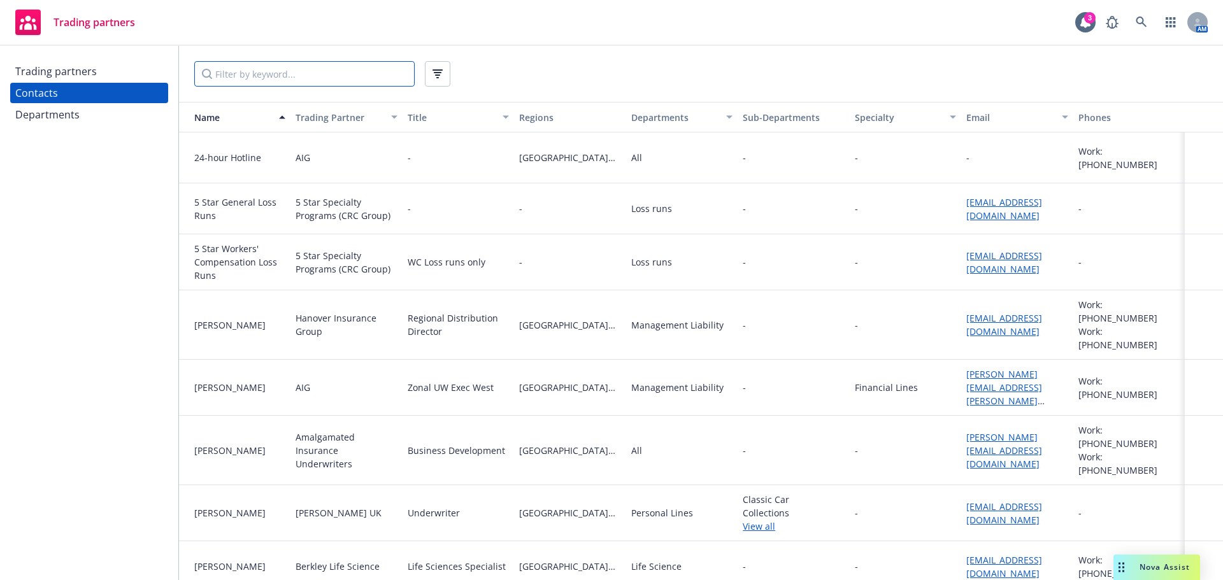
click at [319, 79] on input "Filter by keyword..." at bounding box center [304, 73] width 220 height 25
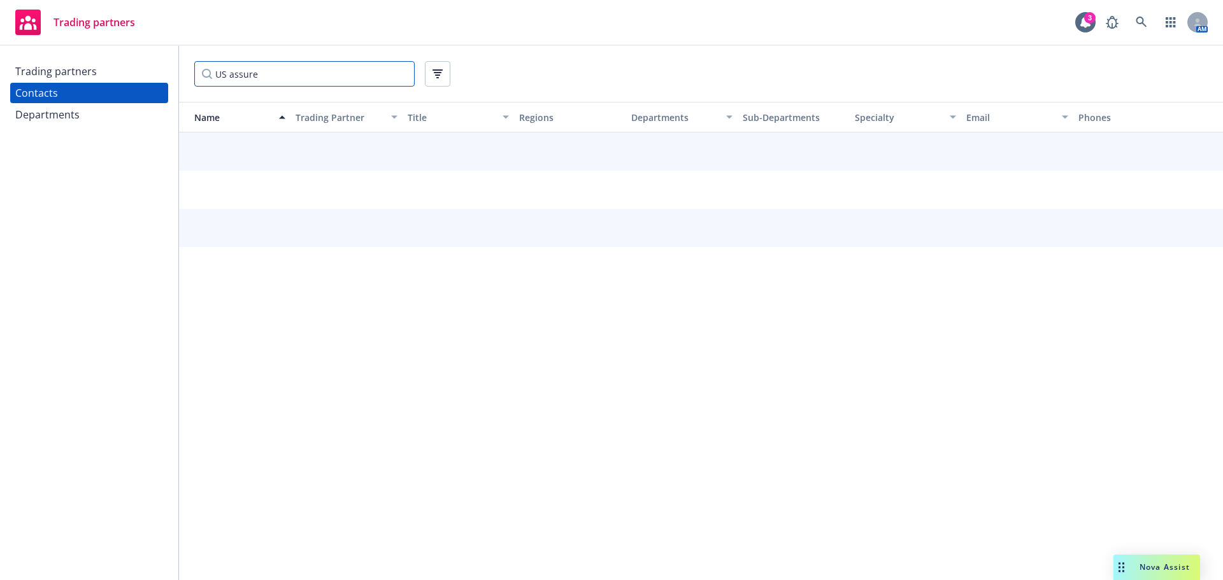
type input "US assure"
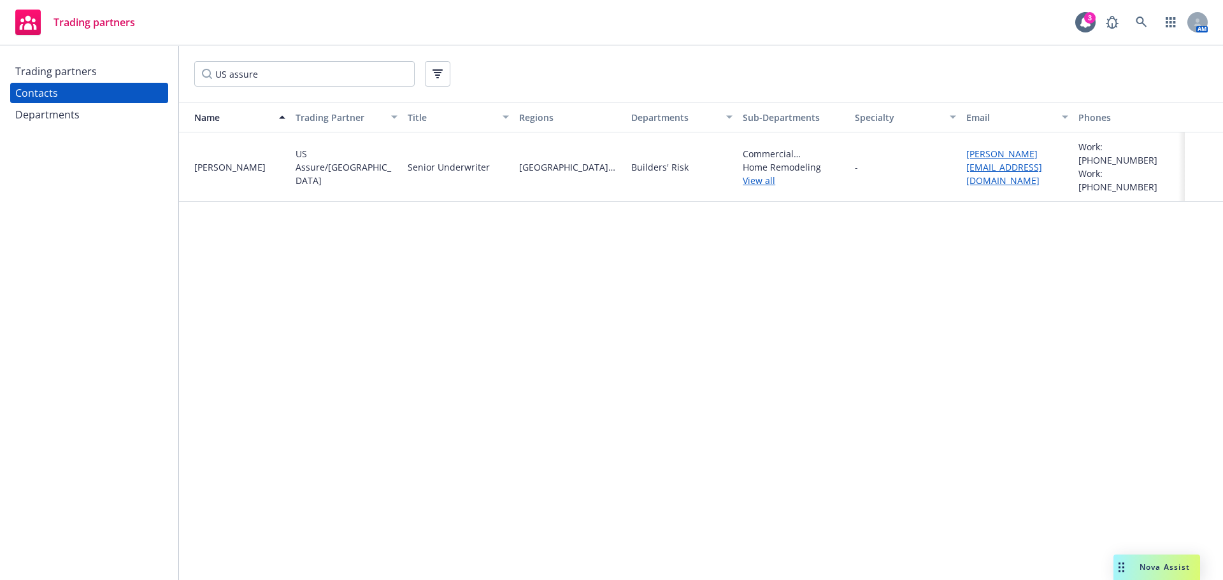
click at [119, 75] on div "Trading partners" at bounding box center [89, 71] width 148 height 20
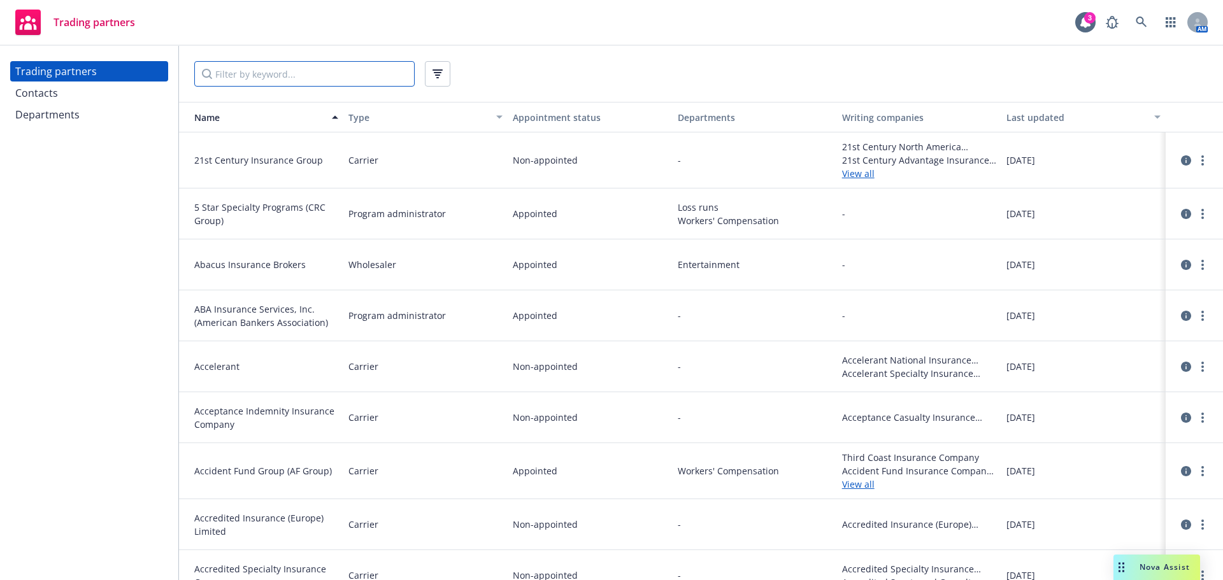
click at [275, 74] on input "Filter by keyword..." at bounding box center [304, 73] width 220 height 25
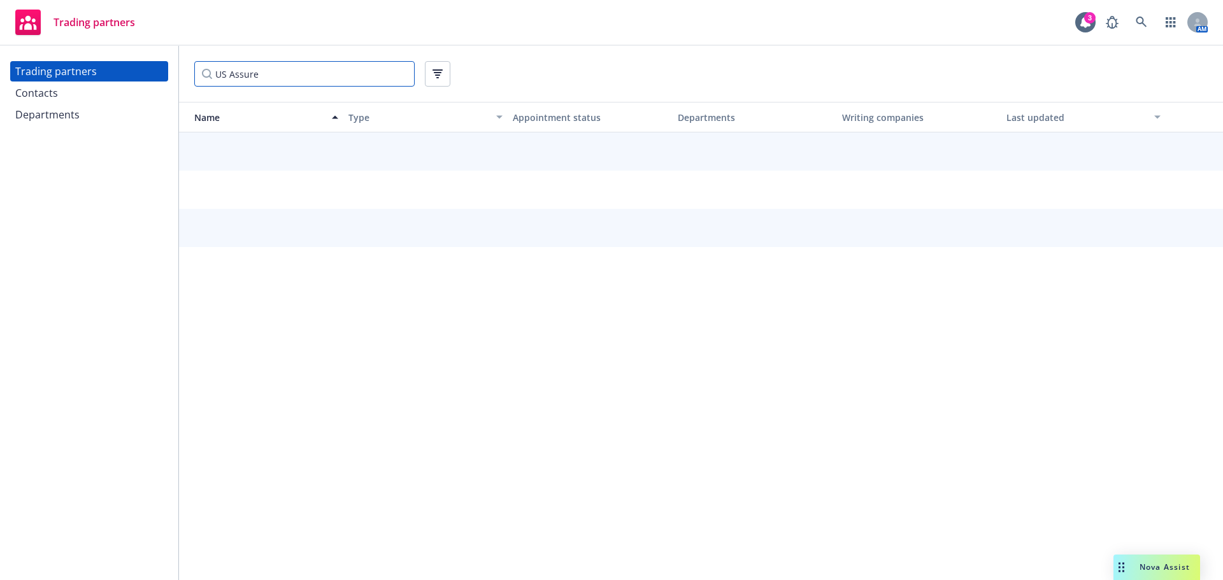
type input "US Assure"
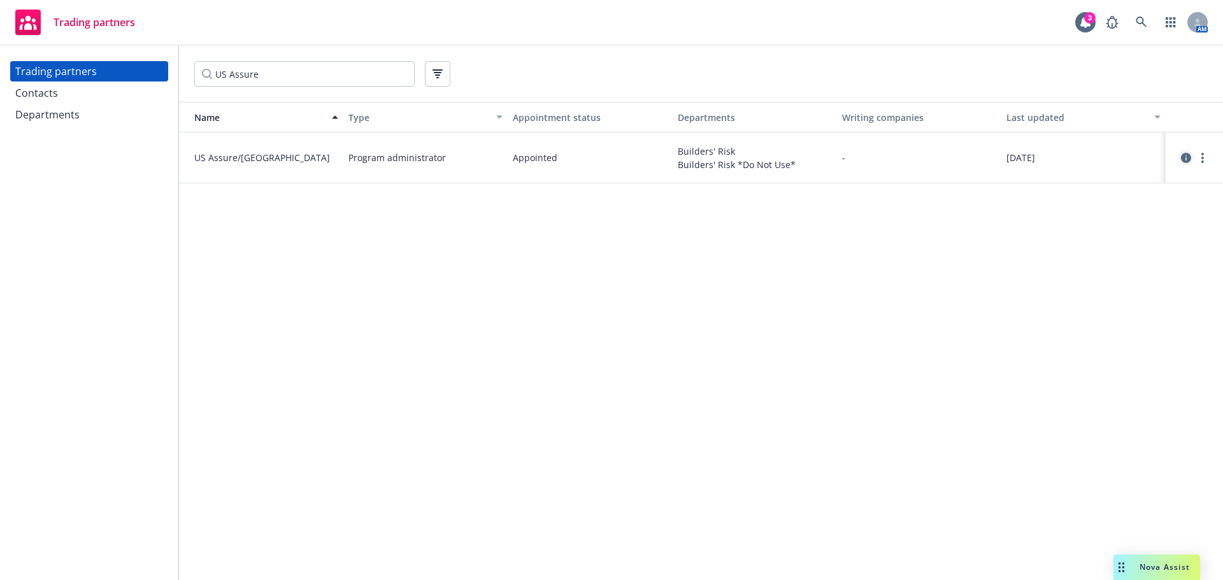
click at [1185, 159] on icon "circleInformation" at bounding box center [1186, 158] width 10 height 10
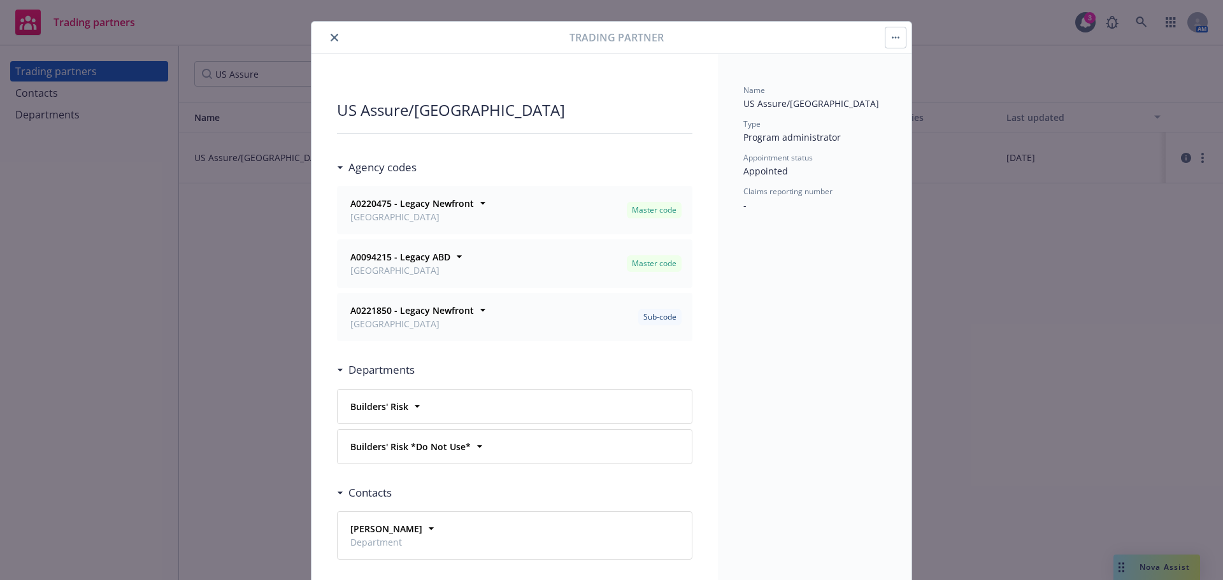
scroll to position [18, 0]
click at [337, 374] on div "Departments" at bounding box center [376, 371] width 78 height 17
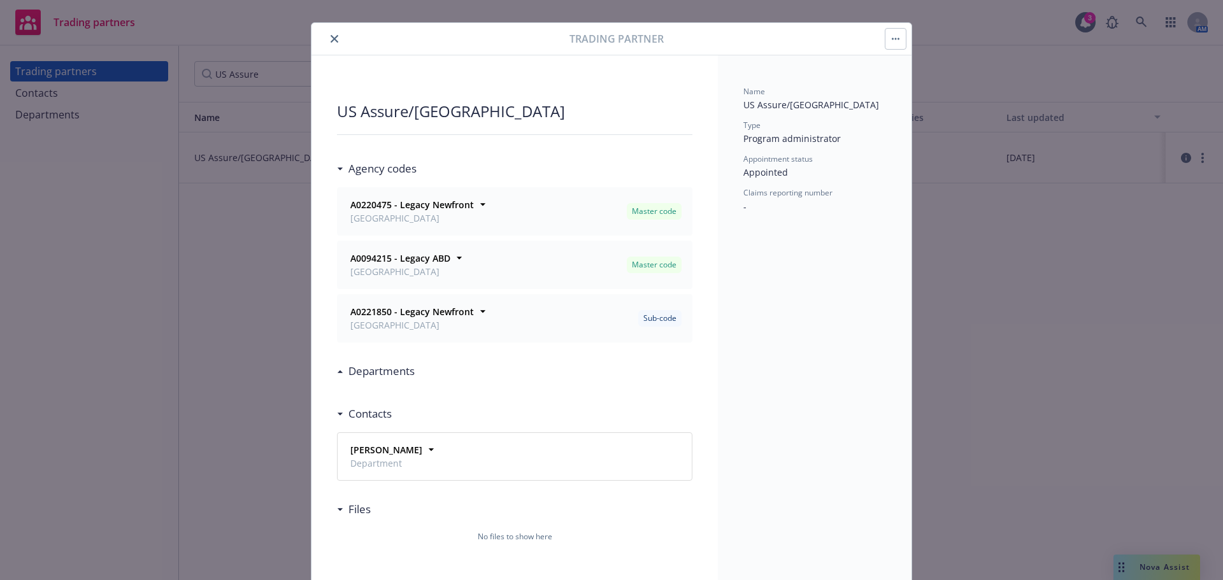
click at [337, 374] on div "Departments" at bounding box center [376, 371] width 78 height 17
click at [474, 452] on icon at bounding box center [479, 448] width 13 height 13
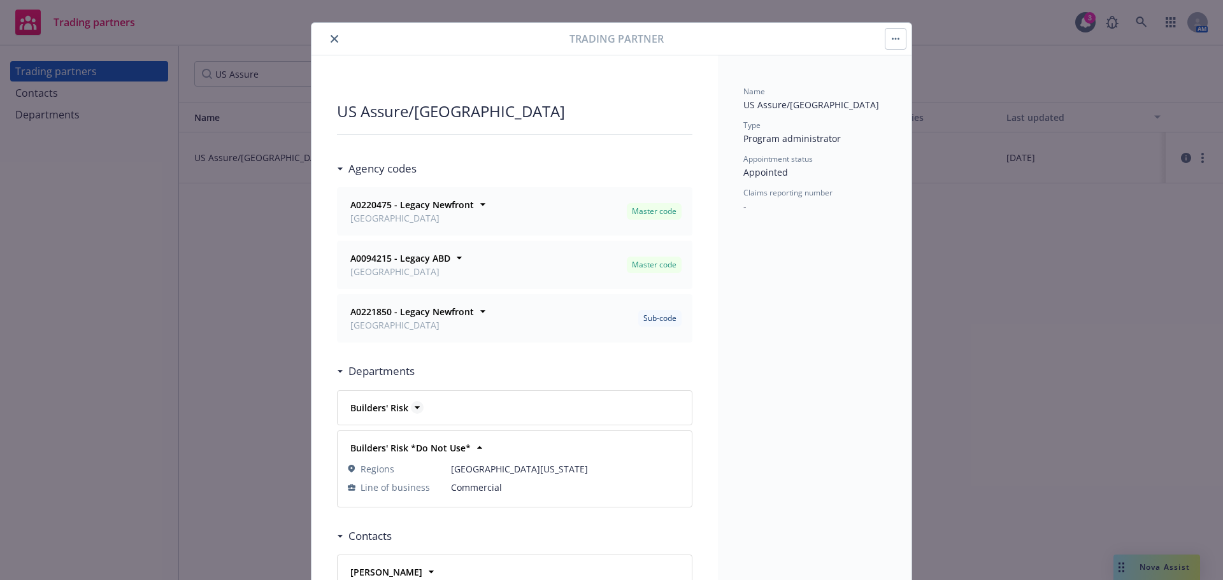
click at [411, 414] on icon at bounding box center [417, 407] width 13 height 13
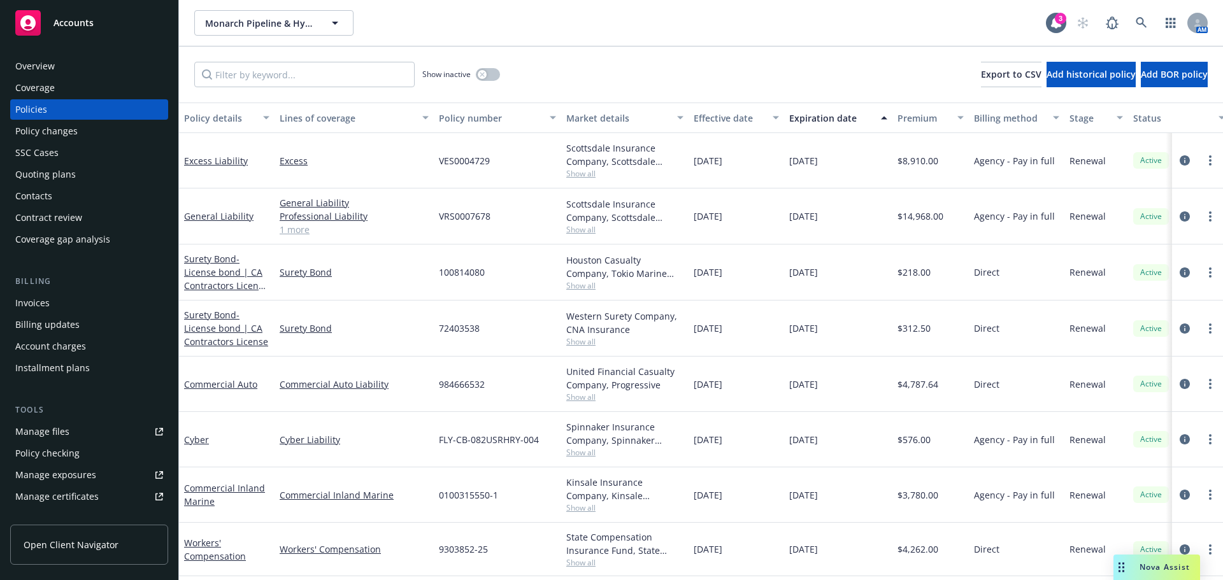
scroll to position [6, 0]
click at [214, 545] on link "Workers' Compensation" at bounding box center [215, 549] width 62 height 25
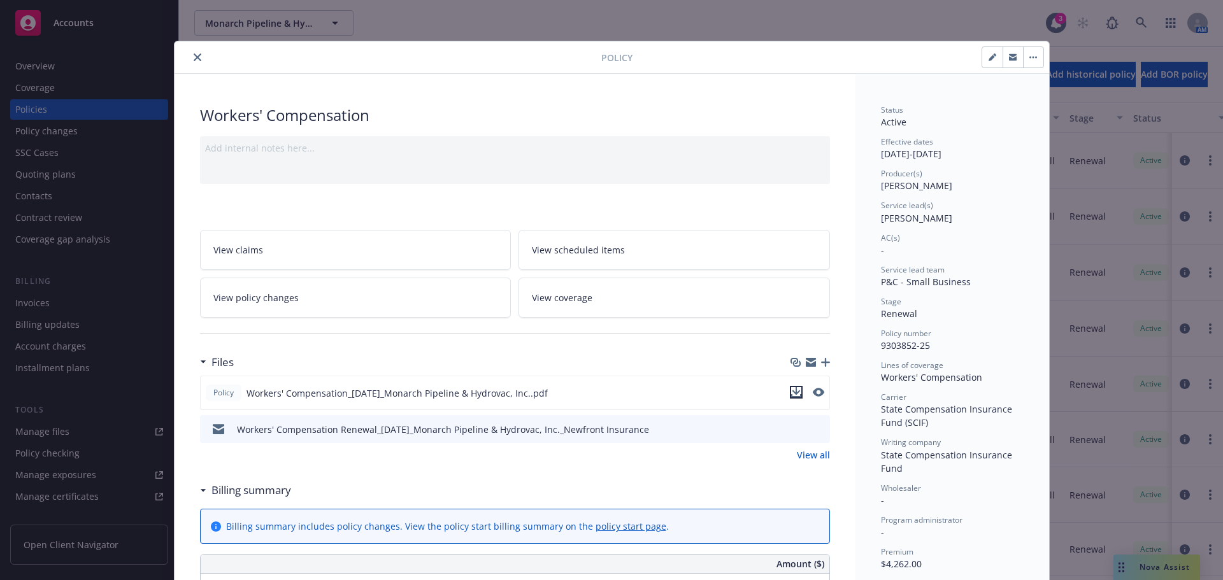
click at [791, 391] on icon "download file" at bounding box center [796, 392] width 10 height 10
click at [791, 396] on icon "download file" at bounding box center [796, 395] width 10 height 3
click at [194, 57] on icon "close" at bounding box center [198, 58] width 8 height 8
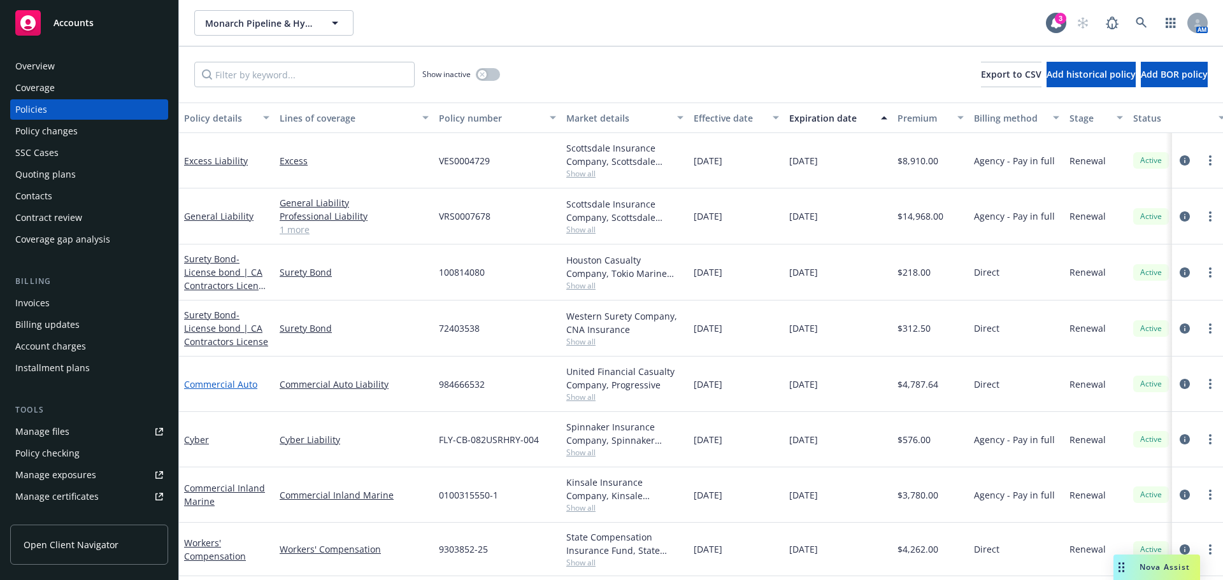
click at [217, 380] on link "Commercial Auto" at bounding box center [220, 385] width 73 height 12
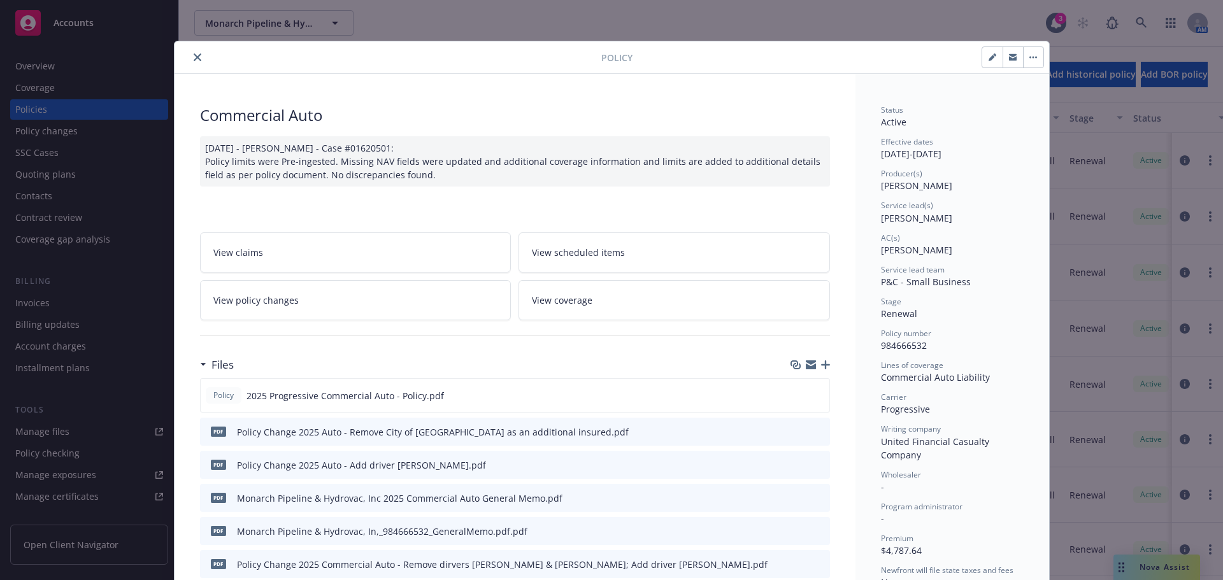
click at [812, 432] on icon "preview file" at bounding box center [817, 431] width 11 height 9
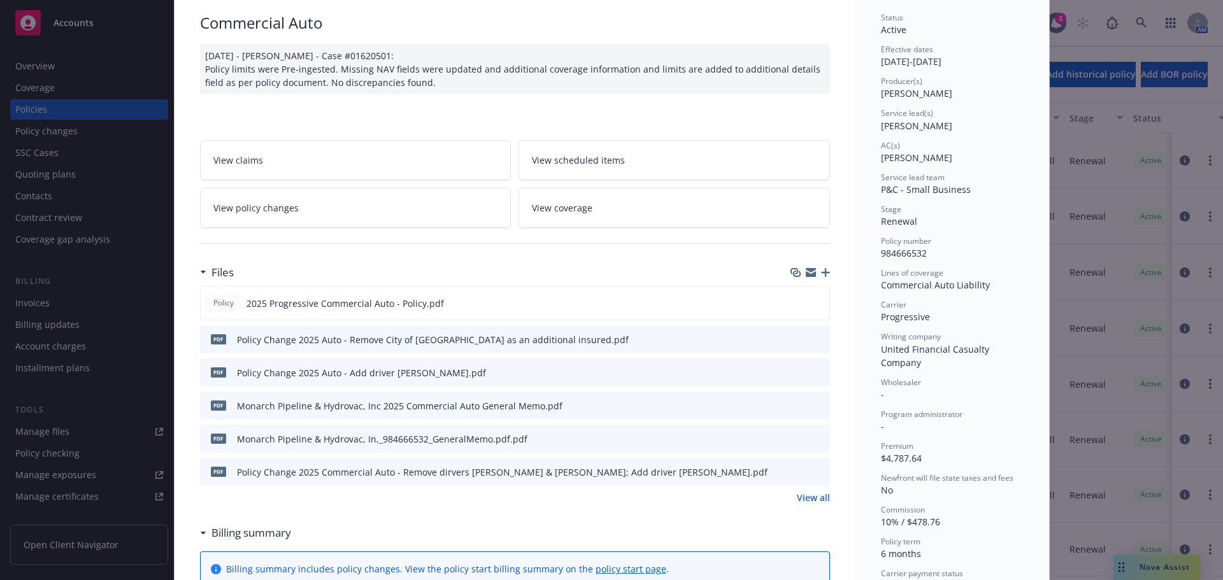
scroll to position [127, 0]
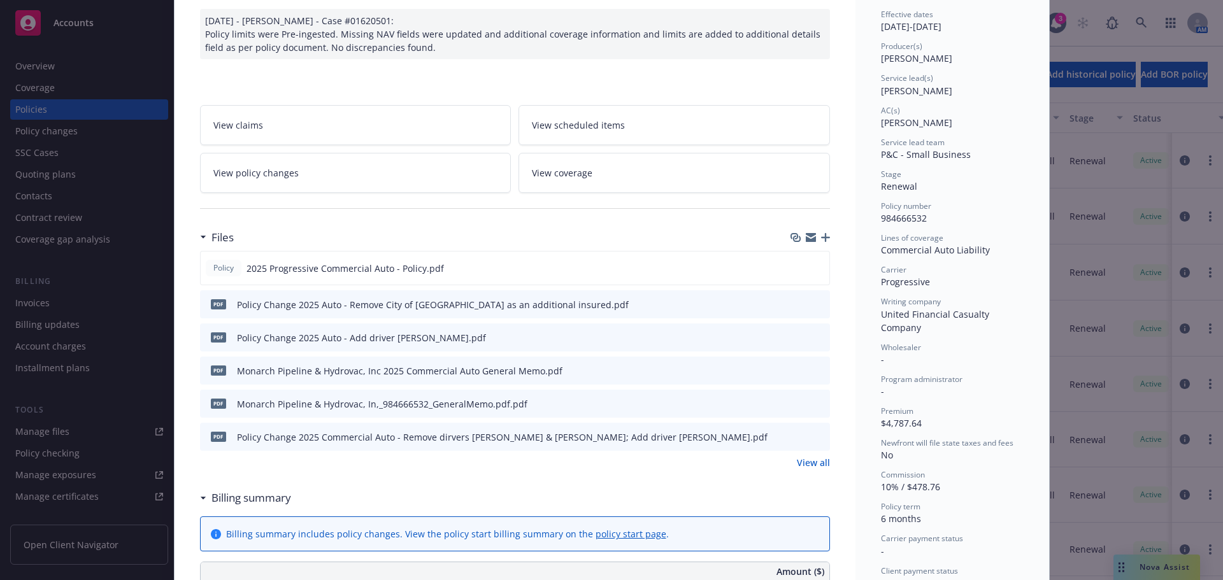
click at [793, 308] on button at bounding box center [798, 304] width 10 height 13
click at [812, 304] on icon "preview file" at bounding box center [817, 303] width 11 height 9
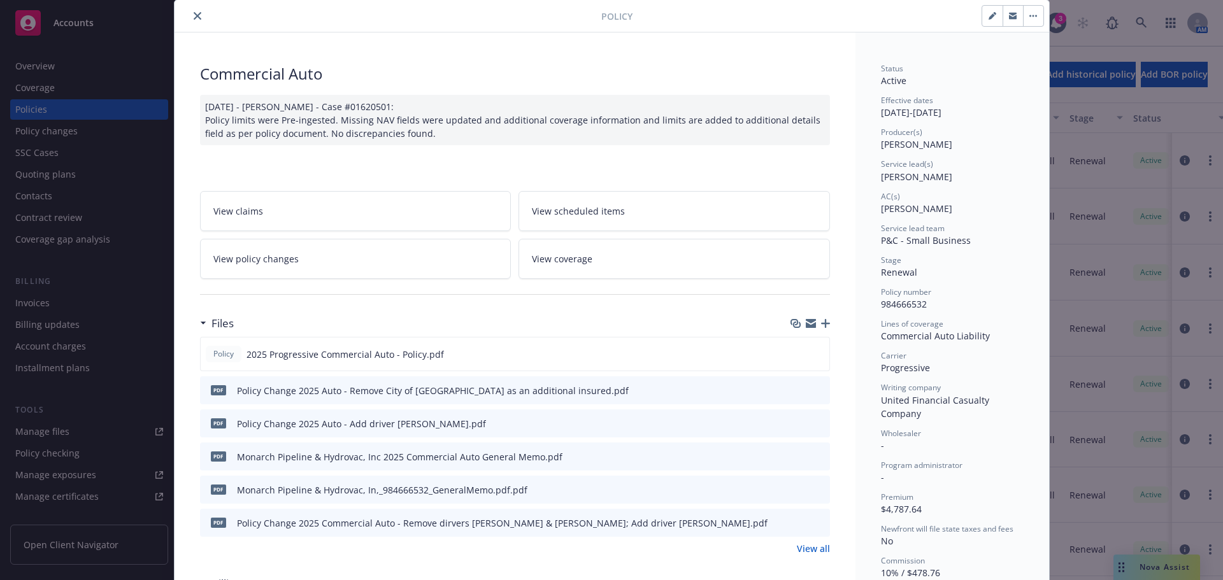
scroll to position [0, 0]
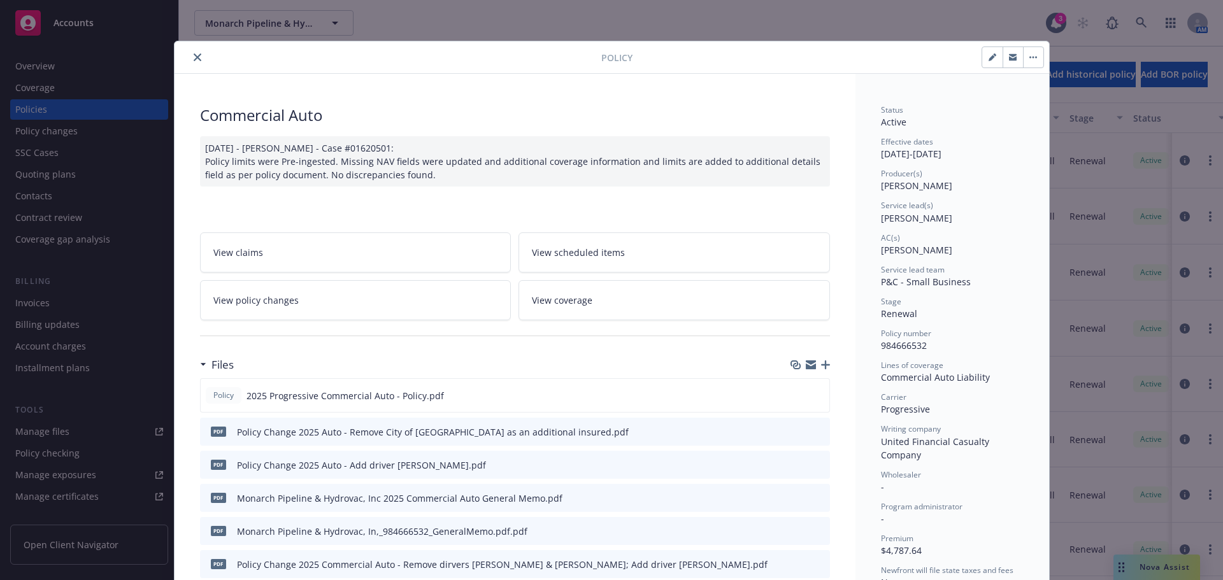
click at [196, 61] on icon "close" at bounding box center [198, 58] width 8 height 8
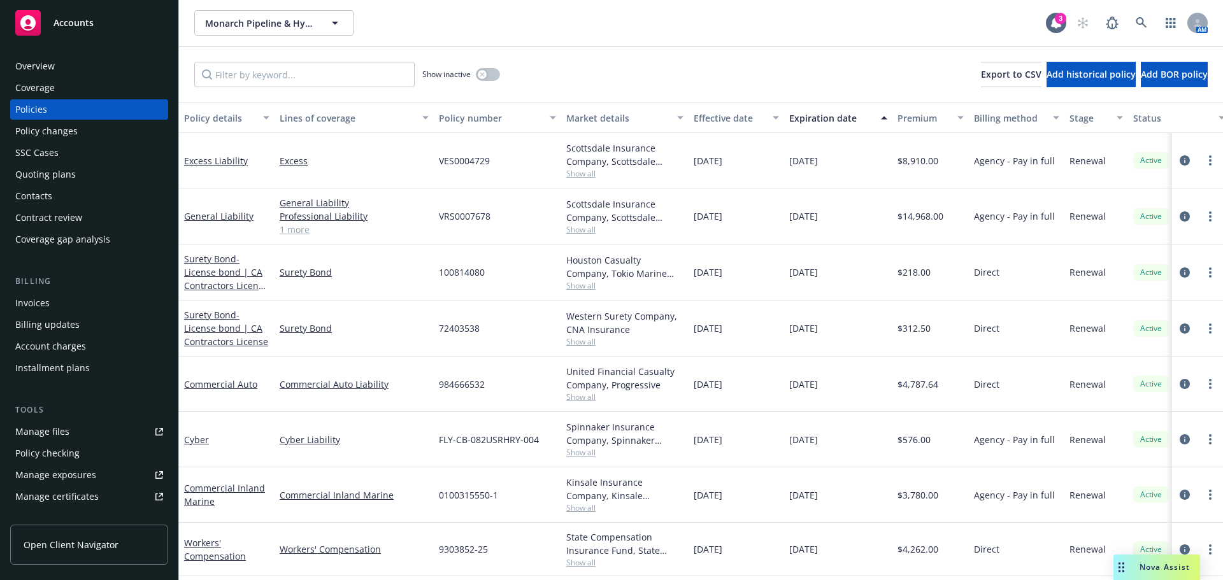
click at [88, 129] on div "Policy changes" at bounding box center [89, 131] width 148 height 20
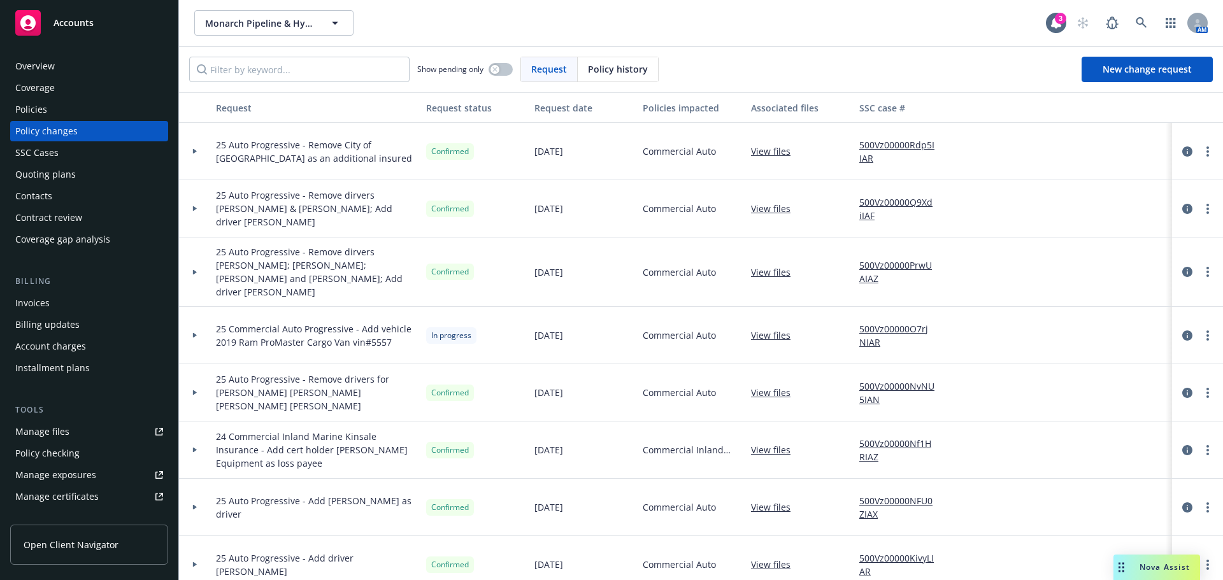
click at [196, 152] on icon at bounding box center [195, 151] width 4 height 5
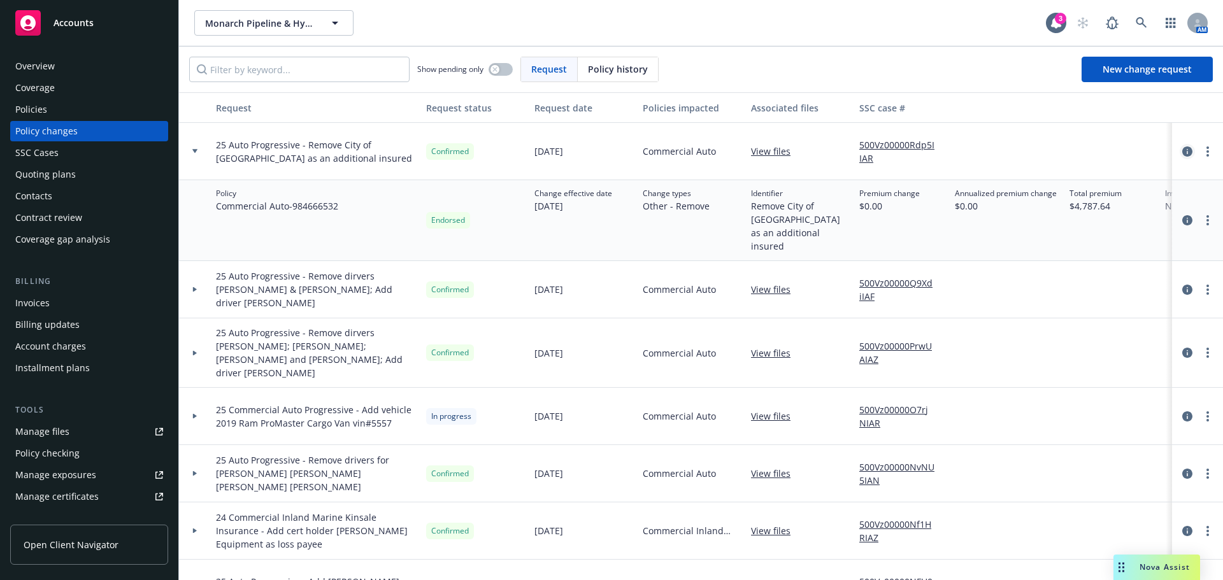
click at [1183, 151] on icon "circleInformation" at bounding box center [1188, 152] width 10 height 10
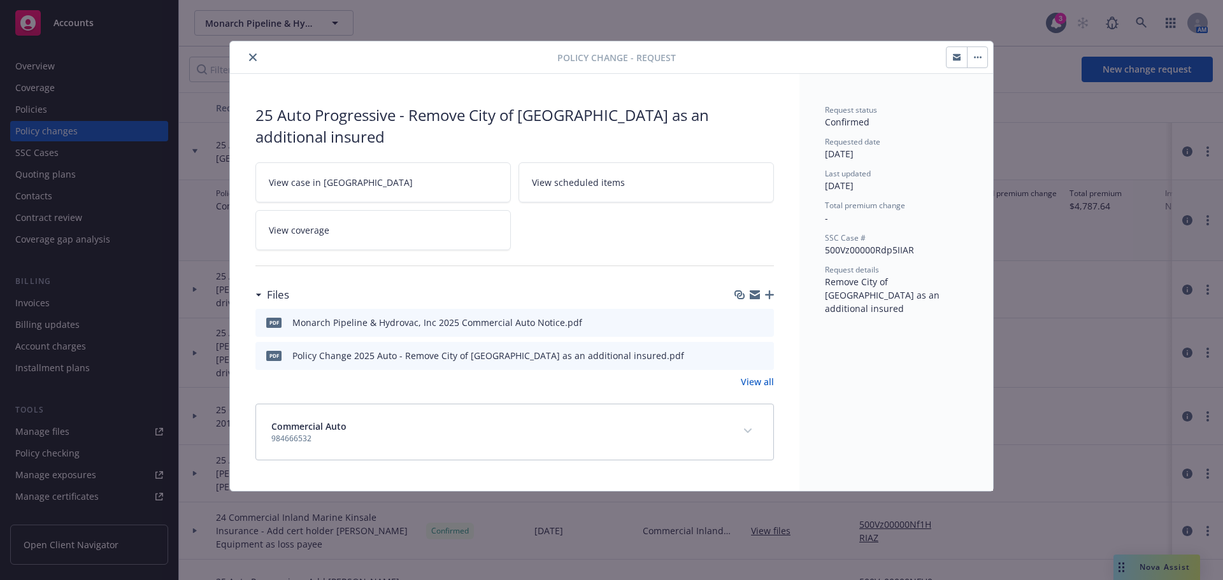
click at [287, 176] on span "View case in [GEOGRAPHIC_DATA]" at bounding box center [341, 182] width 144 height 13
click at [760, 375] on link "View all" at bounding box center [757, 381] width 33 height 13
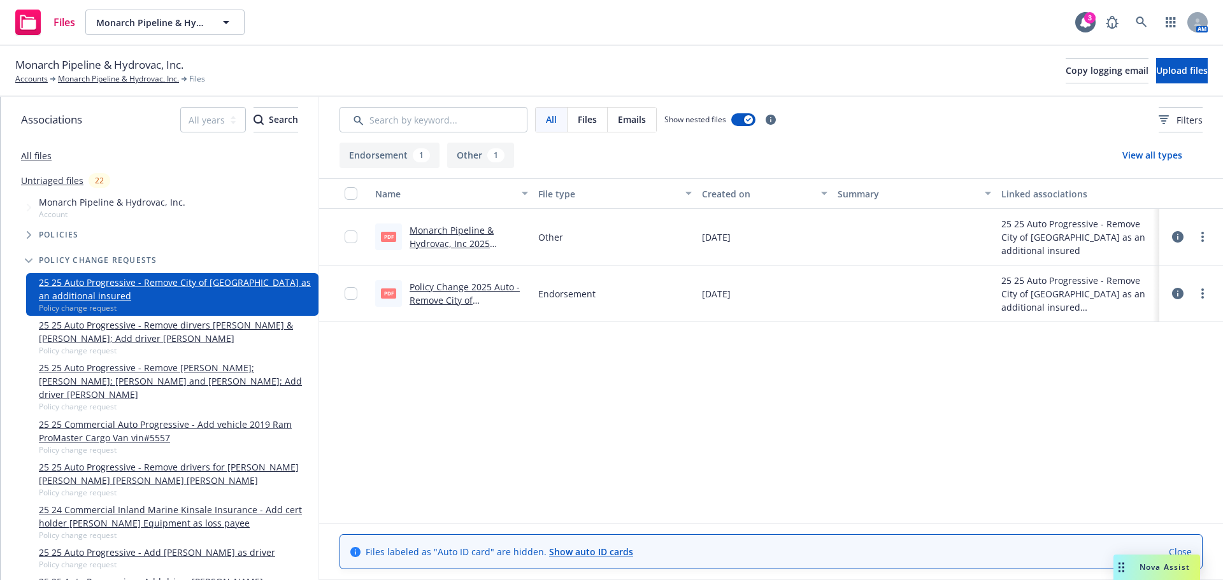
click at [447, 231] on link "Monarch Pipeline & Hydrovac, Inc 2025 Commercial Auto Notice.pdf" at bounding box center [452, 250] width 84 height 52
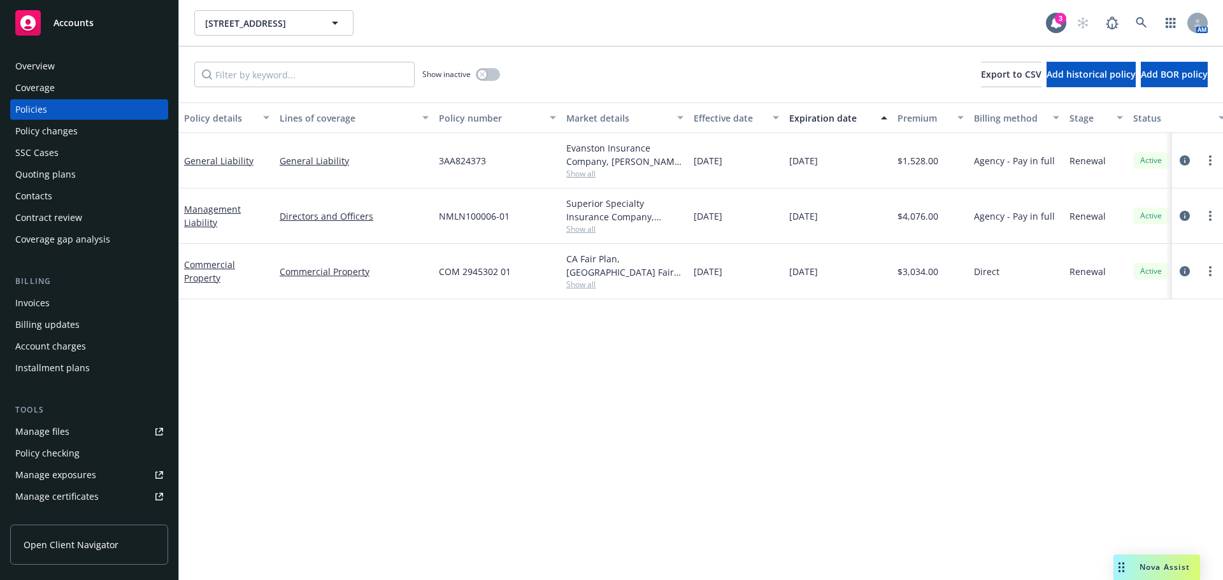
click at [51, 187] on div "Contacts" at bounding box center [33, 196] width 37 height 20
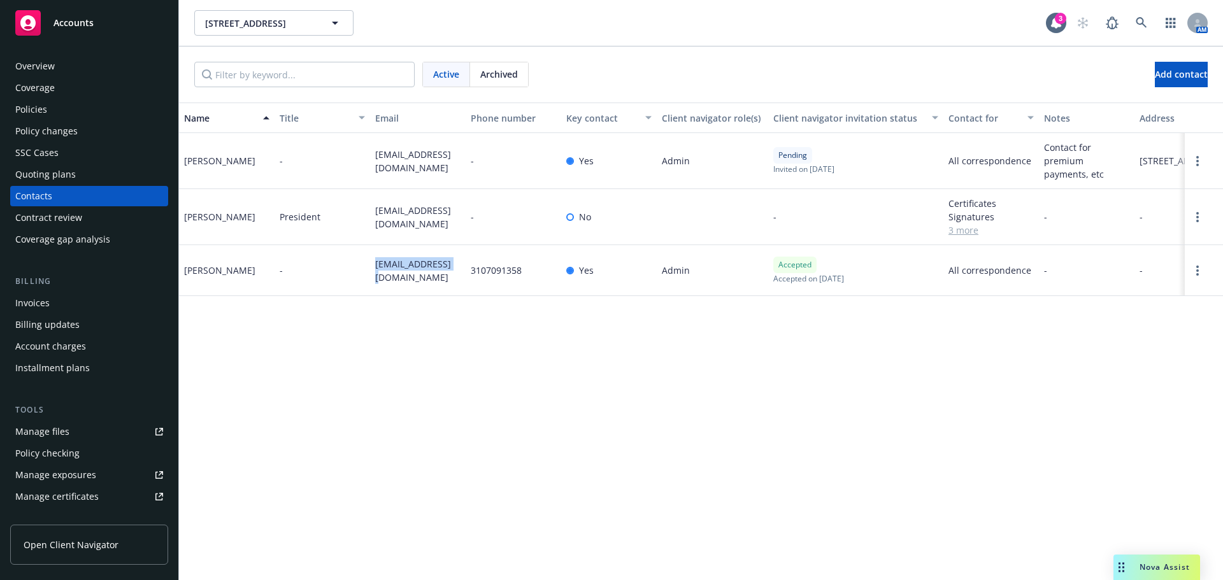
drag, startPoint x: 367, startPoint y: 292, endPoint x: 451, endPoint y: 305, distance: 85.1
click at [451, 296] on div "[PERSON_NAME] - [PERSON_NAME][EMAIL_ADDRESS][DOMAIN_NAME] 3107091358 Yes Admin …" at bounding box center [701, 270] width 1044 height 51
copy div "[EMAIL_ADDRESS][DOMAIN_NAME]"
click at [51, 61] on div "Overview" at bounding box center [35, 66] width 40 height 20
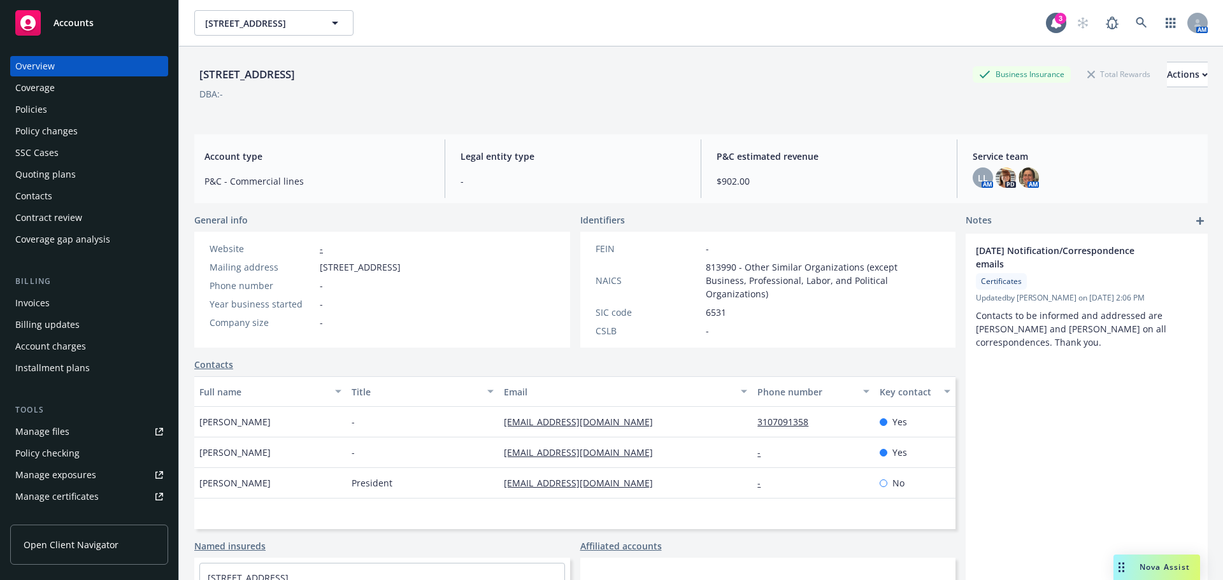
drag, startPoint x: 318, startPoint y: 267, endPoint x: 400, endPoint y: 268, distance: 81.6
click at [400, 268] on div "Mailing address [STREET_ADDRESS]" at bounding box center [305, 267] width 201 height 13
copy span "[STREET_ADDRESS]"
click at [401, 267] on span "[STREET_ADDRESS]" at bounding box center [360, 267] width 81 height 13
drag, startPoint x: 405, startPoint y: 267, endPoint x: 463, endPoint y: 270, distance: 57.4
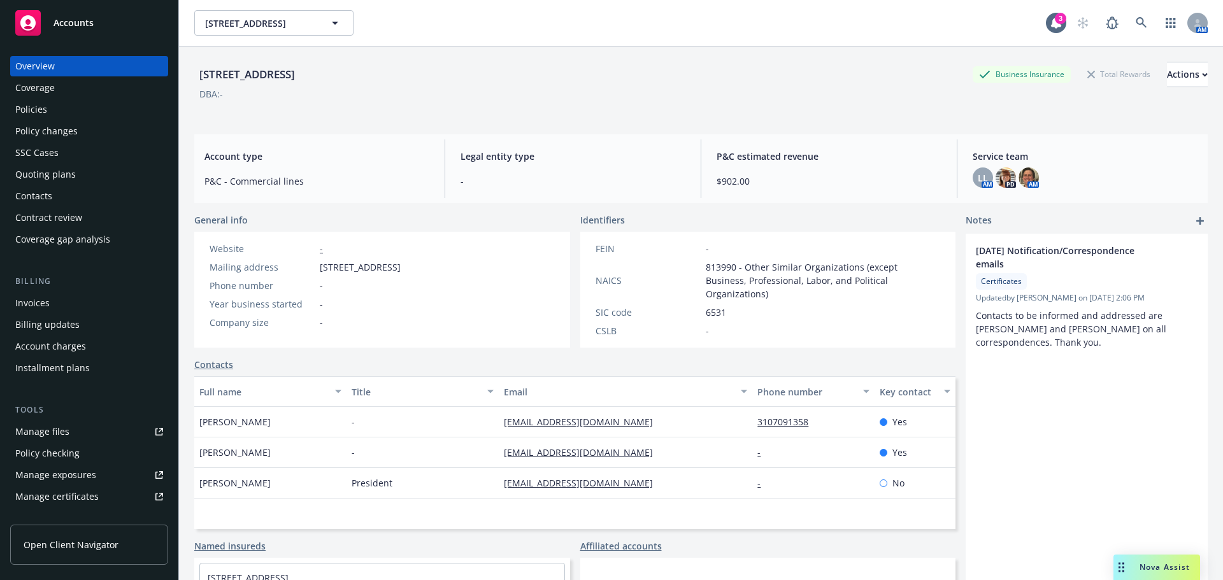
click at [401, 270] on span "[STREET_ADDRESS]" at bounding box center [360, 267] width 81 height 13
copy span "[GEOGRAPHIC_DATA][PERSON_NAME]"
click at [68, 118] on div "Policies" at bounding box center [89, 109] width 148 height 20
